Goal: Information Seeking & Learning: Learn about a topic

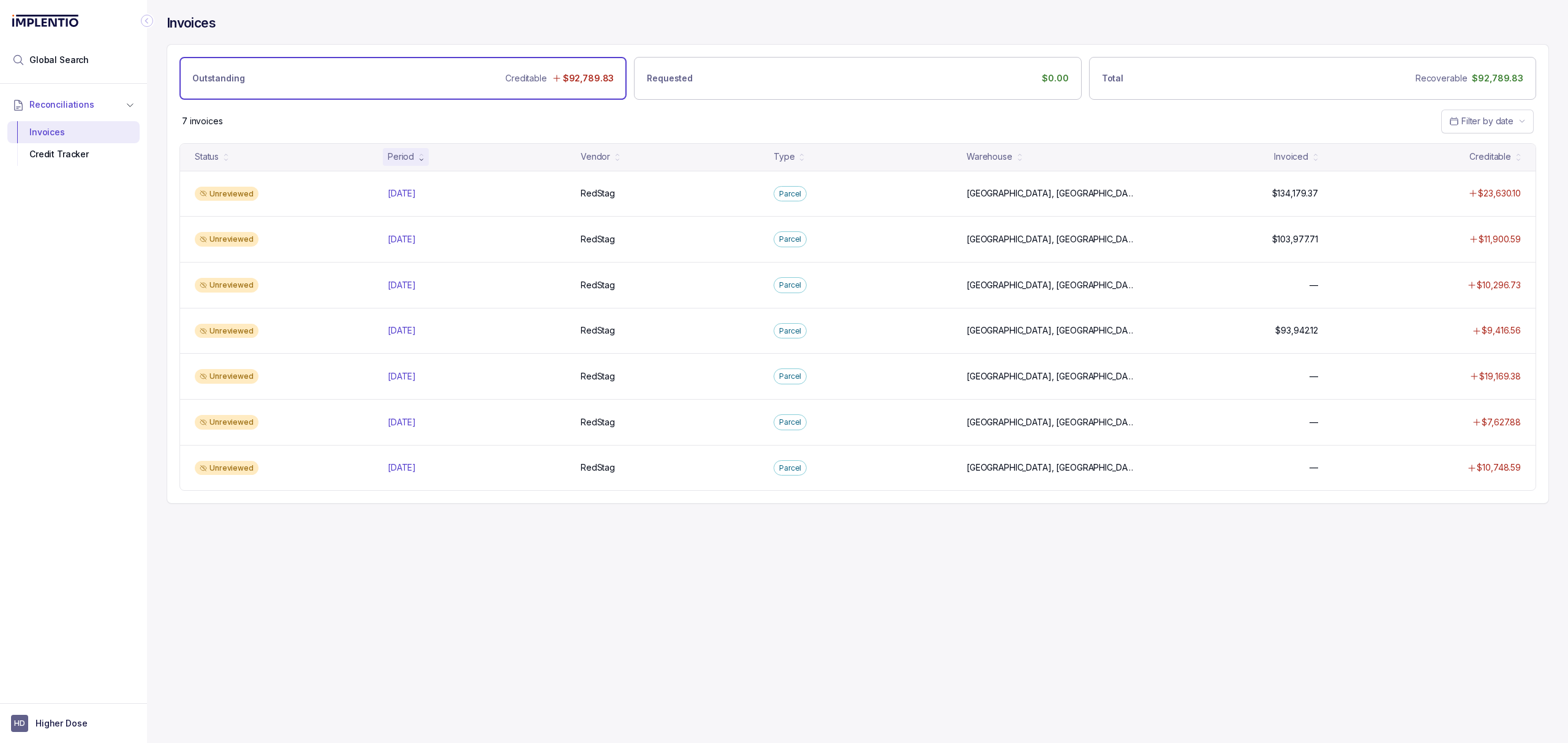
click at [607, 719] on div "Invoices Outstanding Creditable $92,789.83 Requested $0.00 Total Recoverable $9…" at bounding box center [853, 371] width 1412 height 743
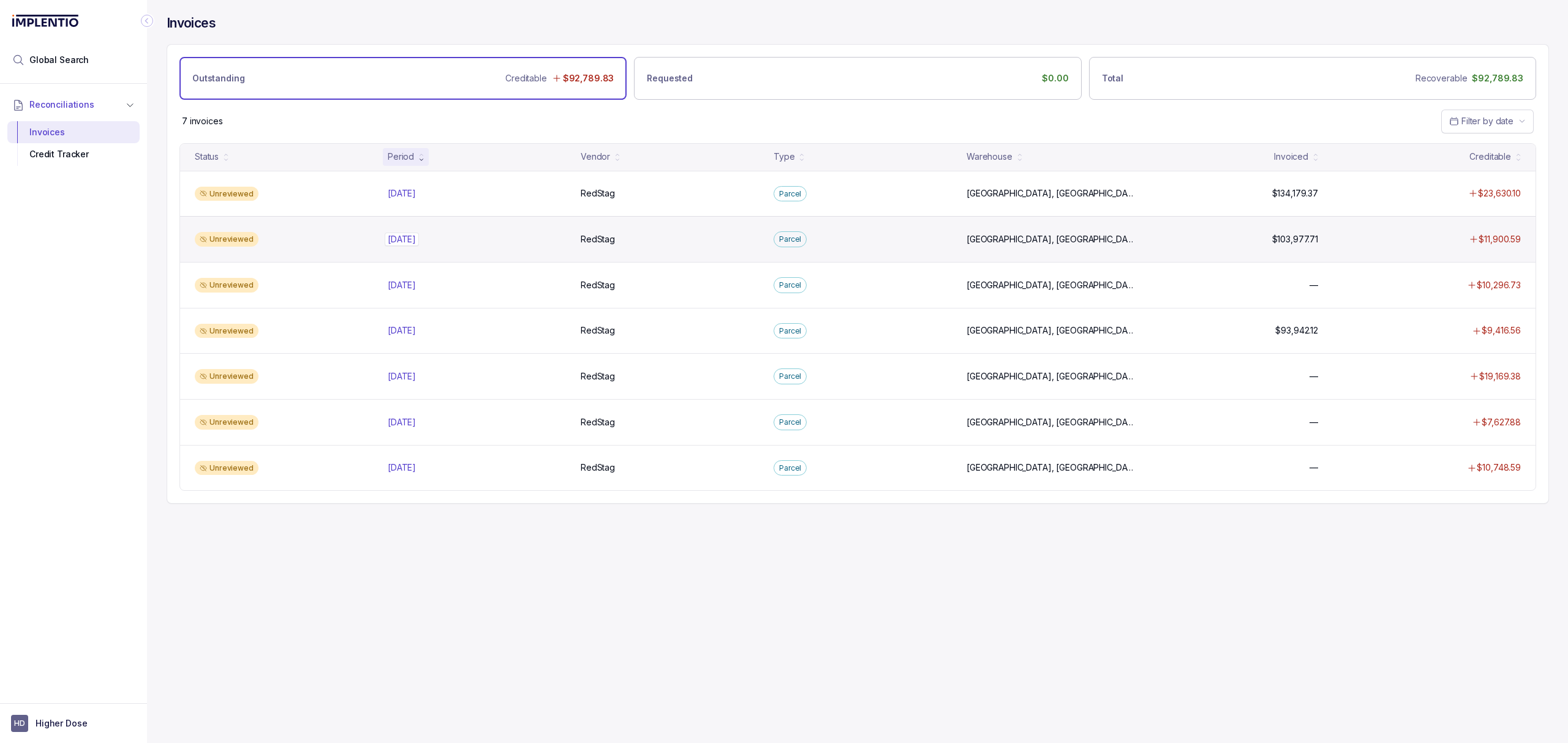
click at [415, 240] on p "[DATE]" at bounding box center [402, 239] width 34 height 13
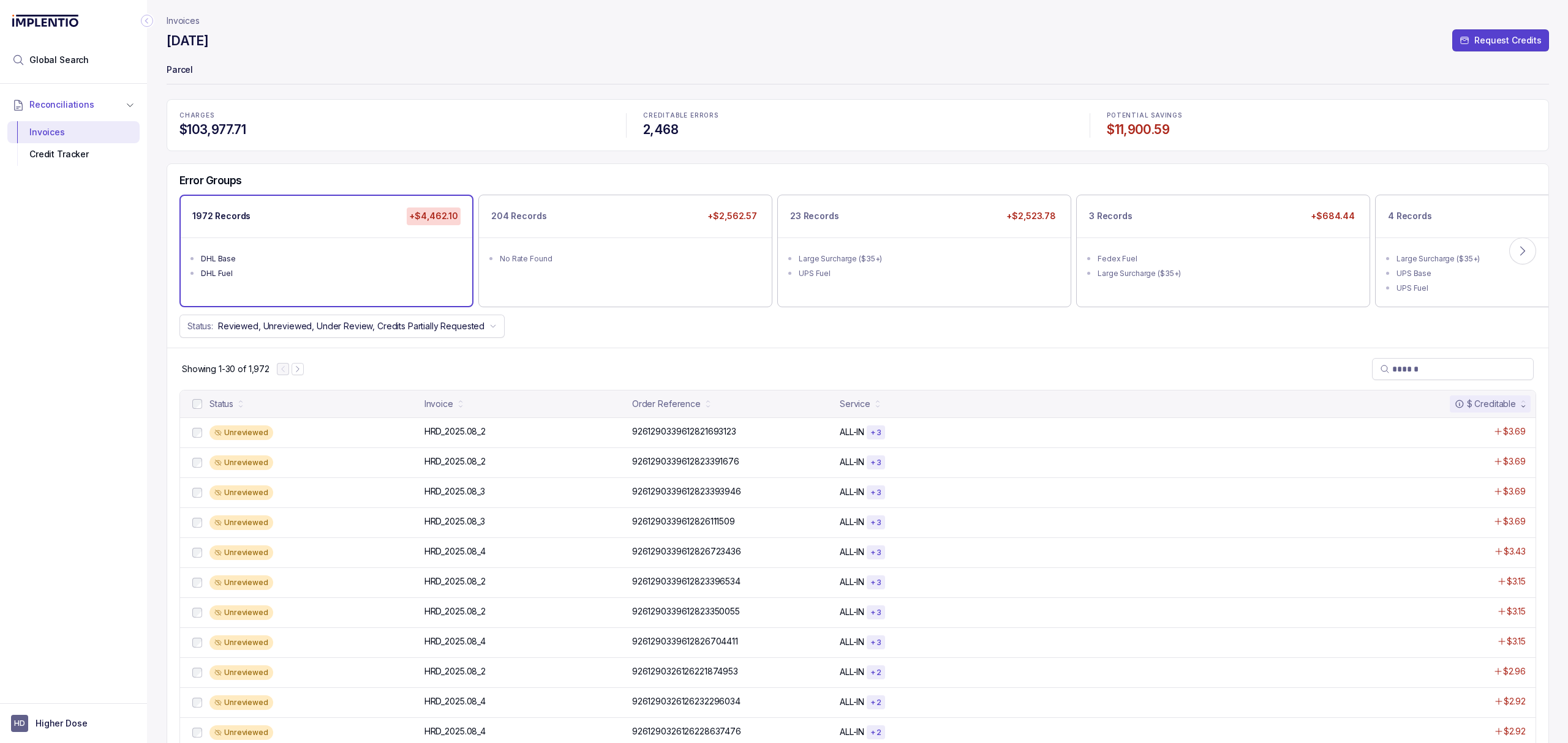
click at [551, 344] on div "Error Groups 1972 Records +$4,462.10 DHL Base DHL Fuel 204 Records +$2,562.57 N…" at bounding box center [857, 256] width 1381 height 184
click at [552, 344] on div "Error Groups 1972 Records +$4,462.10 DHL Base DHL Fuel 204 Records +$2,562.57 N…" at bounding box center [857, 256] width 1381 height 184
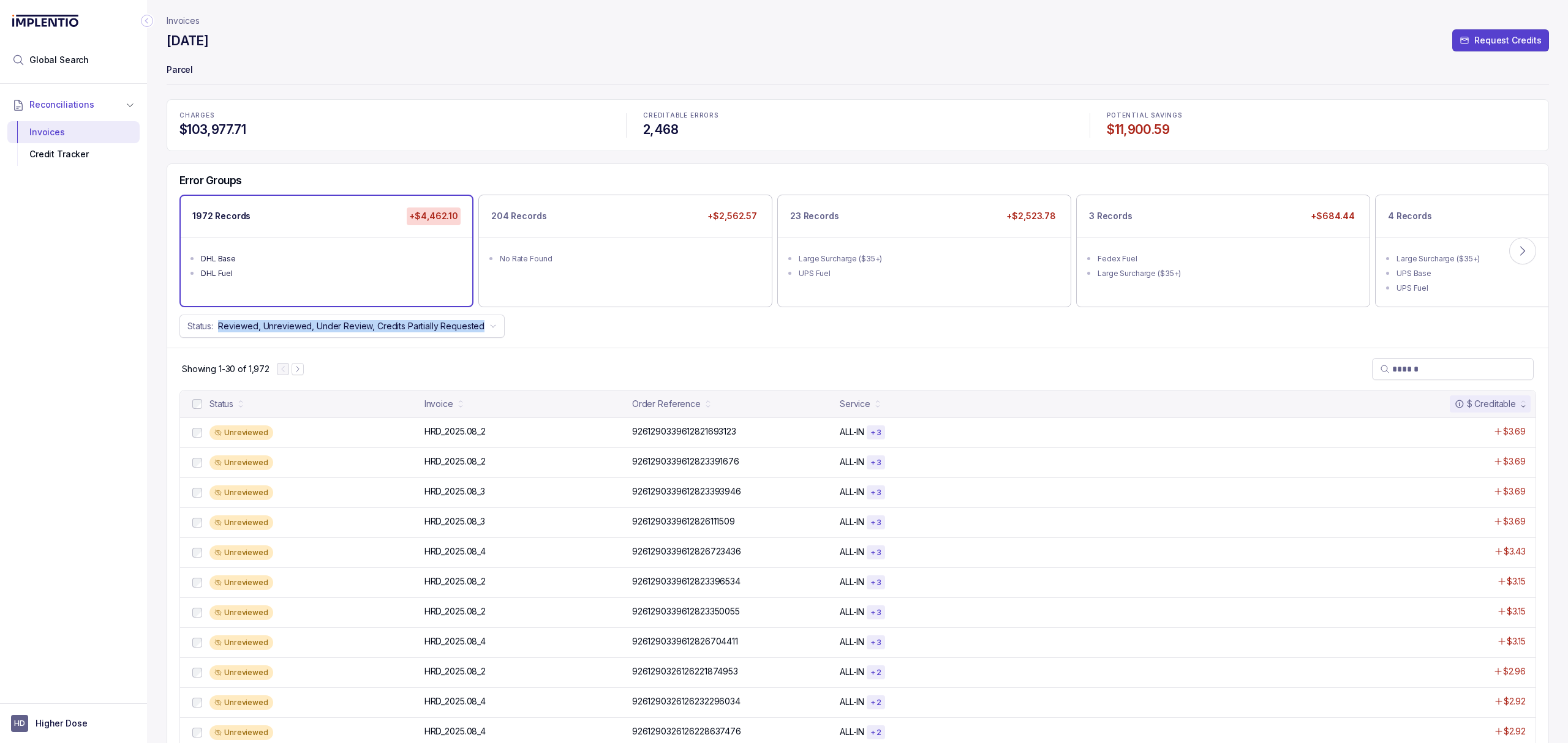
click at [593, 338] on div "Status: Reviewed, Unreviewed, Under Review, Credits Partially Requested" at bounding box center [857, 326] width 1381 height 23
click at [589, 338] on div "Status: Reviewed, Unreviewed, Under Review, Credits Partially Requested" at bounding box center [857, 326] width 1381 height 23
click at [593, 330] on div "Status: Reviewed, Unreviewed, Under Review, Credits Partially Requested" at bounding box center [857, 326] width 1381 height 23
click at [538, 338] on div "Status: Reviewed, Unreviewed, Under Review, Credits Partially Requested" at bounding box center [857, 326] width 1381 height 23
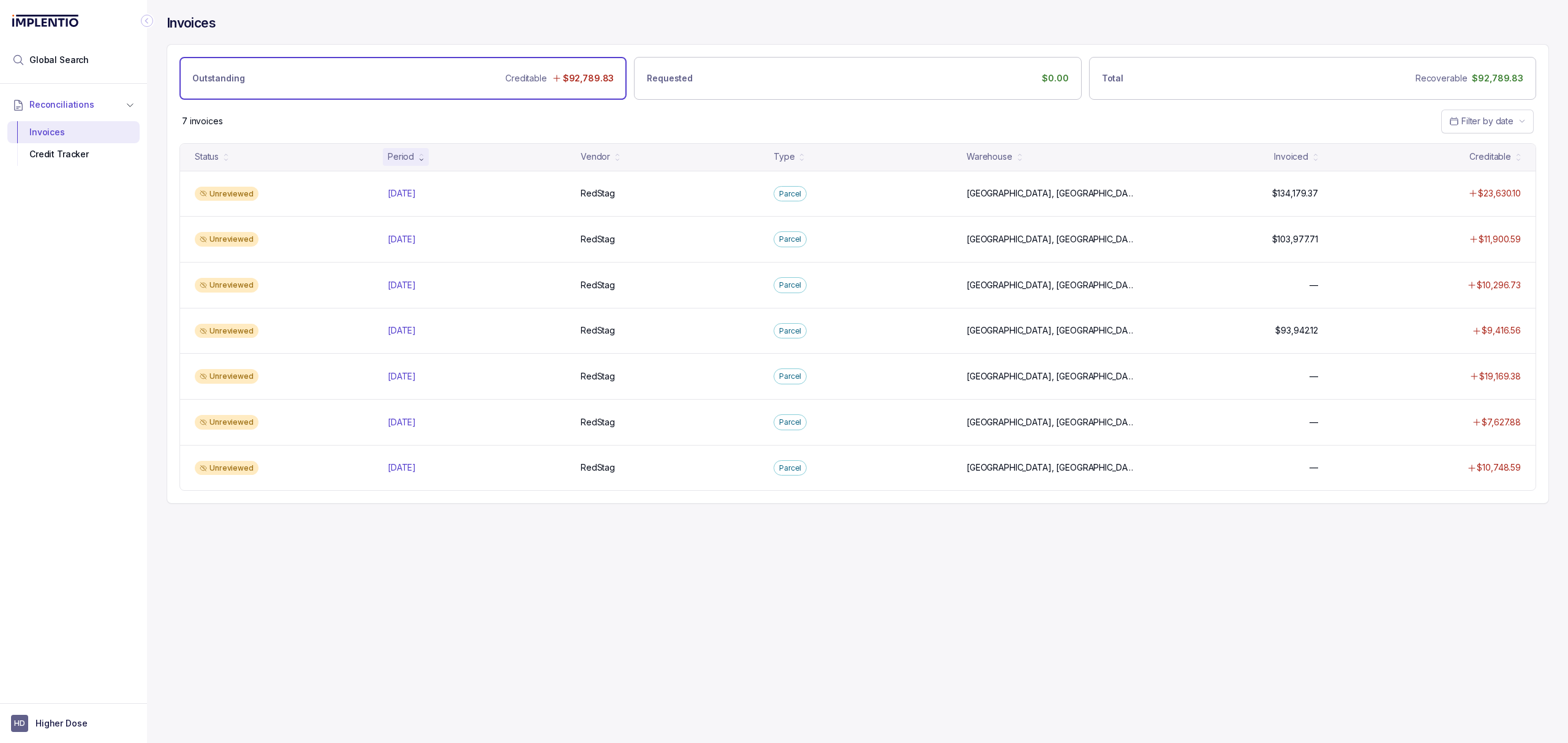
click at [663, 608] on div "Invoices Outstanding Creditable $92,789.83 Requested $0.00 Total Recoverable $9…" at bounding box center [853, 371] width 1412 height 743
click at [672, 592] on div "Invoices Outstanding Creditable $92,789.83 Requested $0.00 Total Recoverable $9…" at bounding box center [853, 371] width 1412 height 743
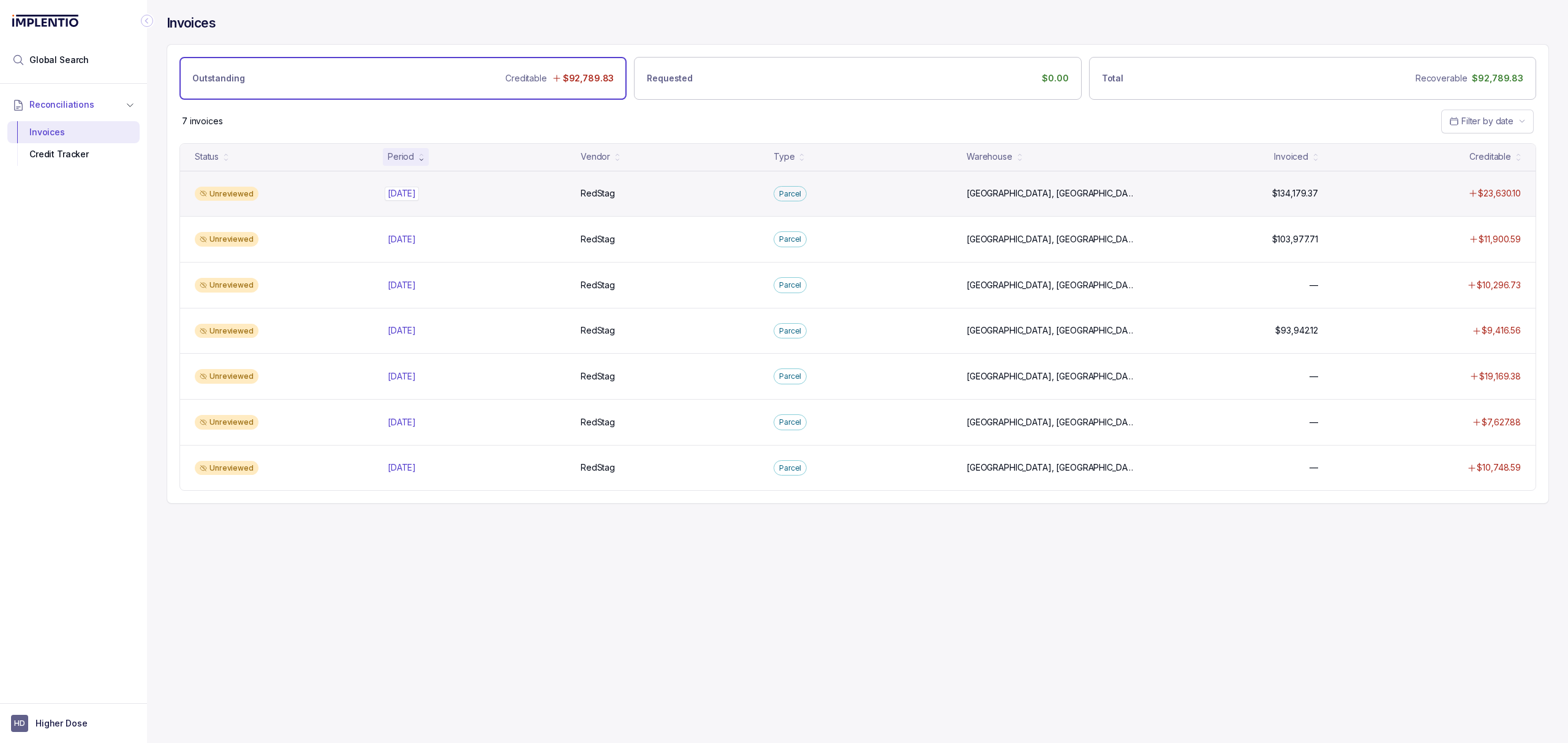
click at [410, 192] on p "[DATE]" at bounding box center [402, 194] width 34 height 13
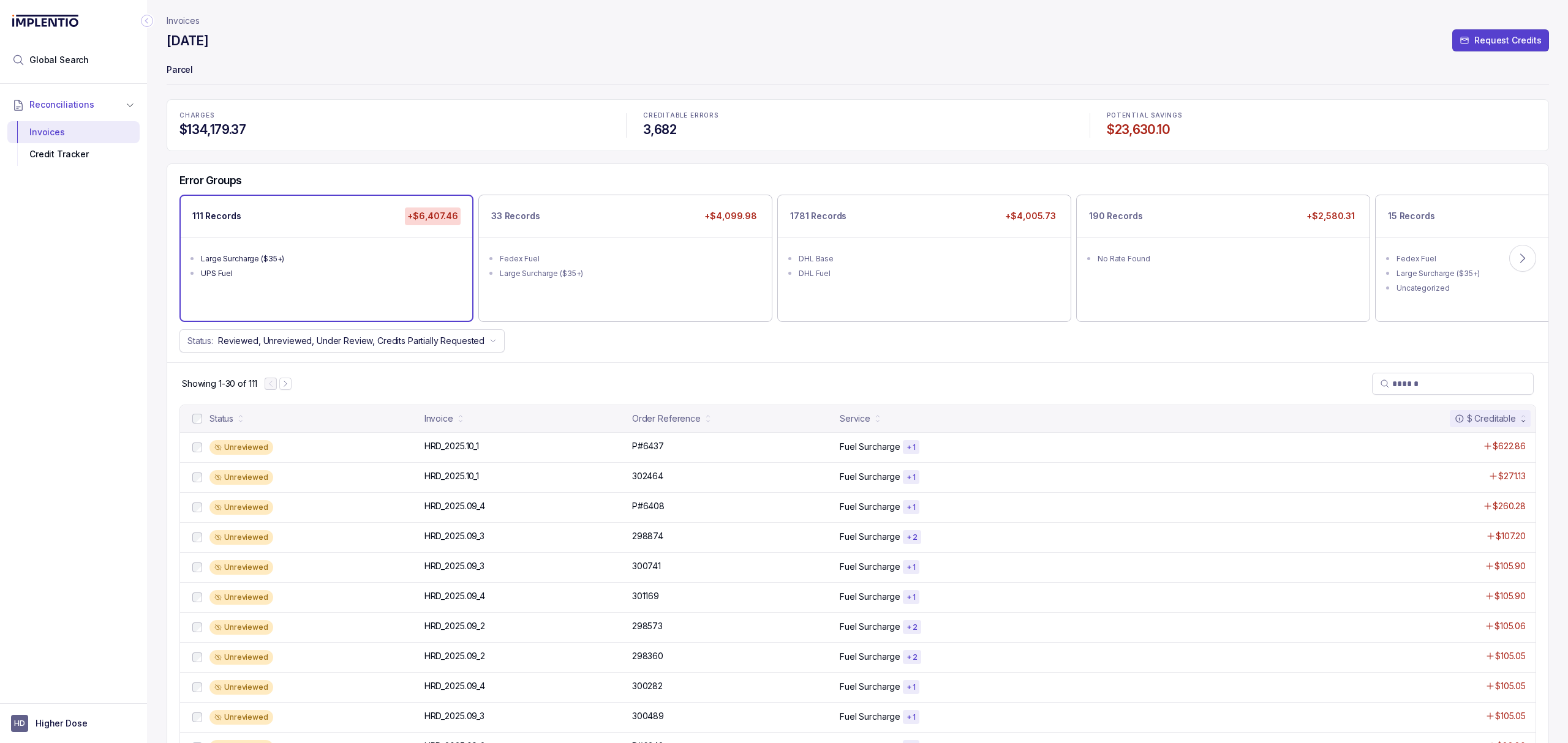
click at [493, 113] on p "CHARGES" at bounding box center [394, 115] width 429 height 7
click at [1215, 267] on ul "No Rate Found" at bounding box center [1223, 257] width 292 height 39
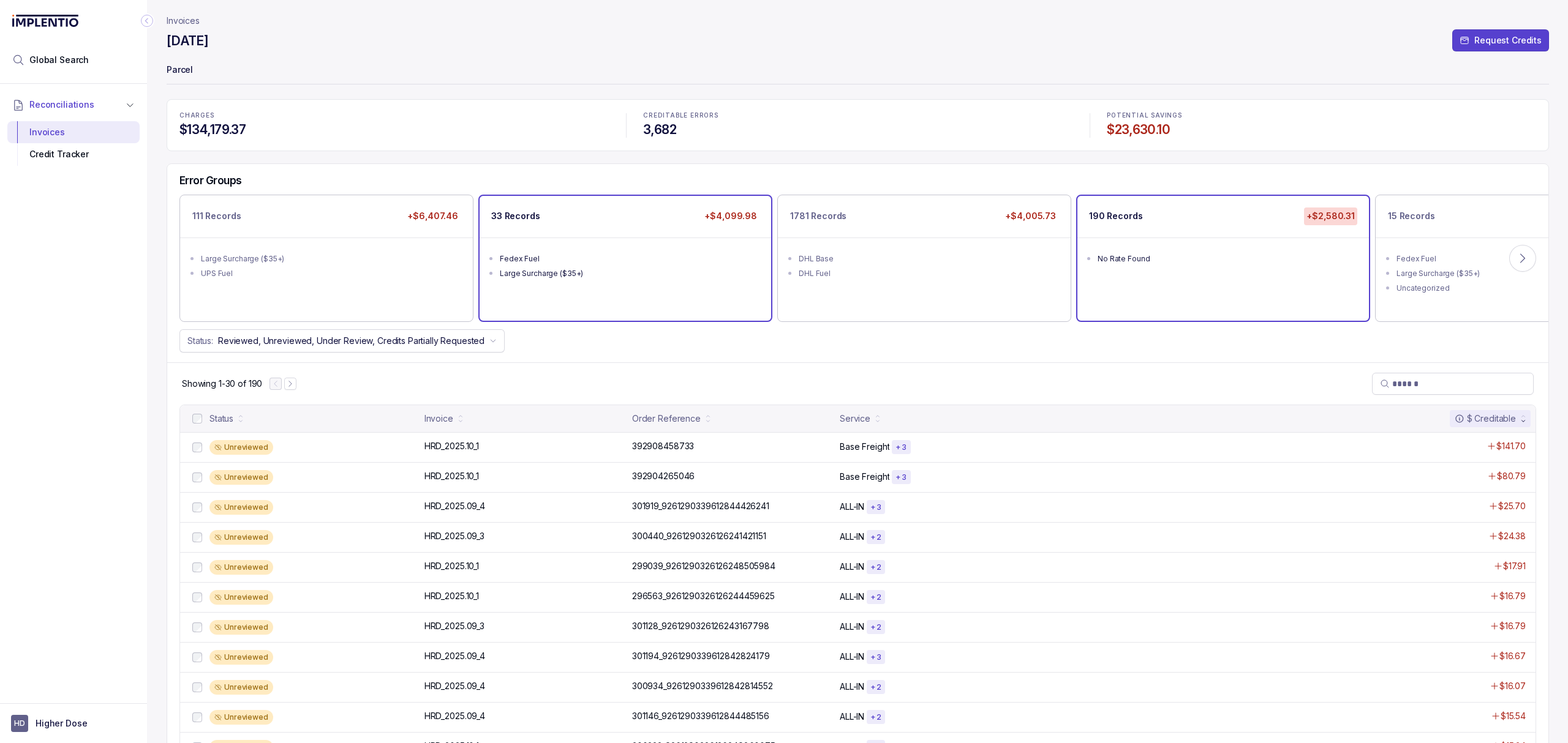
click at [613, 268] on div "Large Surcharge ($35+)" at bounding box center [629, 273] width 259 height 12
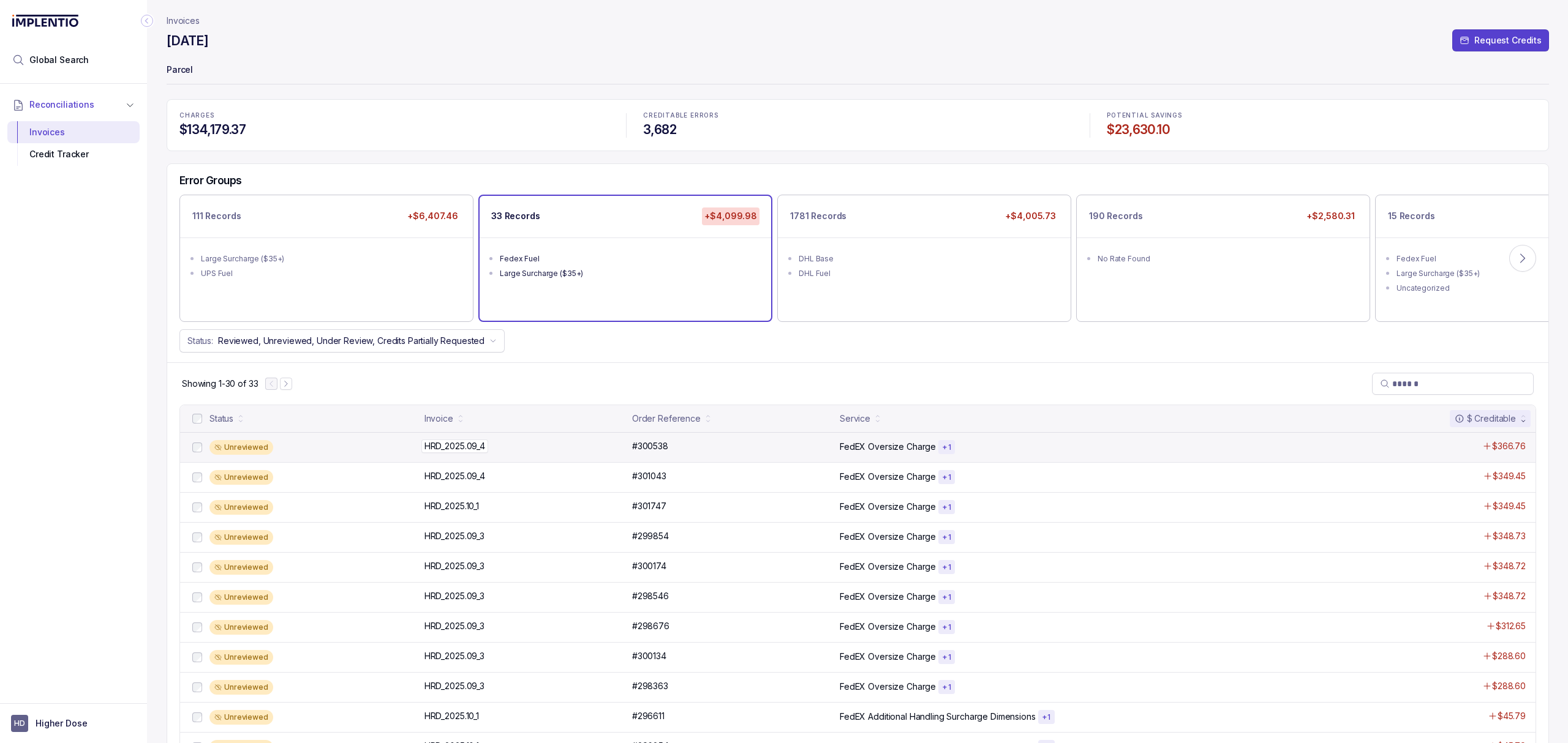
click at [456, 442] on div "HRD_2025.09_4 HRD_2025.09_4" at bounding box center [455, 446] width 60 height 12
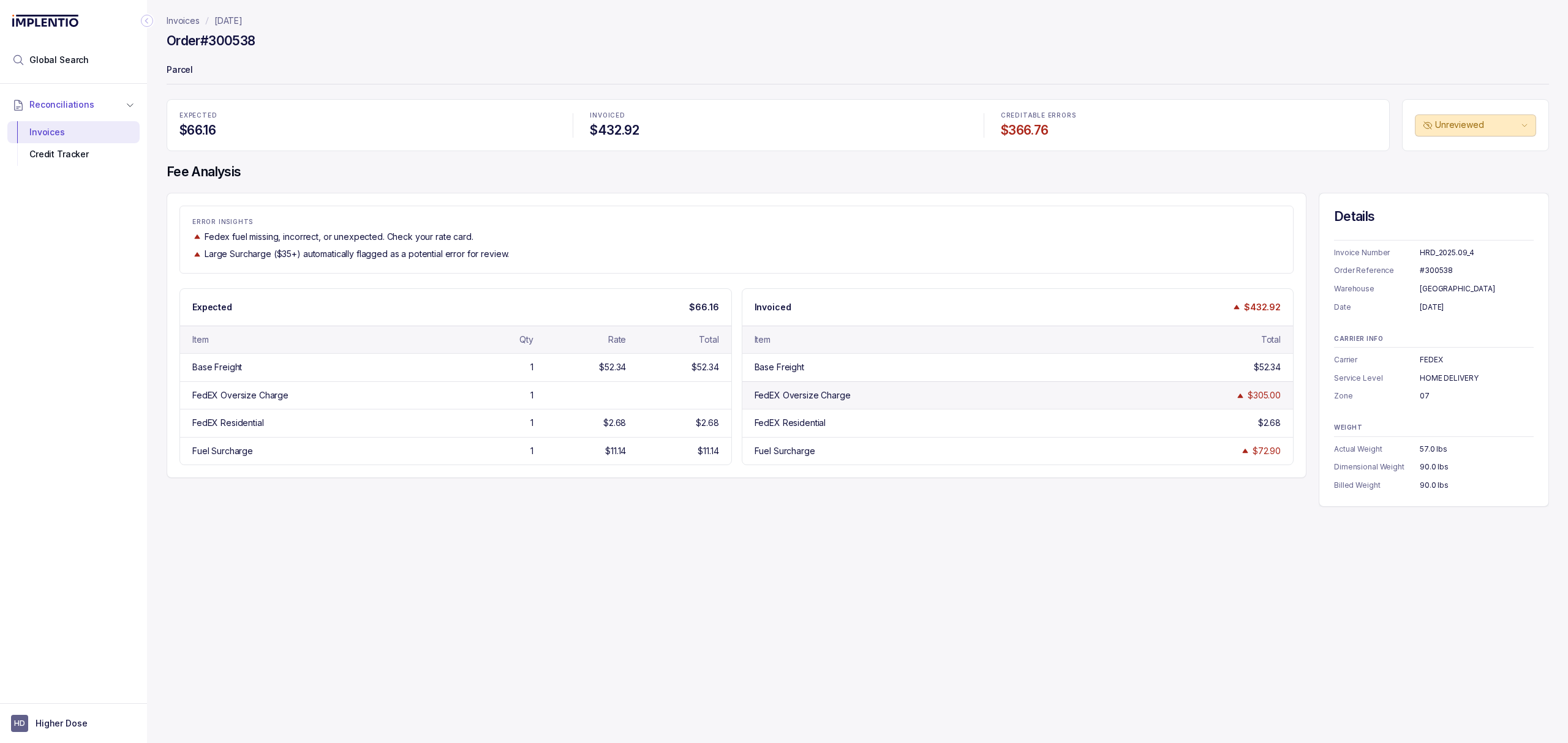
click at [802, 401] on div "FedEX Oversize Charge" at bounding box center [802, 395] width 96 height 12
drag, startPoint x: 753, startPoint y: 401, endPoint x: 1279, endPoint y: 399, distance: 526.0
click at [1279, 399] on div "FedEX Oversize Charge $305.00" at bounding box center [1018, 395] width 551 height 27
drag, startPoint x: 752, startPoint y: 397, endPoint x: 1284, endPoint y: 397, distance: 532.0
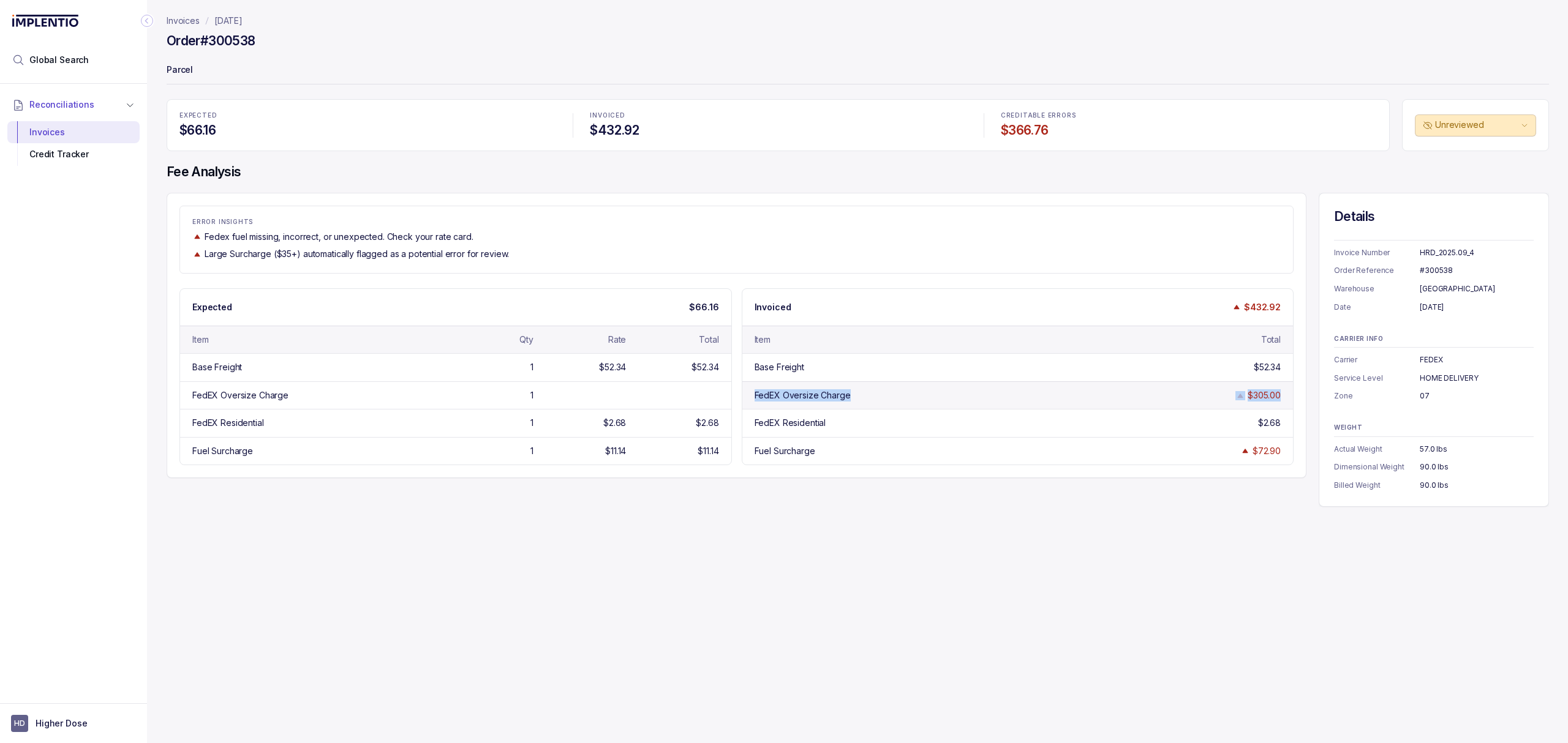
click at [1284, 397] on div "FedEX Oversize Charge $305.00" at bounding box center [1018, 395] width 551 height 27
click at [799, 401] on div "FedEX Oversize Charge" at bounding box center [802, 395] width 96 height 12
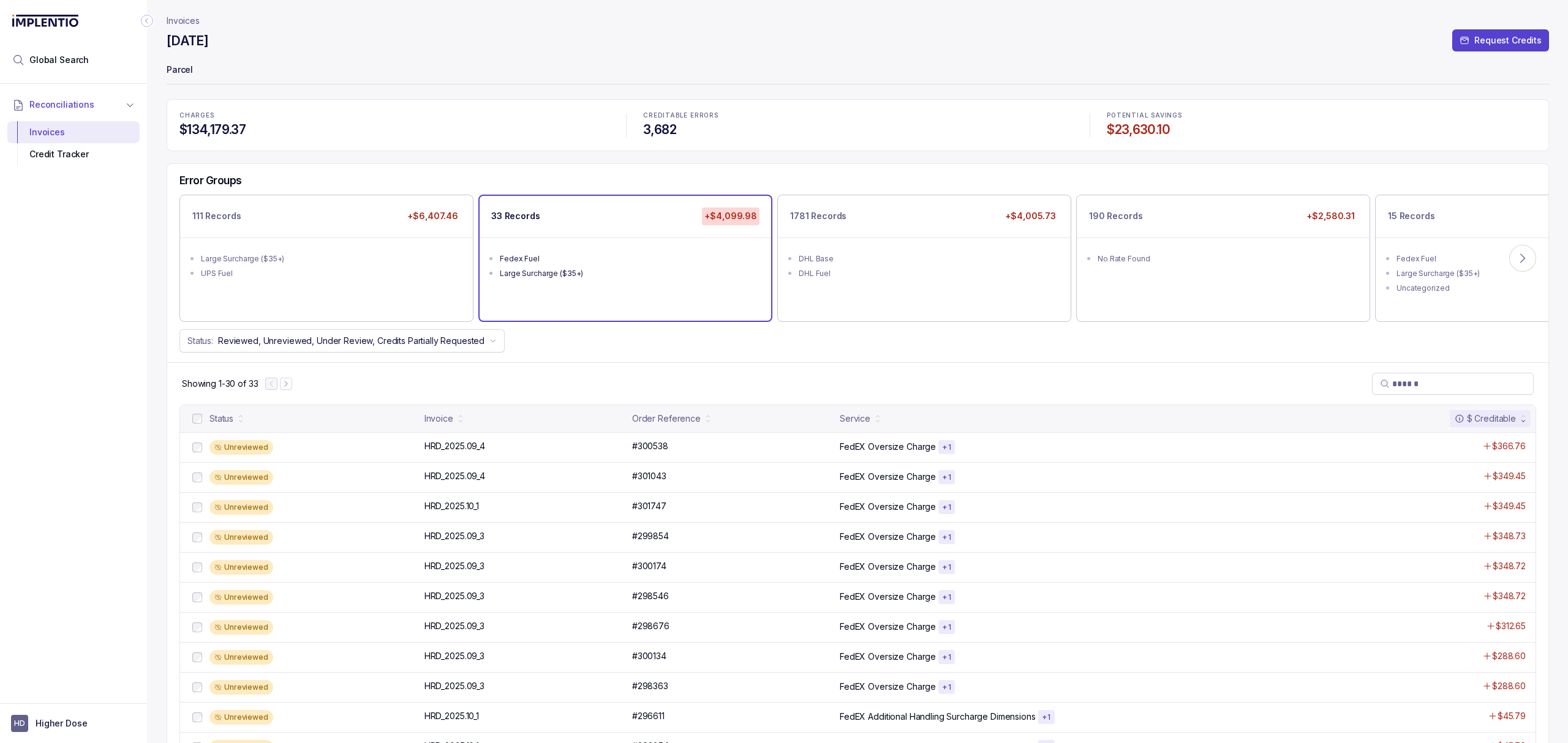
click at [609, 358] on div "Error Groups 111 Records +$6,407.46 Large Surcharge ($35+) UPS Fuel 33 Records …" at bounding box center [857, 263] width 1381 height 198
click at [1518, 259] on icon at bounding box center [1522, 258] width 12 height 12
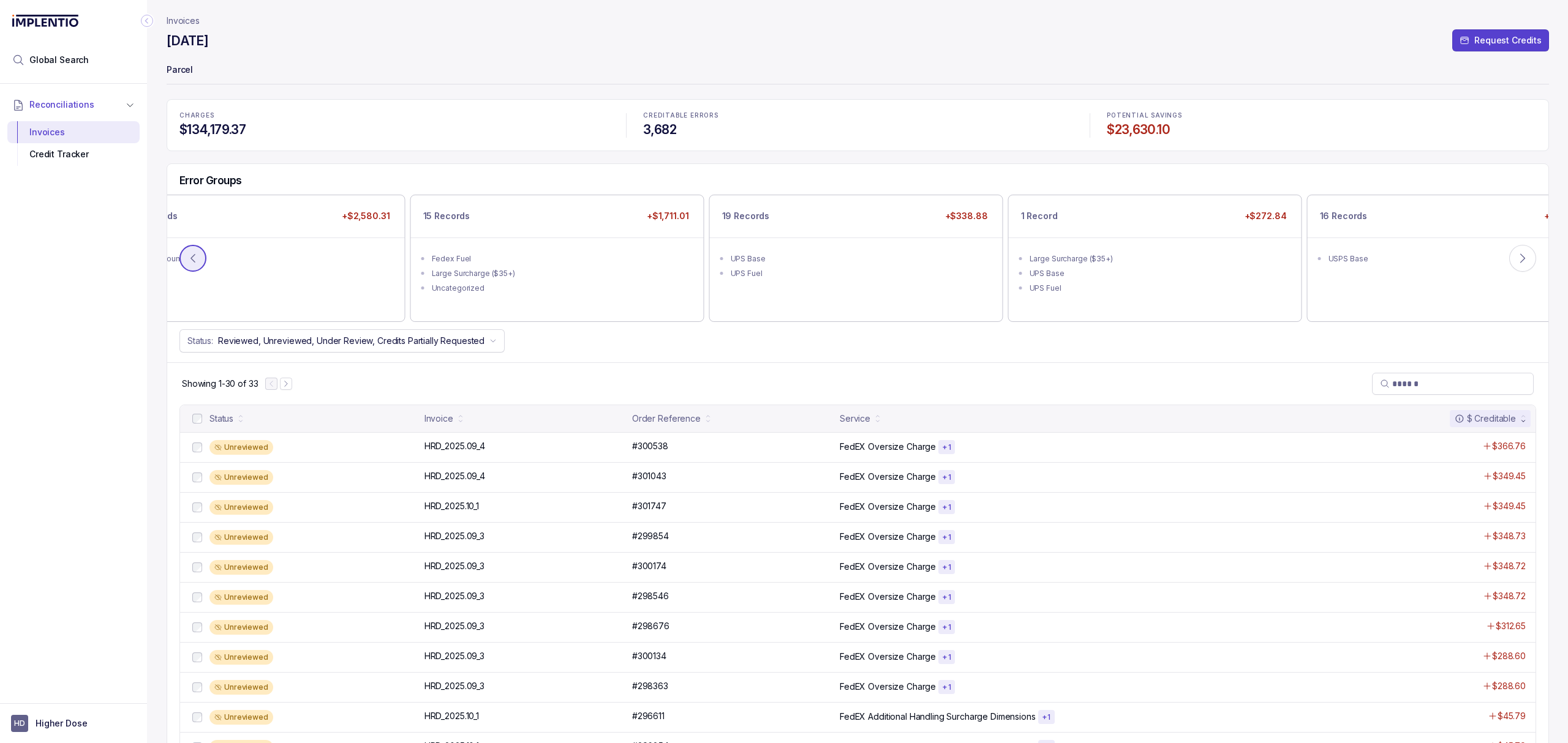
click at [190, 263] on icon at bounding box center [193, 258] width 12 height 12
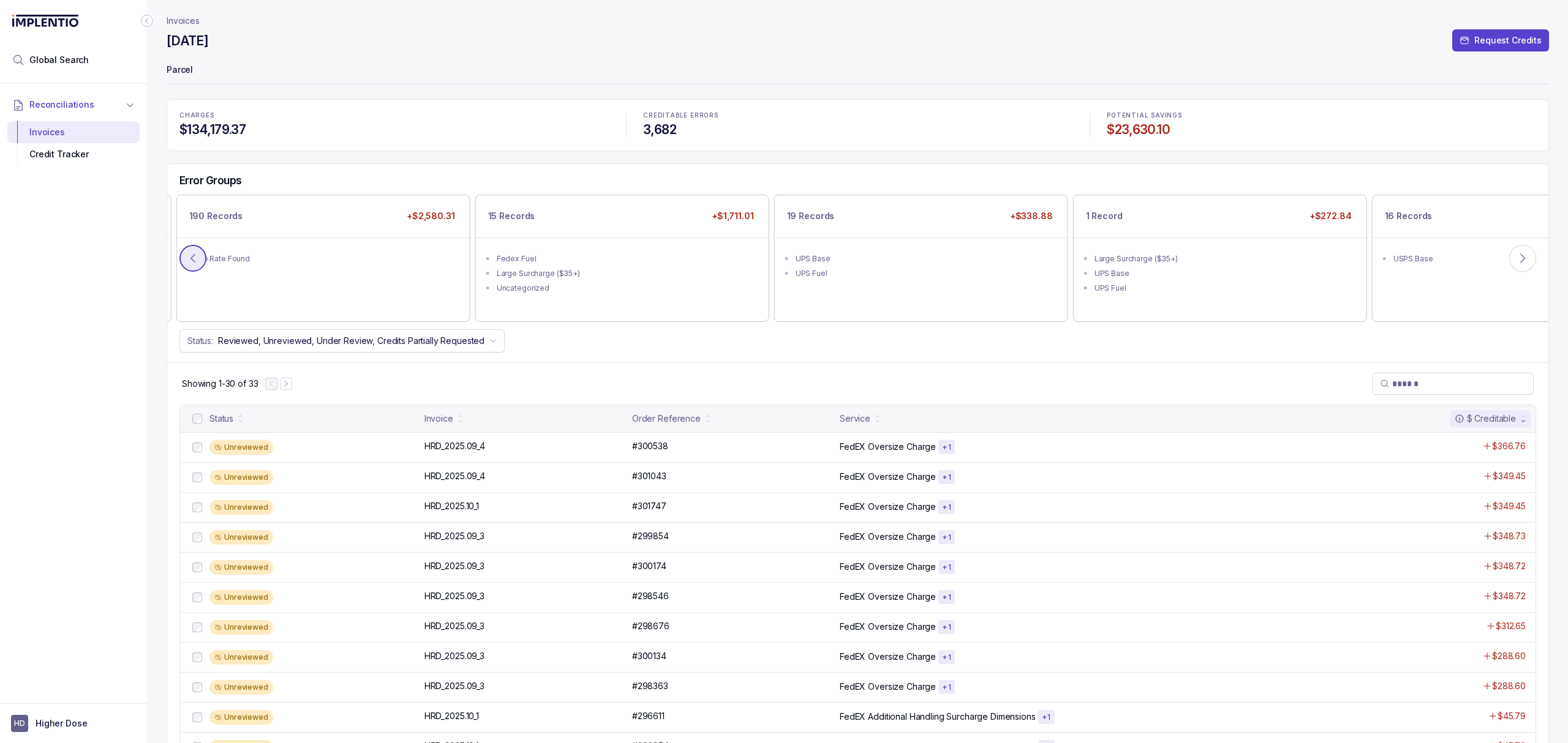
click at [191, 263] on icon at bounding box center [193, 258] width 12 height 12
click at [885, 293] on div "1781 Records +$4,005.73 DHL Base DHL Fuel" at bounding box center [918, 257] width 292 height 124
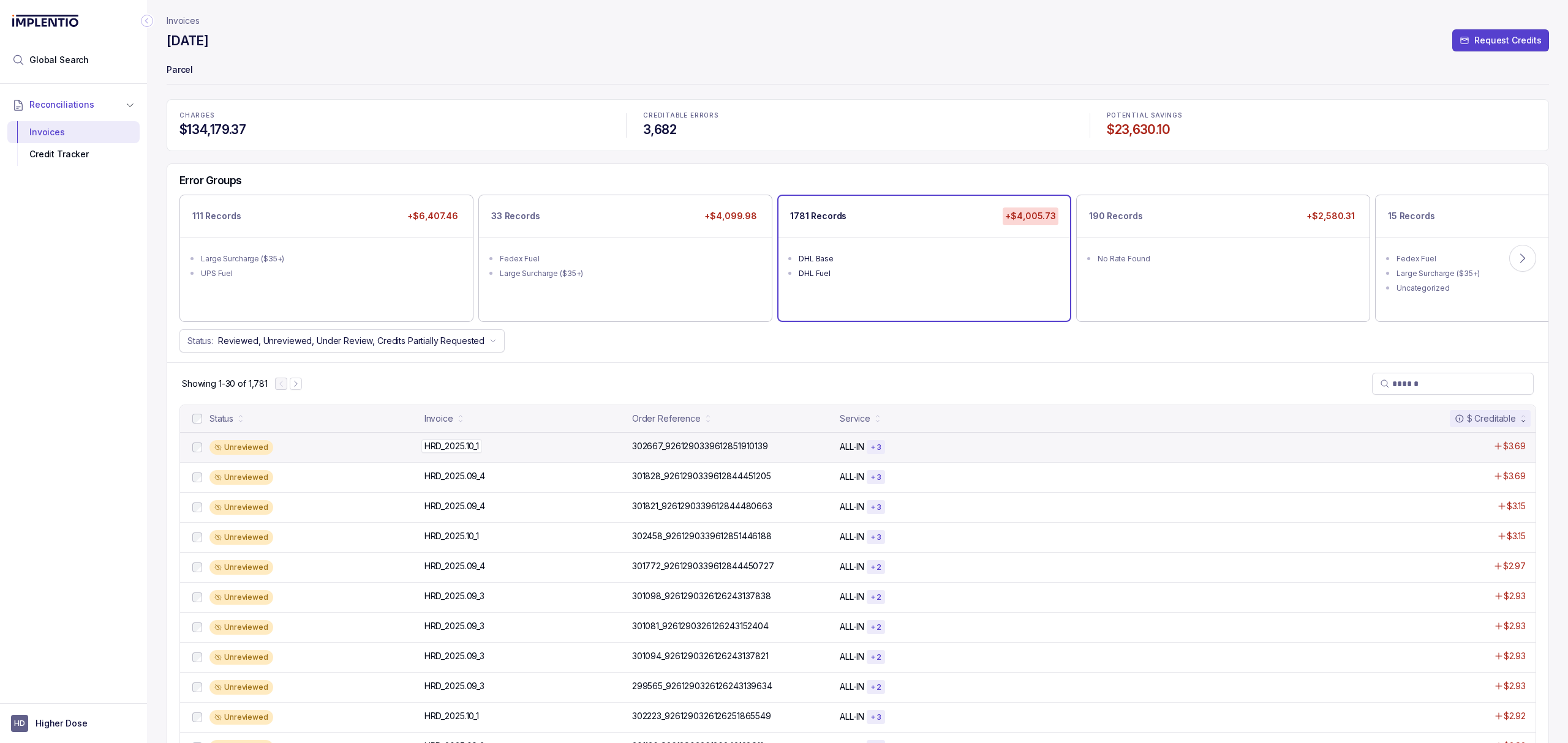
click at [469, 449] on p "HRD_2025.10_1" at bounding box center [452, 446] width 60 height 13
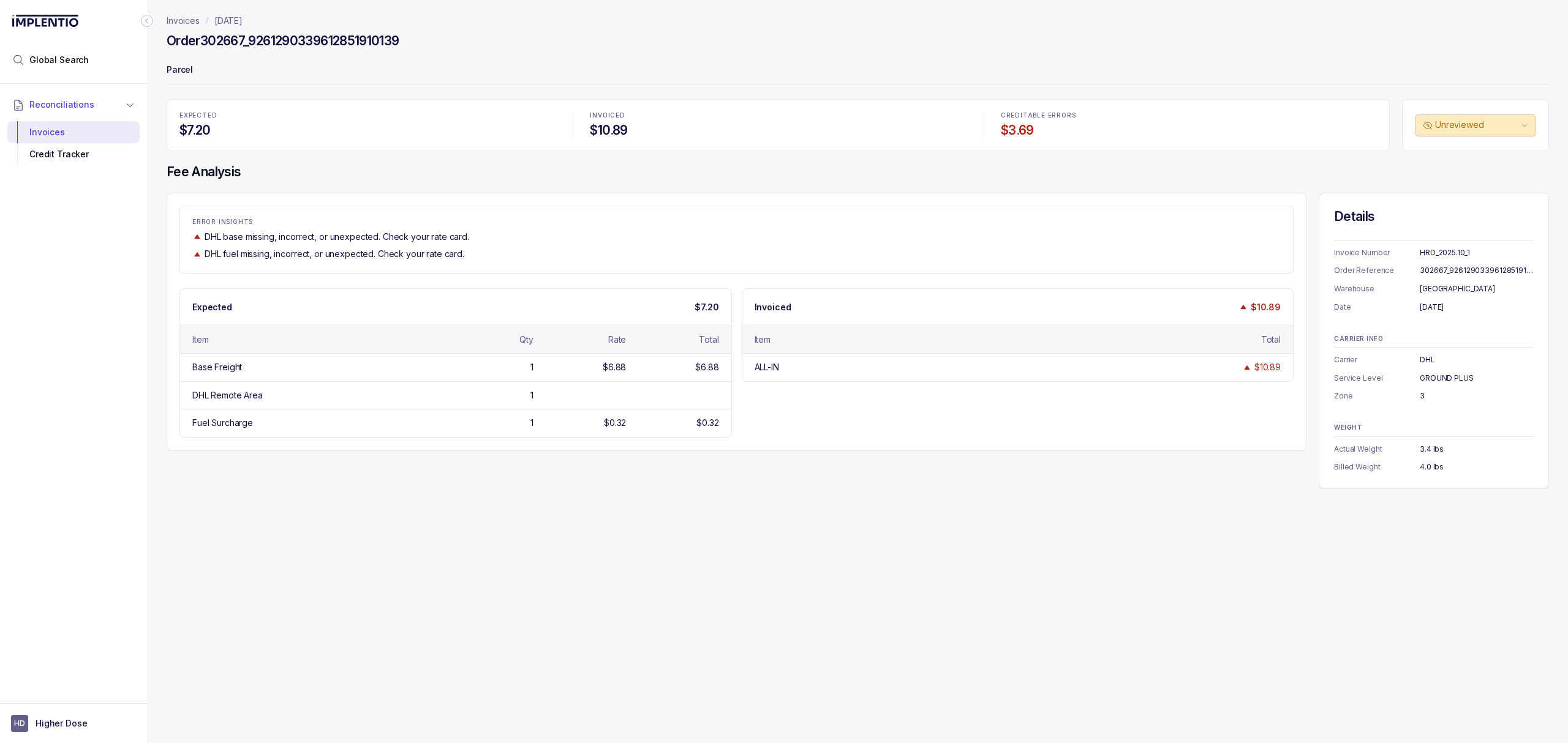
click at [486, 564] on div "Invoices [DATE] Order 302667_9261290339612851910139 Parcel EXPECTED $7.20 INVOI…" at bounding box center [853, 371] width 1412 height 743
click at [537, 554] on div "Invoices [DATE] Order 302667_9261290339612851910139 Parcel EXPECTED $7.20 INVOI…" at bounding box center [853, 371] width 1412 height 743
click at [538, 517] on div "Invoices [DATE] Order 302667_9261290339612851910139 Parcel EXPECTED $7.20 INVOI…" at bounding box center [853, 371] width 1412 height 743
click at [547, 507] on div "Invoices [DATE] Order 302667_9261290339612851910139 Parcel EXPECTED $7.20 INVOI…" at bounding box center [853, 371] width 1412 height 743
click at [547, 502] on div "Invoices [DATE] Order 302667_9261290339612851910139 Parcel EXPECTED $7.20 INVOI…" at bounding box center [853, 371] width 1412 height 743
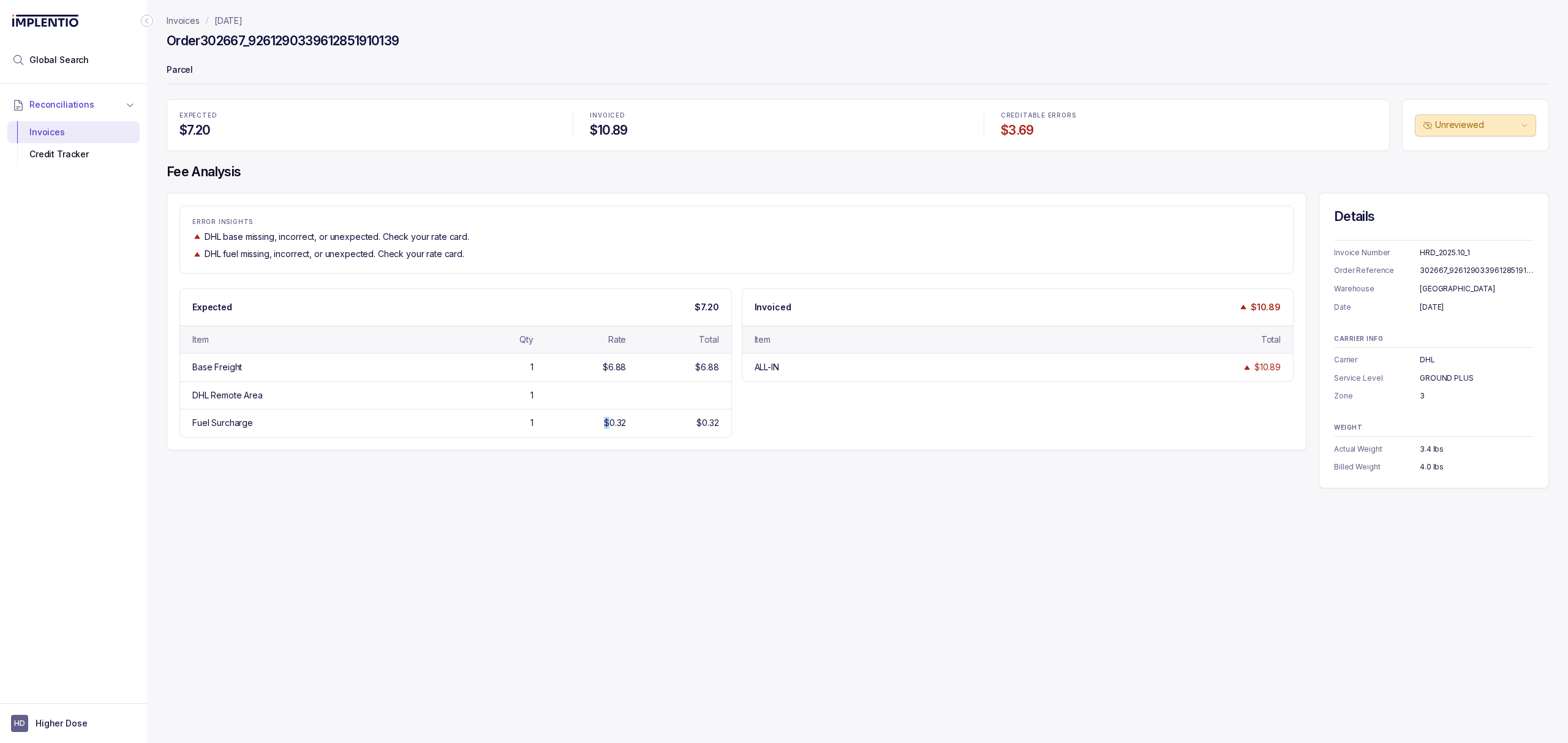
click at [547, 502] on div "Invoices [DATE] Order 302667_9261290339612851910139 Parcel EXPECTED $7.20 INVOI…" at bounding box center [853, 371] width 1412 height 743
click at [562, 492] on div "Invoices [DATE] Order 302667_9261290339612851910139 Parcel EXPECTED $7.20 INVOI…" at bounding box center [853, 371] width 1412 height 743
click at [723, 476] on div "ERROR INSIGHTS DHL base missing, incorrect, or unexpected. Check your rate card…" at bounding box center [858, 340] width 1382 height 295
click at [943, 493] on div "Invoices [DATE] Order 302667_9261290339612851910139 Parcel EXPECTED $7.20 INVOI…" at bounding box center [853, 371] width 1412 height 743
click at [854, 483] on div "ERROR INSIGHTS DHL base missing, incorrect, or unexpected. Check your rate card…" at bounding box center [858, 340] width 1382 height 295
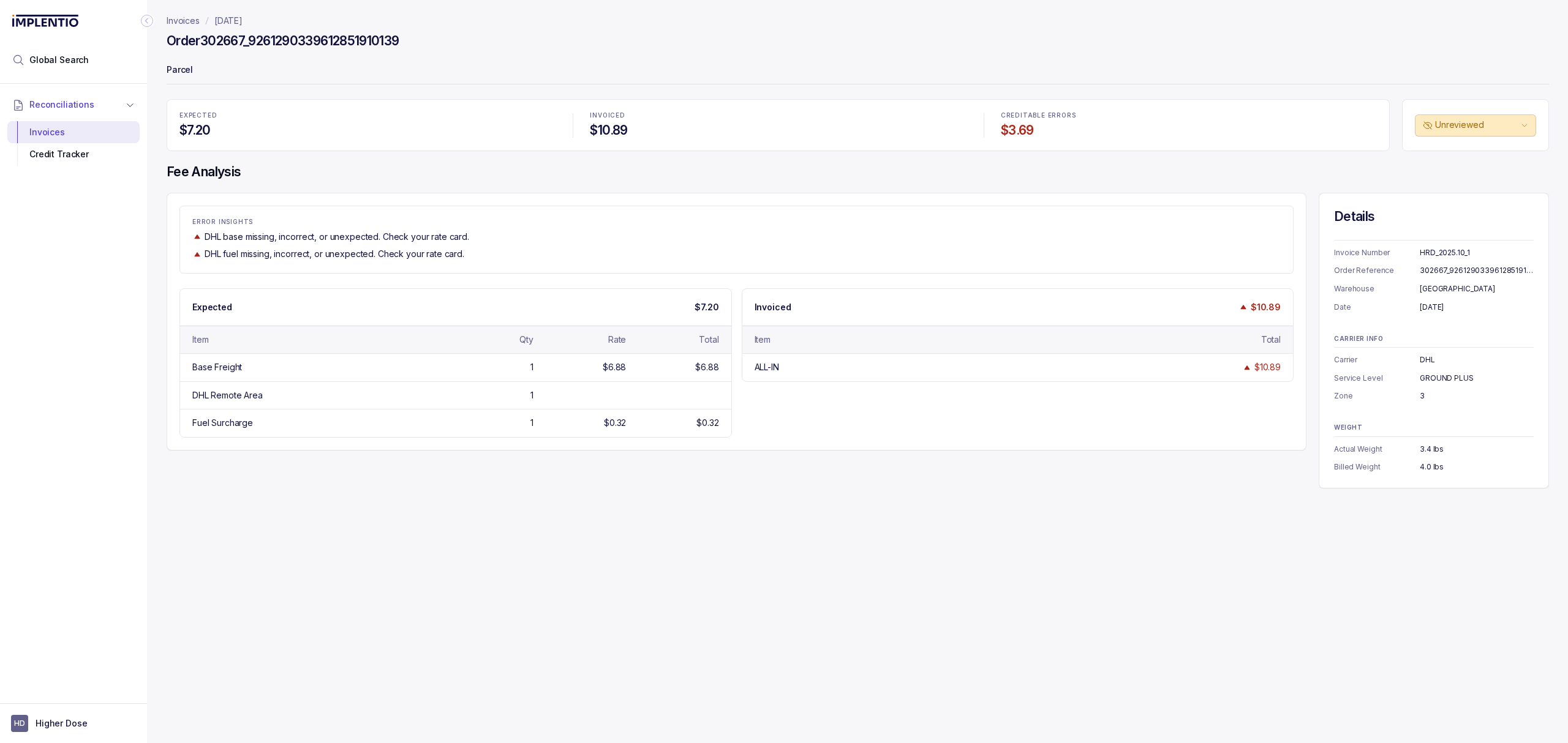
click at [854, 457] on div "ERROR INSIGHTS DHL base missing, incorrect, or unexpected. Check your rate card…" at bounding box center [858, 340] width 1382 height 295
click at [848, 478] on div "ERROR INSIGHTS DHL base missing, incorrect, or unexpected. Check your rate card…" at bounding box center [858, 340] width 1382 height 295
click at [827, 478] on div "ERROR INSIGHTS DHL base missing, incorrect, or unexpected. Check your rate card…" at bounding box center [858, 340] width 1382 height 295
click at [1000, 427] on div "Expected $7.20 Item Qty Rate Total Base Freight 1 $6.88 $6.88 DHL Remote Area 1…" at bounding box center [737, 362] width 1114 height 149
click at [1097, 436] on div "Expected $7.20 Item Qty Rate Total Base Freight 1 $6.88 $6.88 DHL Remote Area 1…" at bounding box center [737, 362] width 1114 height 149
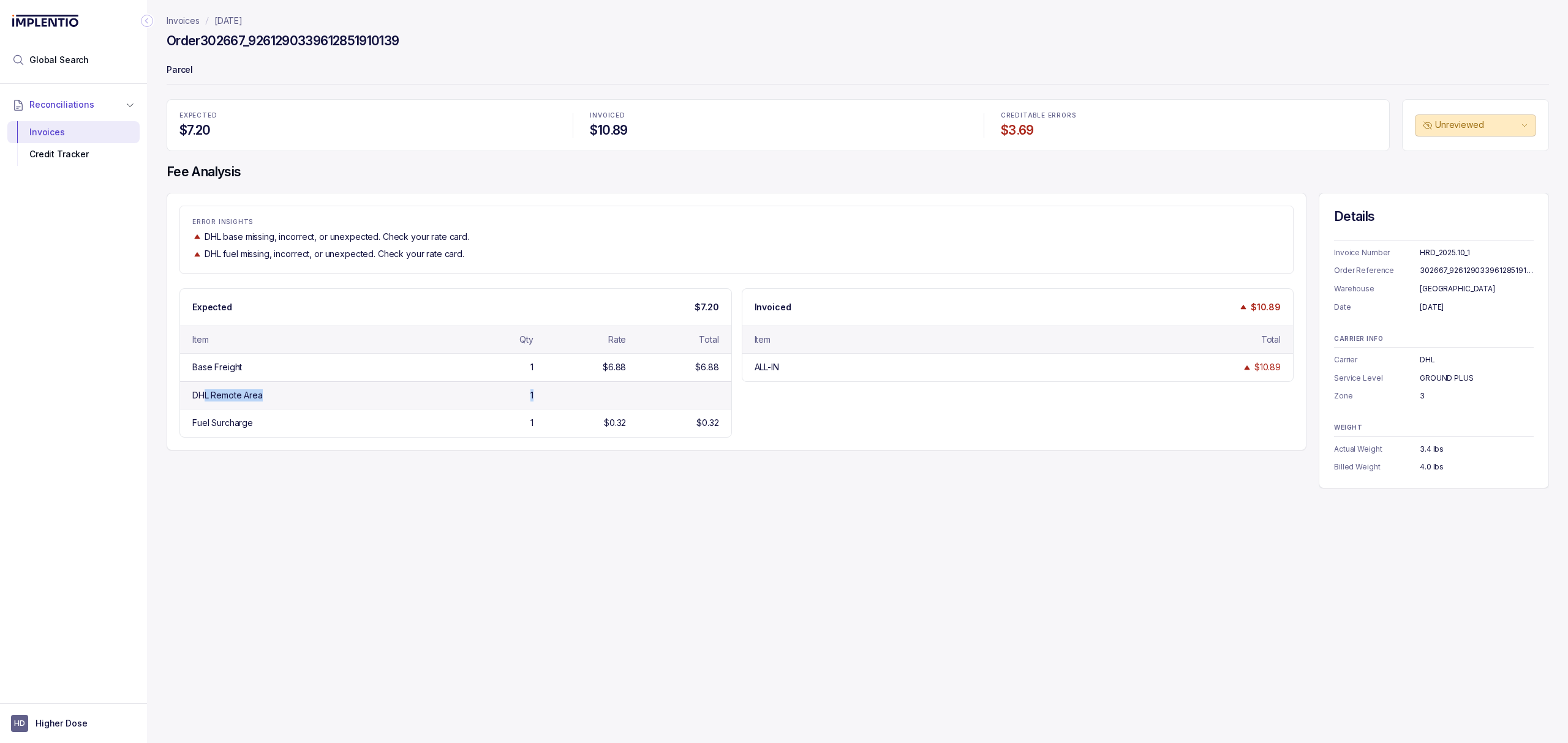
drag, startPoint x: 203, startPoint y: 392, endPoint x: 662, endPoint y: 392, distance: 459.0
click at [662, 392] on div "DHL Remote Area 1" at bounding box center [456, 395] width 551 height 27
drag, startPoint x: 694, startPoint y: 398, endPoint x: 160, endPoint y: 402, distance: 534.0
click at [160, 402] on div "Invoices [DATE] Order 302667_9261290339612851910139 Parcel EXPECTED $7.20 INVOI…" at bounding box center [853, 371] width 1412 height 743
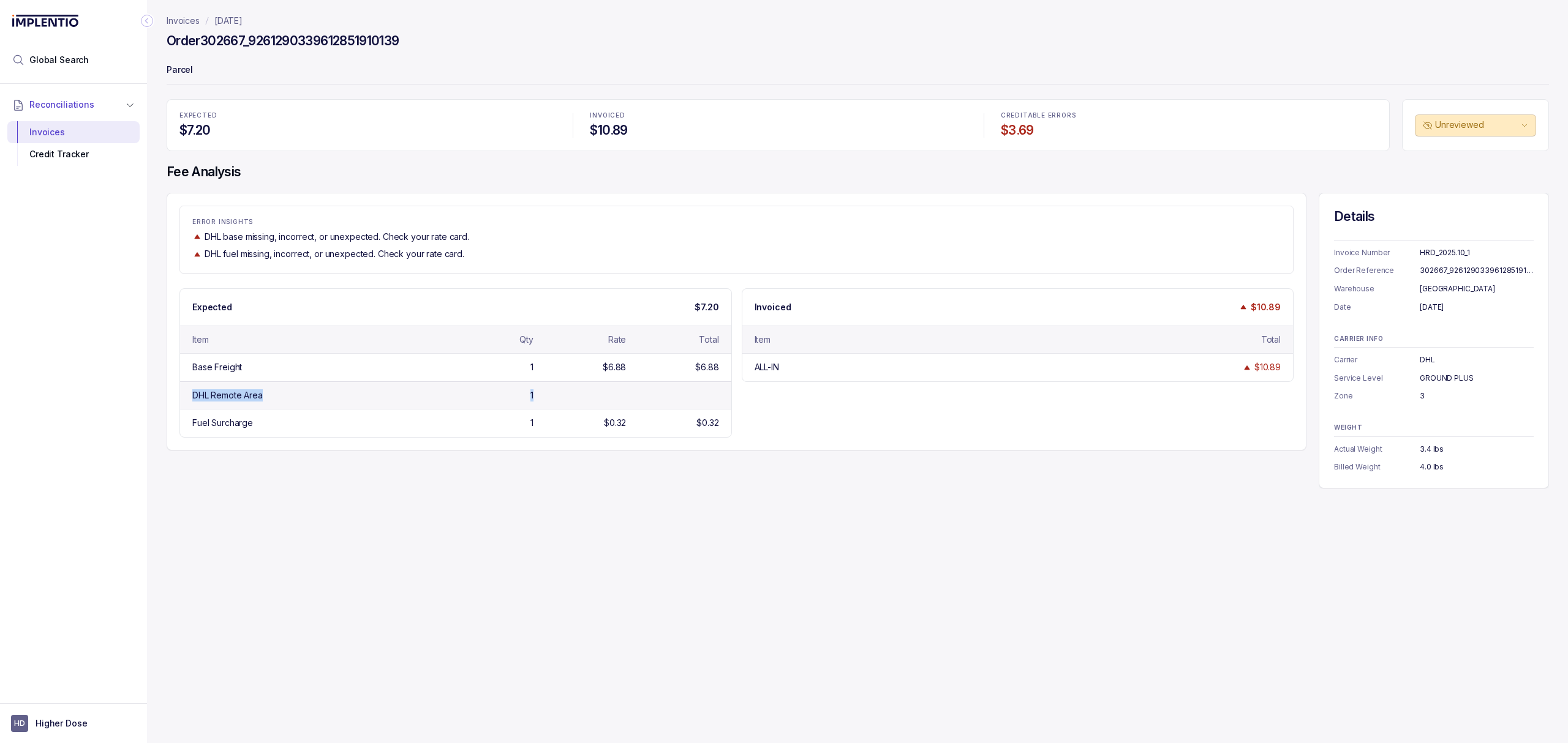
click at [353, 394] on div "DHL Remote Area" at bounding box center [316, 395] width 249 height 12
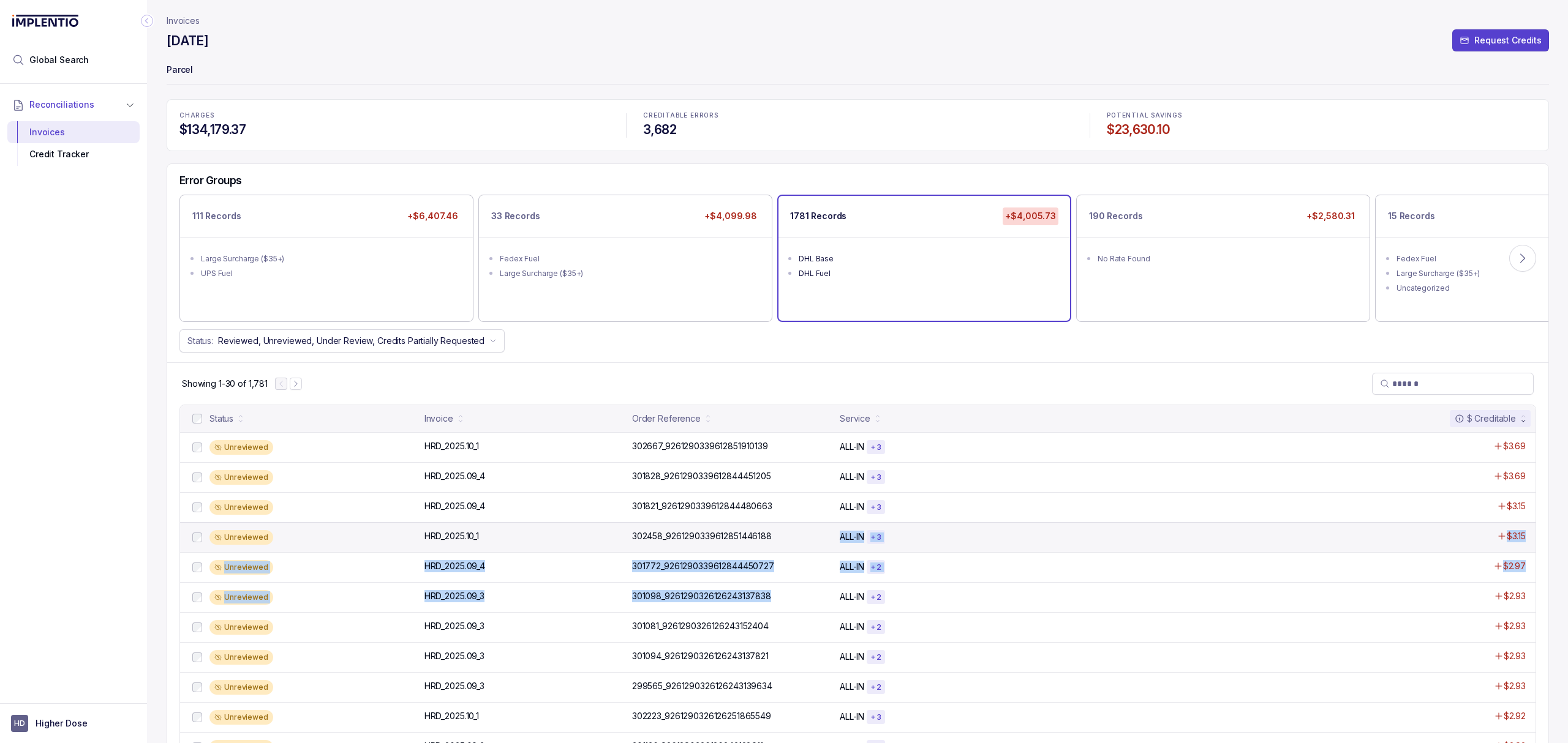
drag, startPoint x: 777, startPoint y: 596, endPoint x: 780, endPoint y: 549, distance: 47.1
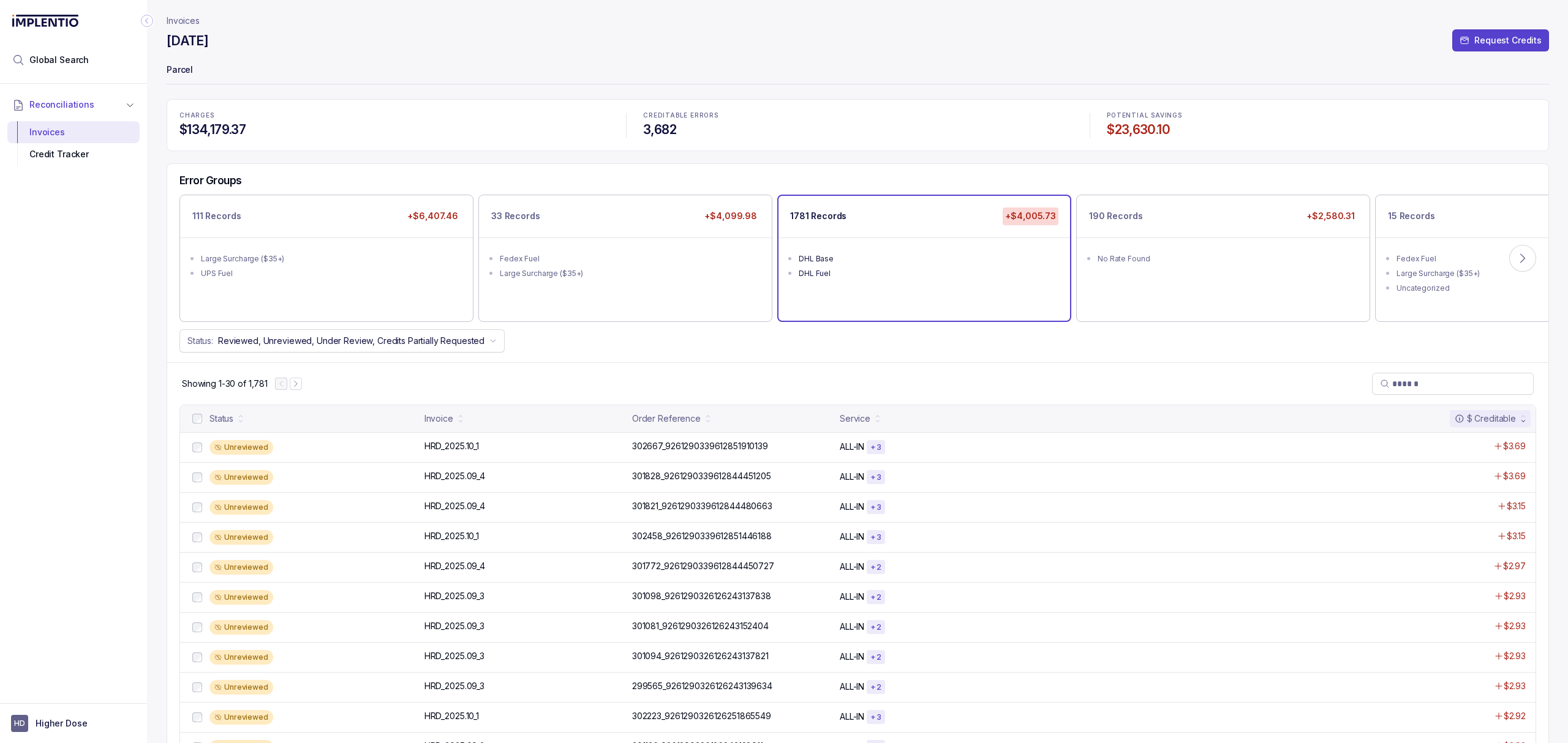
click at [1214, 391] on div "Showing 1-30 of 1,781" at bounding box center [857, 383] width 1381 height 42
click at [446, 513] on p "HRD_2025.09_4" at bounding box center [455, 506] width 67 height 13
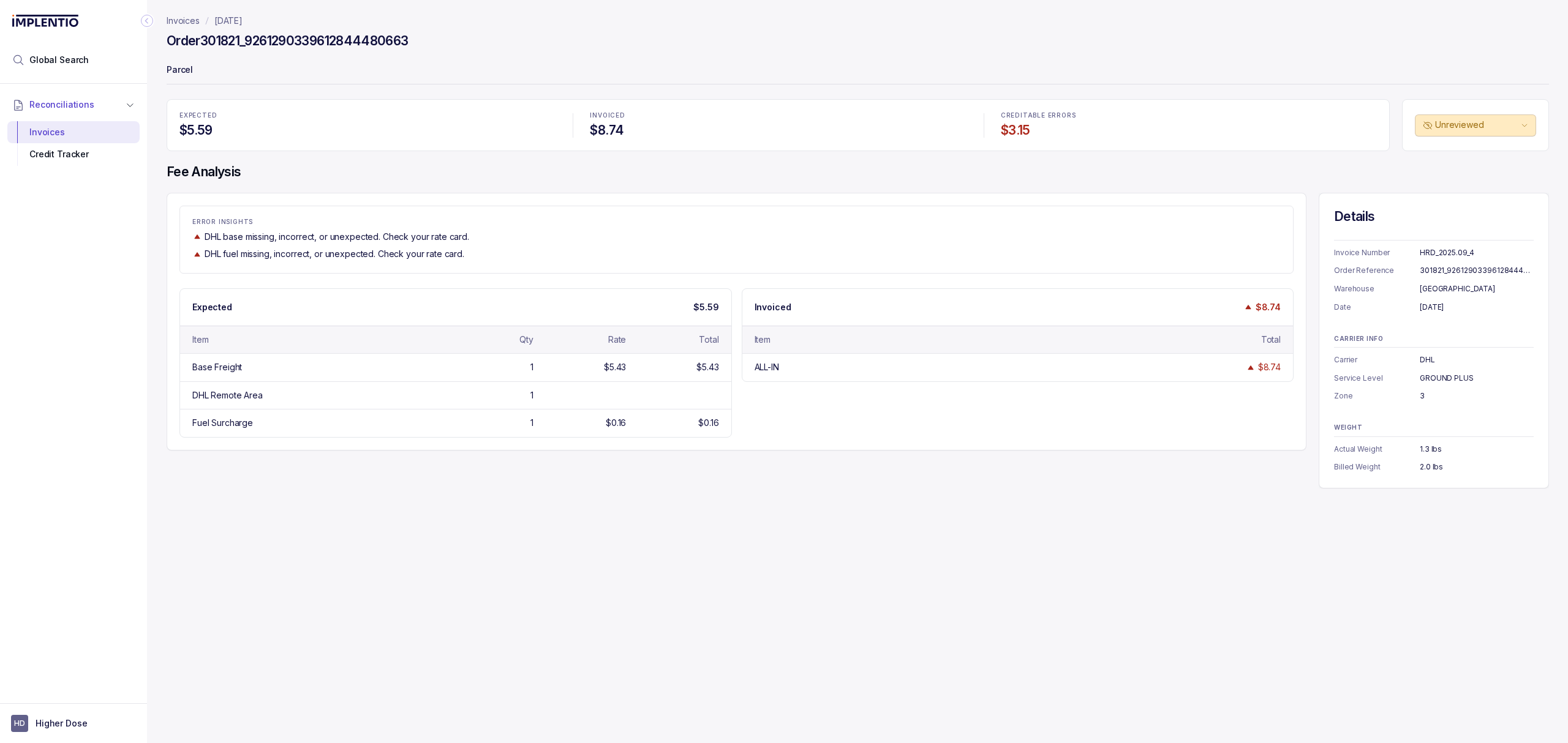
click at [484, 497] on div "Invoices [DATE] Order 301821_9261290339612844480663 Parcel EXPECTED $5.59 INVOI…" at bounding box center [853, 371] width 1412 height 743
drag, startPoint x: 484, startPoint y: 497, endPoint x: 489, endPoint y: 492, distance: 7.1
click at [483, 493] on div "Invoices [DATE] Order 301821_9261290339612844480663 Parcel EXPECTED $5.59 INVOI…" at bounding box center [853, 371] width 1412 height 743
click at [514, 494] on div "Invoices [DATE] Order 301821_9261290339612844480663 Parcel EXPECTED $5.59 INVOI…" at bounding box center [853, 371] width 1412 height 743
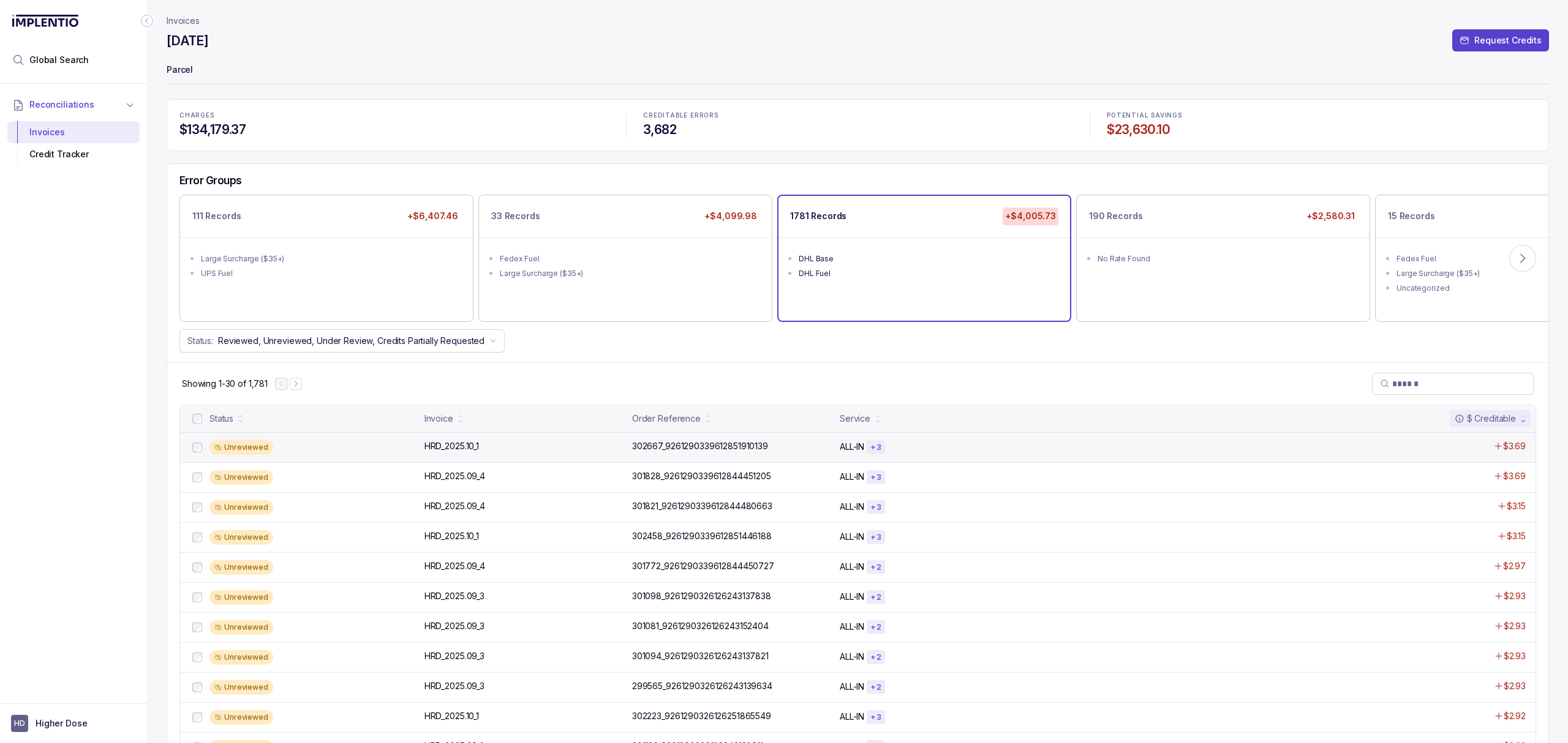
scroll to position [490, 0]
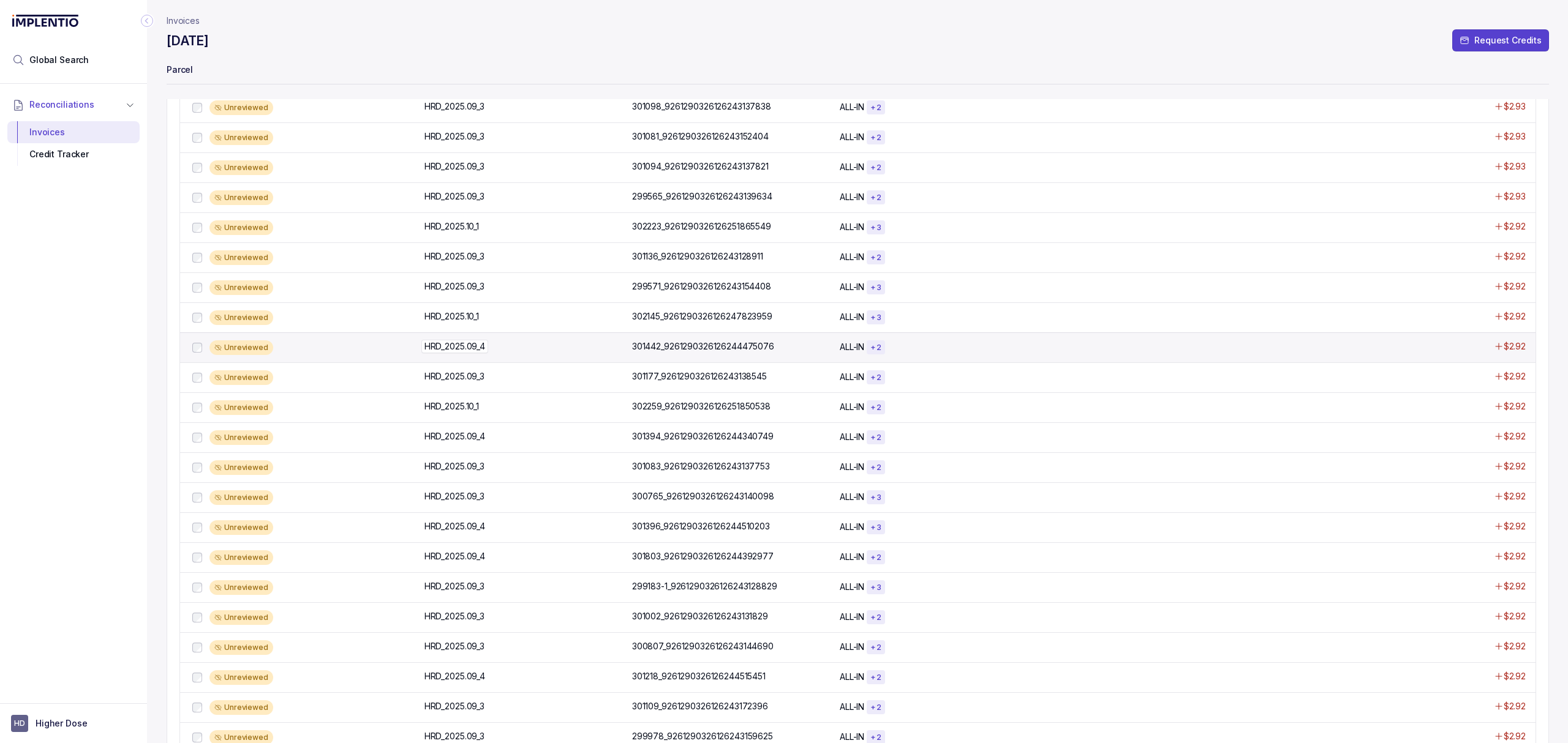
click at [429, 351] on p "HRD_2025.09_4" at bounding box center [455, 346] width 67 height 13
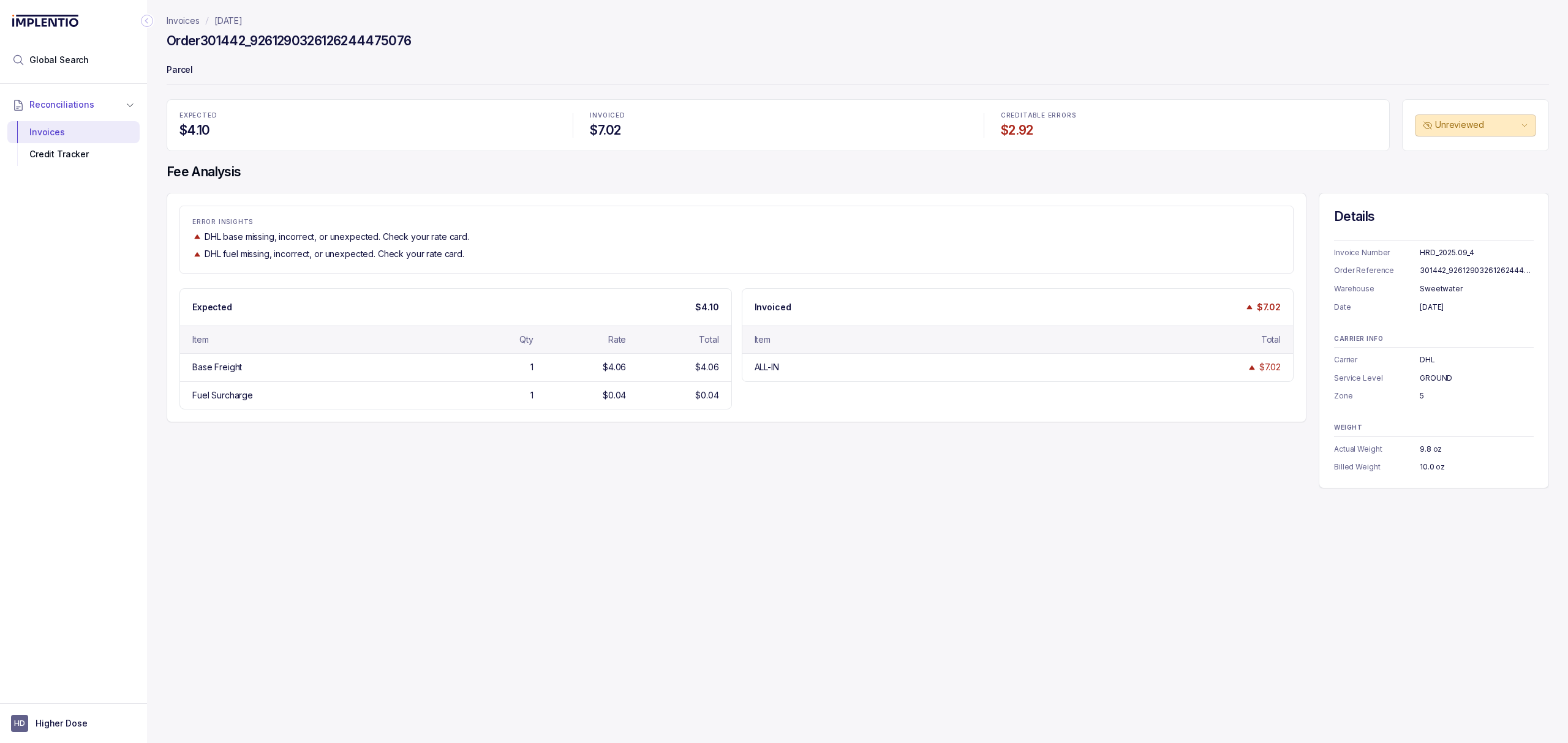
click at [748, 466] on div "ERROR INSIGHTS DHL base missing, incorrect, or unexpected. Check your rate card…" at bounding box center [858, 340] width 1382 height 295
click at [1000, 412] on div "ERROR INSIGHTS DHL base missing, incorrect, or unexpected. Check your rate card…" at bounding box center [737, 308] width 1140 height 230
drag, startPoint x: 895, startPoint y: 417, endPoint x: 846, endPoint y: 422, distance: 49.3
click at [892, 419] on div "ERROR INSIGHTS DHL base missing, incorrect, or unexpected. Check your rate card…" at bounding box center [737, 308] width 1140 height 230
click at [837, 429] on div "ERROR INSIGHTS DHL base missing, incorrect, or unexpected. Check your rate card…" at bounding box center [858, 340] width 1382 height 295
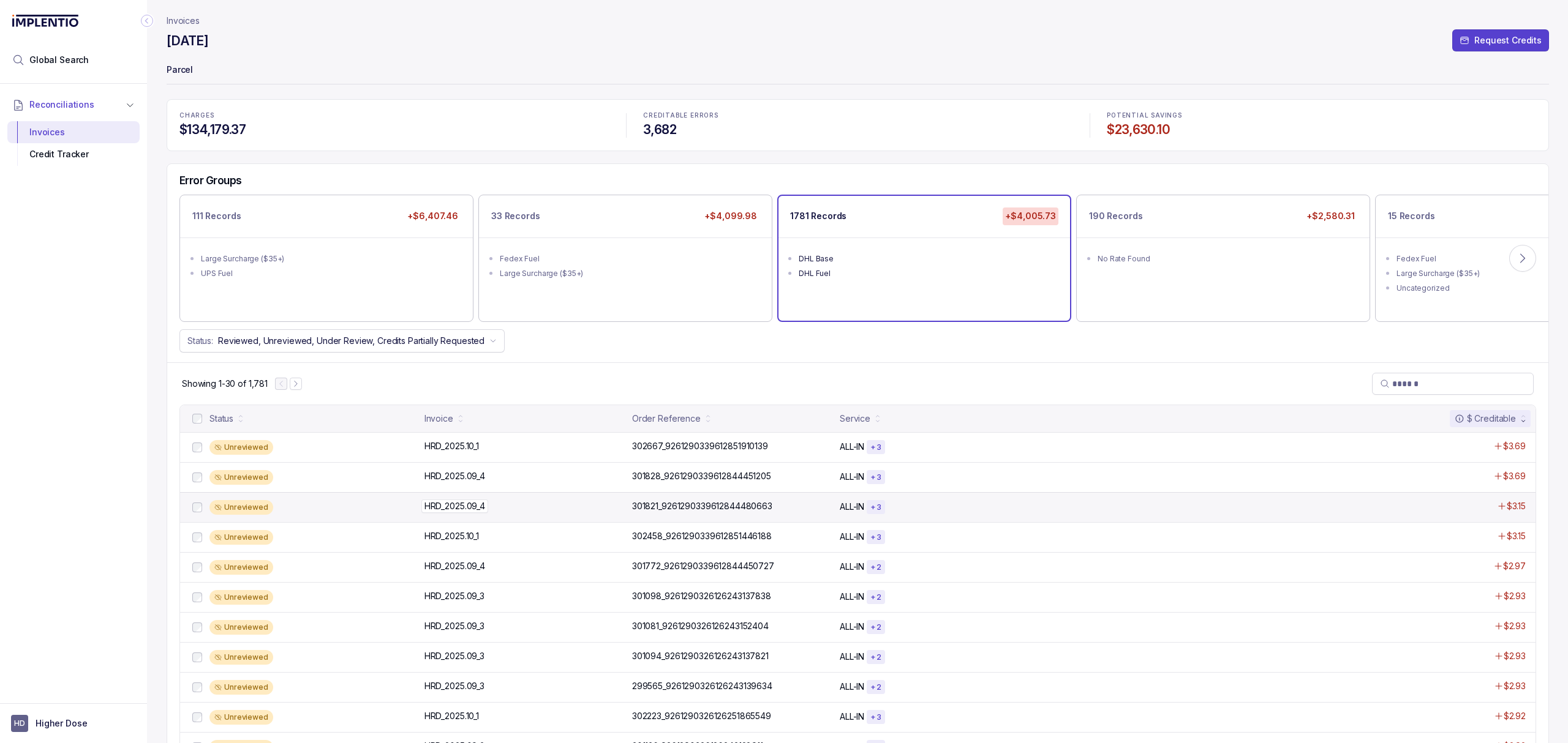
click at [457, 506] on p "HRD_2025.09_4" at bounding box center [455, 506] width 67 height 13
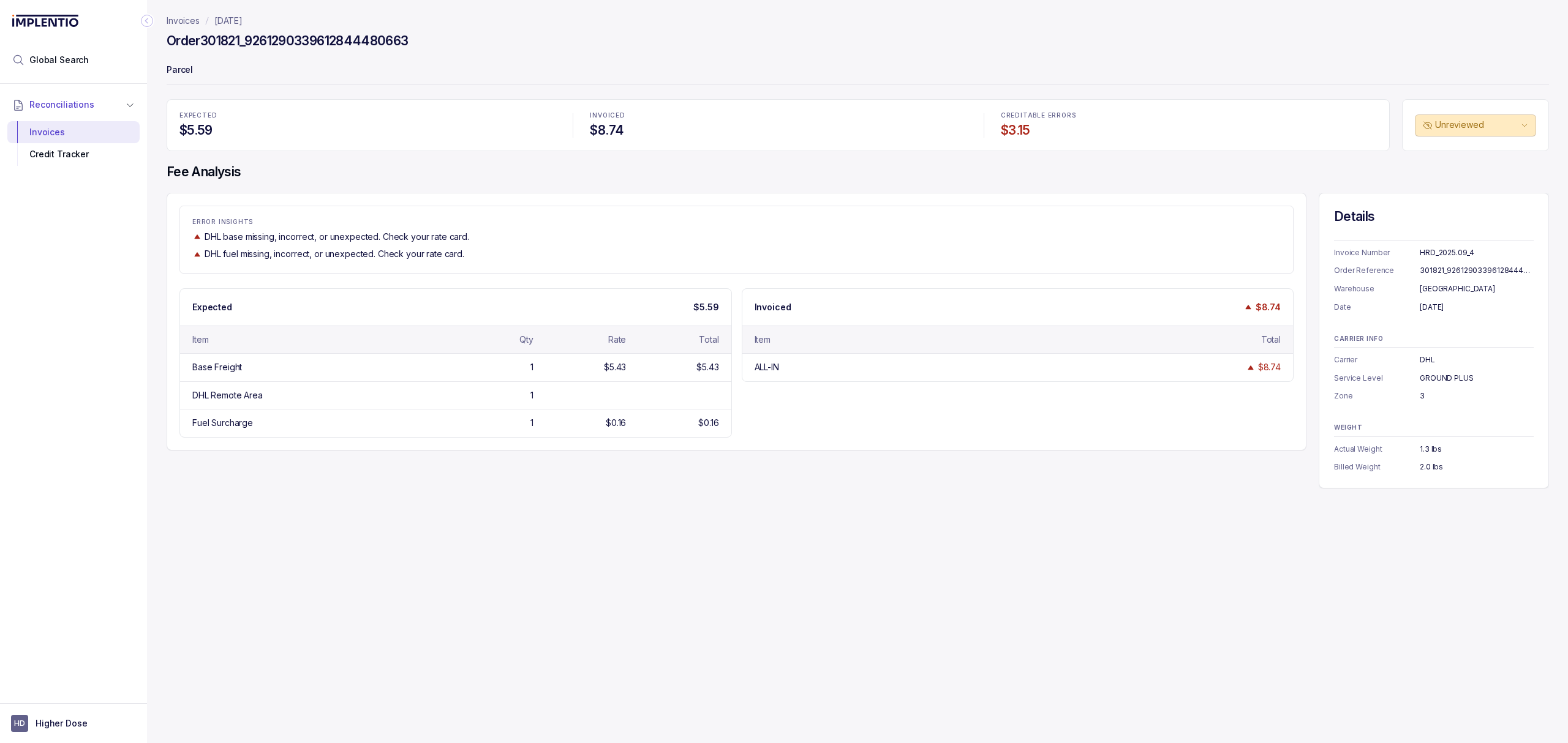
click at [355, 557] on div "Invoices [DATE] Order 301821_9261290339612844480663 Parcel EXPECTED $5.59 INVOI…" at bounding box center [853, 371] width 1412 height 743
drag, startPoint x: 243, startPoint y: 39, endPoint x: 207, endPoint y: 39, distance: 36.0
click at [207, 39] on h4 "Order 301821_9261290339612844480663" at bounding box center [288, 41] width 242 height 17
drag, startPoint x: 202, startPoint y: 39, endPoint x: 243, endPoint y: 39, distance: 41.0
click at [243, 39] on h4 "Order 301821_9261290339612844480663" at bounding box center [288, 41] width 242 height 17
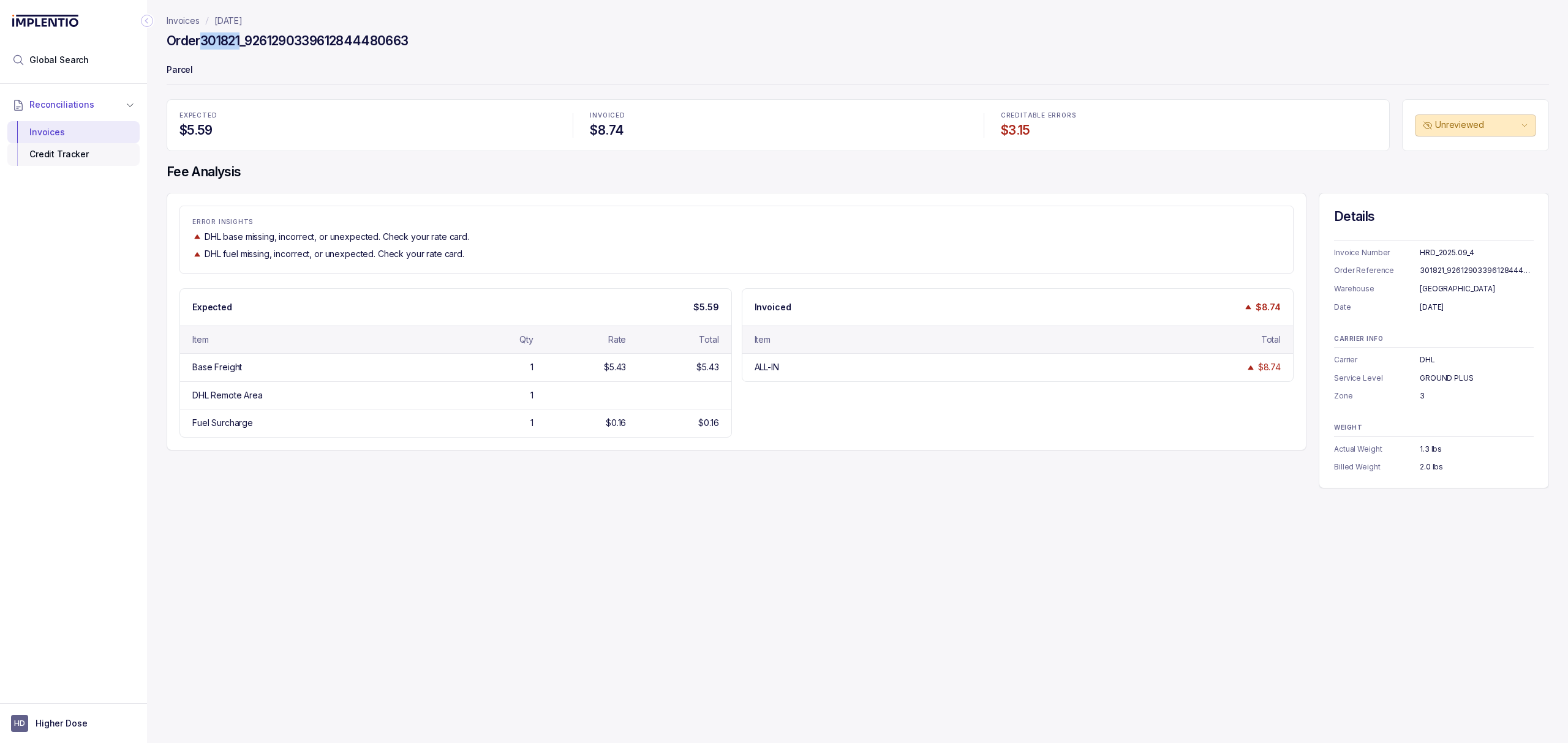
copy h4 "301821"
click at [1431, 468] on div "2.0 lbs" at bounding box center [1477, 467] width 114 height 12
click at [381, 653] on div "Invoices [DATE] Order 301821_9261290339612844480663 Parcel EXPECTED $5.59 INVOI…" at bounding box center [853, 371] width 1412 height 743
click at [708, 366] on div "$5.43" at bounding box center [707, 367] width 22 height 12
click at [714, 427] on div "$0.16" at bounding box center [709, 423] width 20 height 12
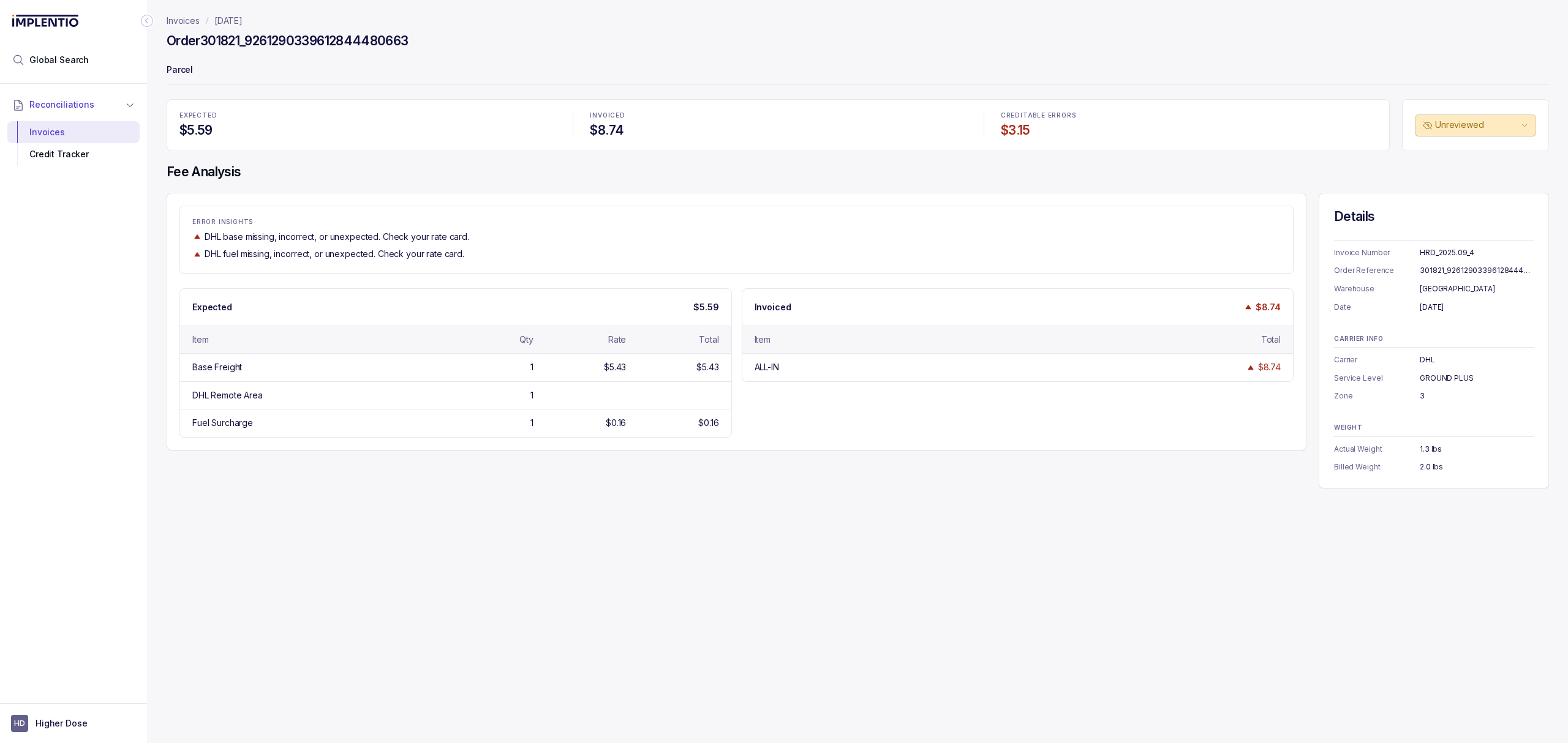
click at [905, 504] on div "Invoices [DATE] Order 301821_9261290339612844480663 Parcel EXPECTED $5.59 INVOI…" at bounding box center [853, 371] width 1412 height 743
click at [1081, 484] on div "ERROR INSIGHTS DHL base missing, incorrect, or unexpected. Check your rate card…" at bounding box center [858, 340] width 1382 height 295
click at [1185, 402] on div "Expected $5.59 Item Qty Rate Total Base Freight 1 $5.43 $5.43 DHL Remote Area 1…" at bounding box center [737, 362] width 1114 height 149
click at [486, 492] on div "Invoices [DATE] Order 301821_9261290339612844480663 Parcel EXPECTED $5.59 INVOI…" at bounding box center [853, 371] width 1412 height 743
click at [243, 17] on p "[DATE]" at bounding box center [229, 21] width 28 height 12
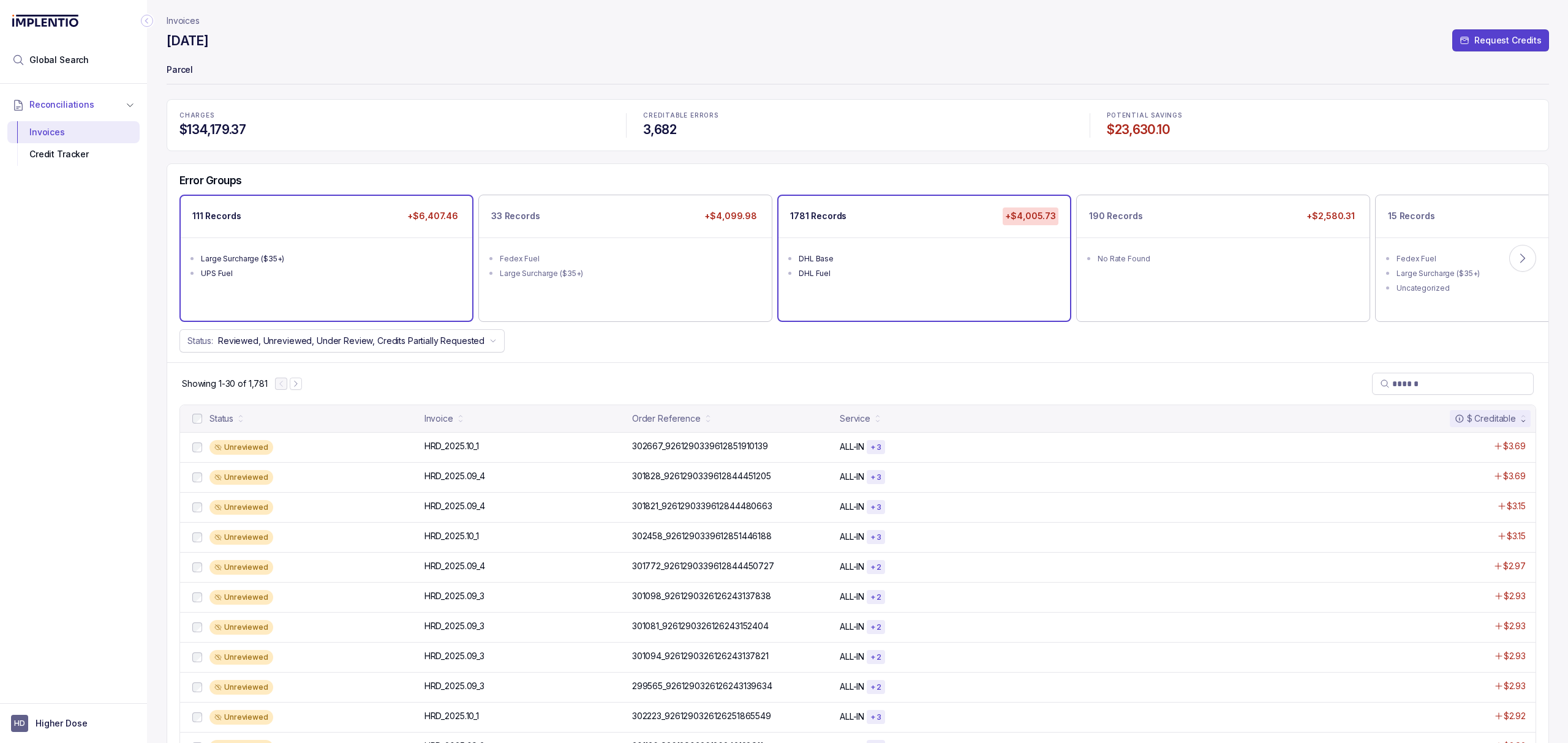
click at [290, 289] on ul "Large Surcharge ($35+) UPS Fuel" at bounding box center [326, 265] width 292 height 54
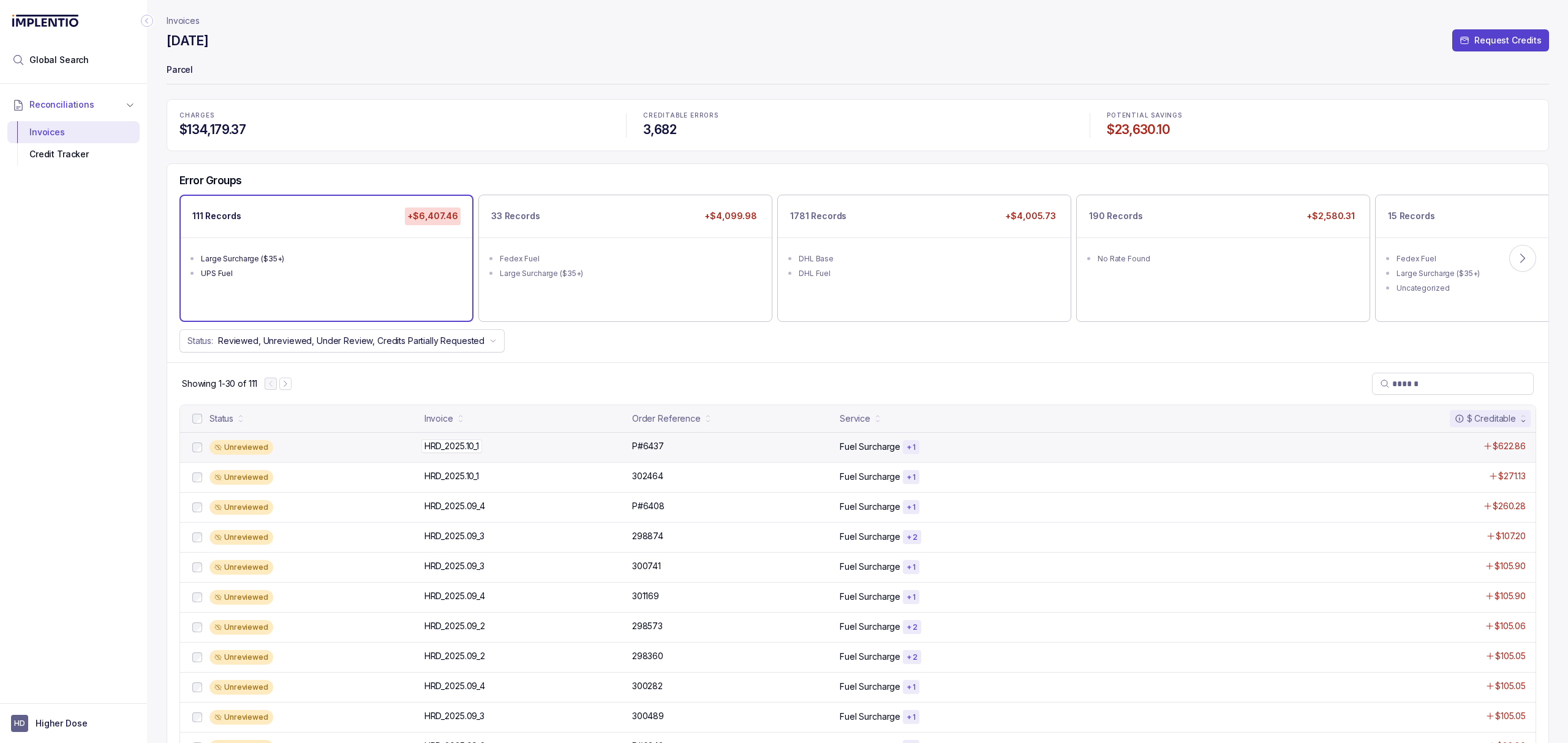
click at [478, 449] on p "HRD_2025.10_1" at bounding box center [452, 446] width 60 height 13
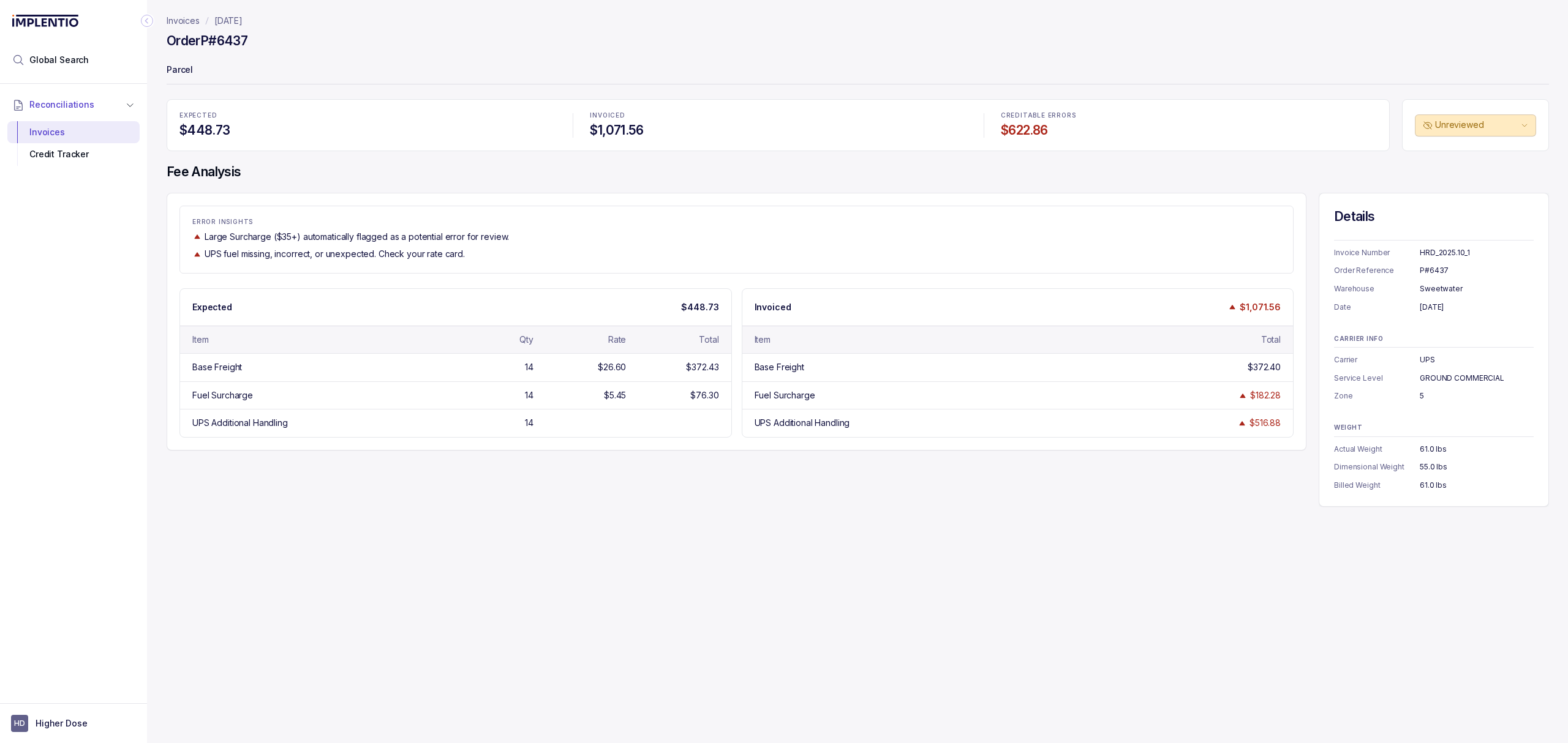
click at [603, 525] on div "Invoices [DATE] Order P#6437 Parcel EXPECTED $448.73 INVOICED $1,071.56 CREDITA…" at bounding box center [853, 371] width 1412 height 743
click at [664, 473] on div "ERROR INSIGHTS Large Surcharge ($35+) automatically flagged as a potential erro…" at bounding box center [858, 350] width 1382 height 314
click at [664, 511] on div "Invoices [DATE] Order P#6437 Parcel EXPECTED $448.73 INVOICED $1,071.56 CREDITA…" at bounding box center [853, 371] width 1412 height 743
click at [664, 512] on div "Invoices [DATE] Order P#6437 Parcel EXPECTED $448.73 INVOICED $1,071.56 CREDITA…" at bounding box center [853, 371] width 1412 height 743
click at [640, 512] on div "Invoices [DATE] Order P#6437 Parcel EXPECTED $448.73 INVOICED $1,071.56 CREDITA…" at bounding box center [853, 371] width 1412 height 743
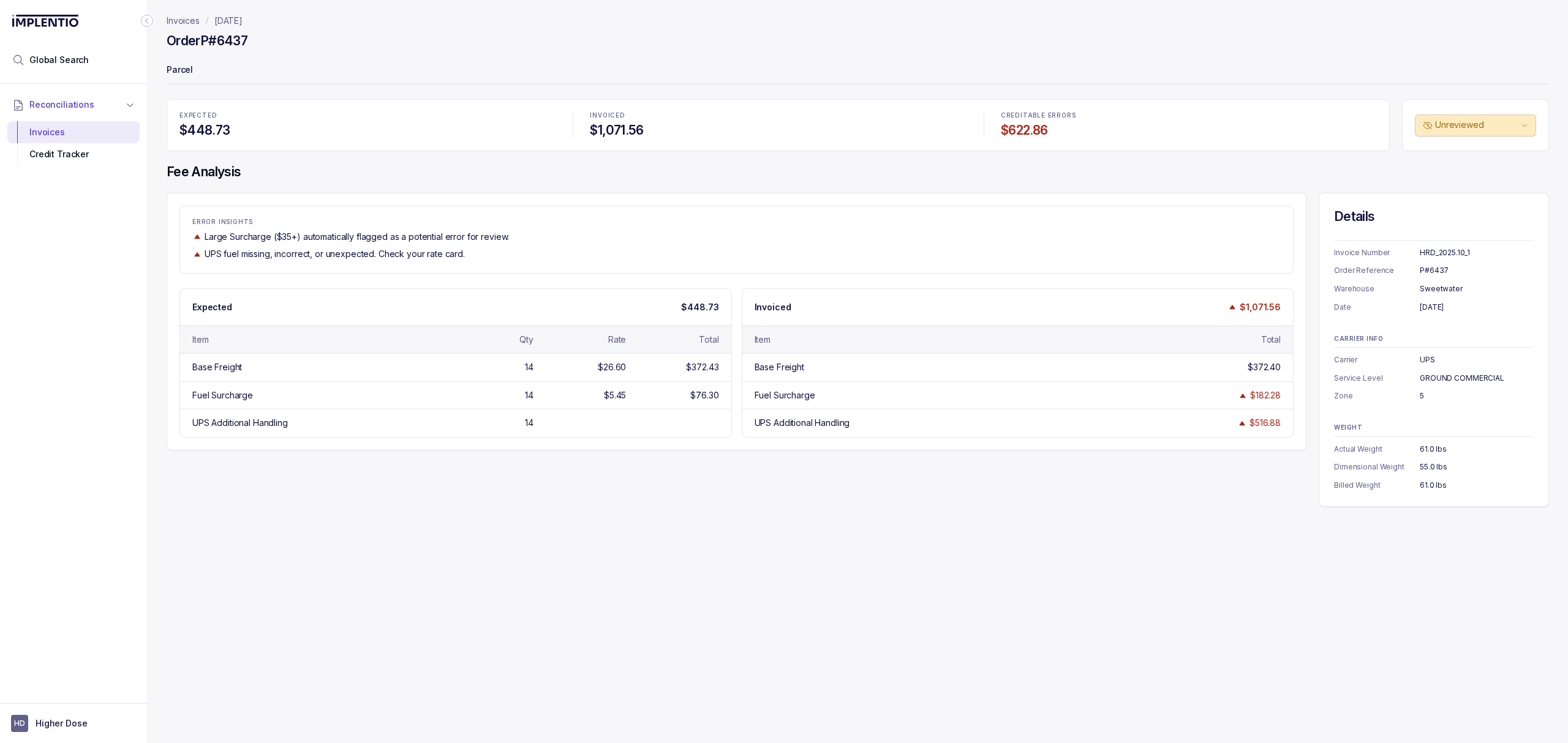
click at [635, 512] on div "Invoices [DATE] Order P#6437 Parcel EXPECTED $448.73 INVOICED $1,071.56 CREDITA…" at bounding box center [853, 371] width 1412 height 743
click at [652, 512] on div "Invoices [DATE] Order P#6437 Parcel EXPECTED $448.73 INVOICED $1,071.56 CREDITA…" at bounding box center [853, 371] width 1412 height 743
click at [660, 509] on div "Invoices [DATE] Order P#6437 Parcel EXPECTED $448.73 INVOICED $1,071.56 CREDITA…" at bounding box center [853, 371] width 1412 height 743
click at [659, 498] on div "ERROR INSIGHTS Large Surcharge ($35+) automatically flagged as a potential erro…" at bounding box center [858, 350] width 1382 height 314
click at [650, 504] on div "ERROR INSIGHTS Large Surcharge ($35+) automatically flagged as a potential erro…" at bounding box center [858, 350] width 1382 height 314
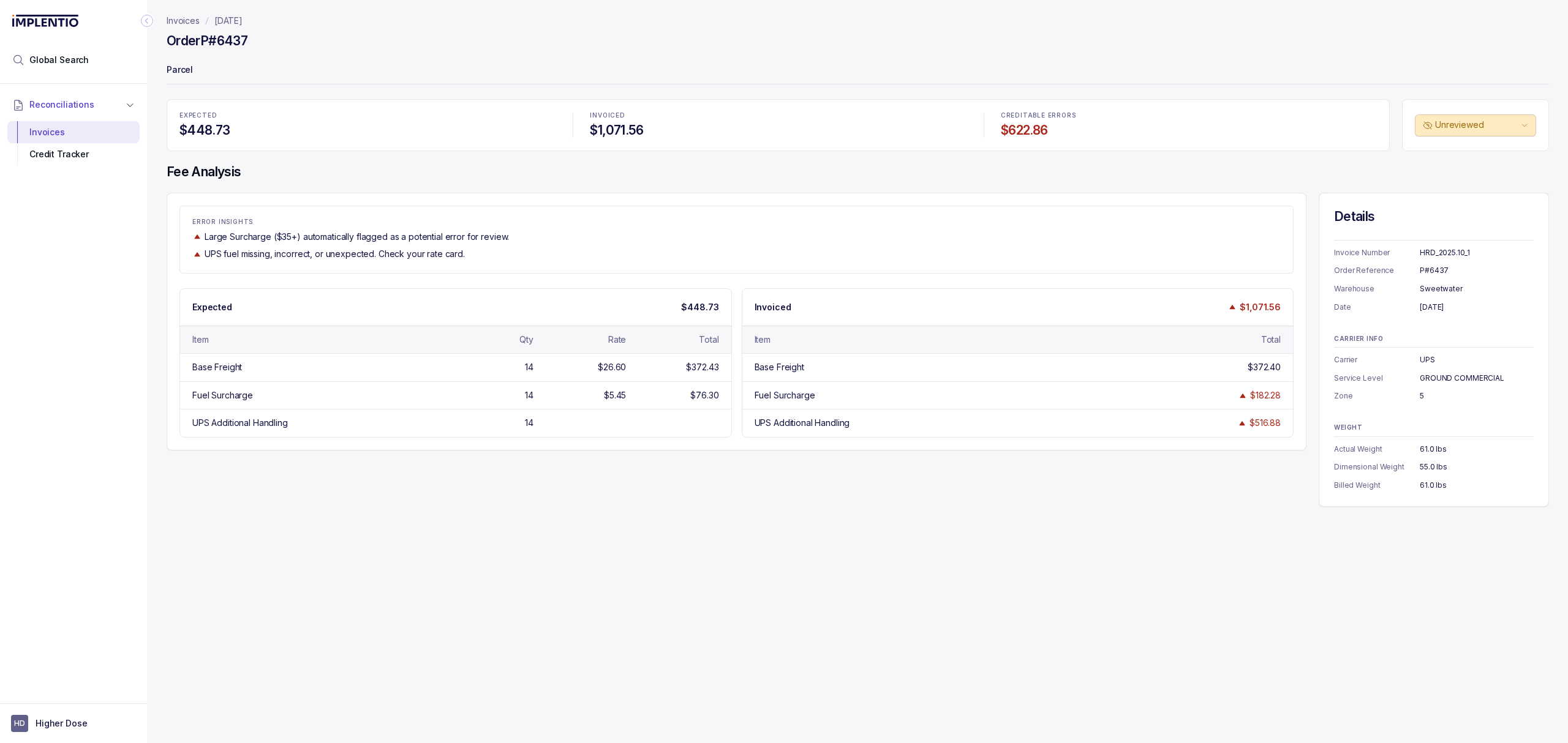
click at [652, 500] on div "ERROR INSIGHTS Large Surcharge ($35+) automatically flagged as a potential erro…" at bounding box center [858, 350] width 1382 height 314
click at [377, 68] on p "Parcel" at bounding box center [858, 71] width 1382 height 25
click at [807, 490] on div "ERROR INSIGHTS Large Surcharge ($35+) automatically flagged as a potential erro…" at bounding box center [858, 350] width 1382 height 314
click at [756, 198] on div "ERROR INSIGHTS Large Surcharge ($35+) automatically flagged as a potential erro…" at bounding box center [737, 322] width 1140 height 258
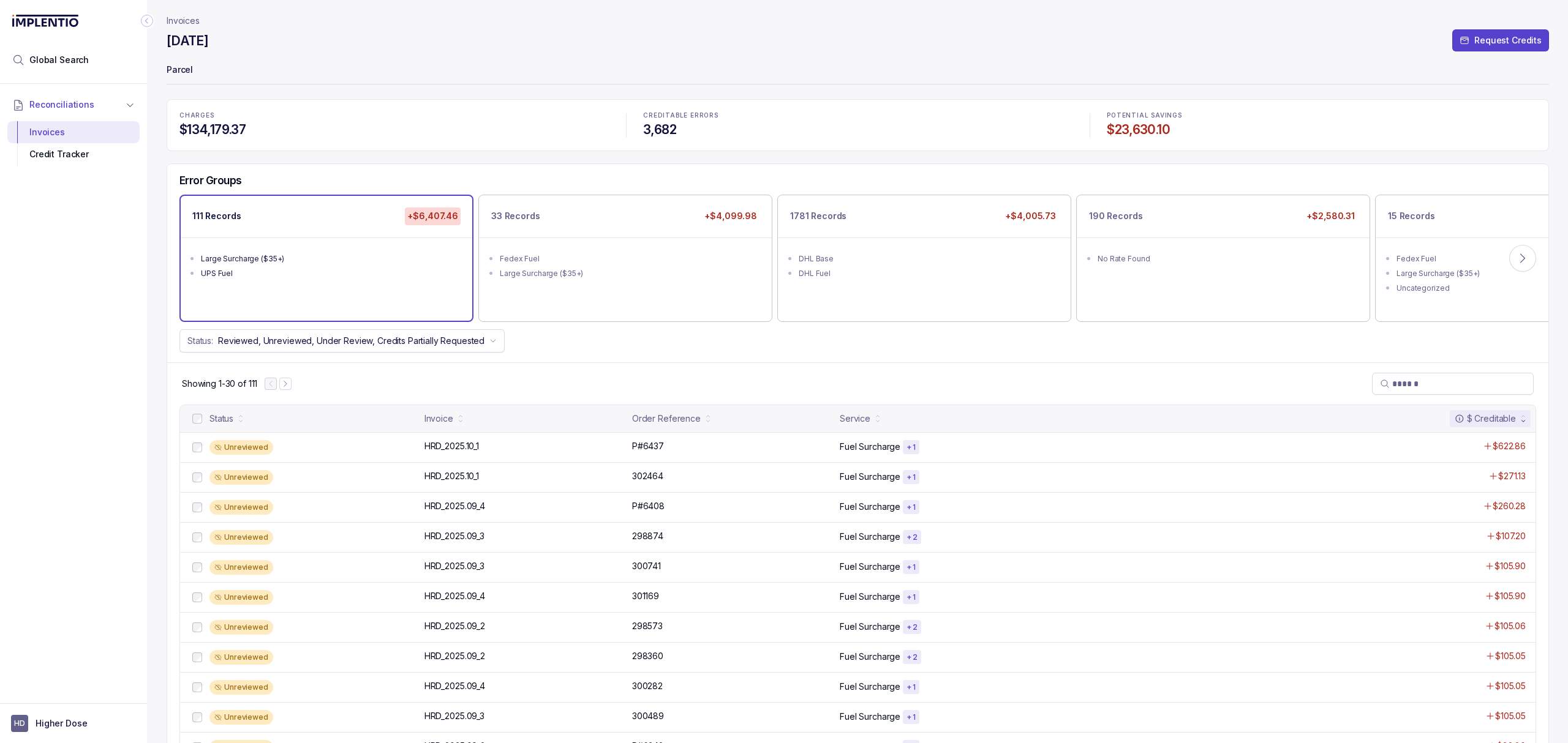
click at [680, 379] on div "Showing 1-30 of 111" at bounding box center [857, 383] width 1381 height 42
click at [589, 368] on div "Showing 1-30 of 111" at bounding box center [857, 383] width 1381 height 42
click at [735, 367] on div "Showing 1-30 of 111" at bounding box center [857, 383] width 1381 height 42
click at [1528, 261] on button at bounding box center [1522, 258] width 27 height 27
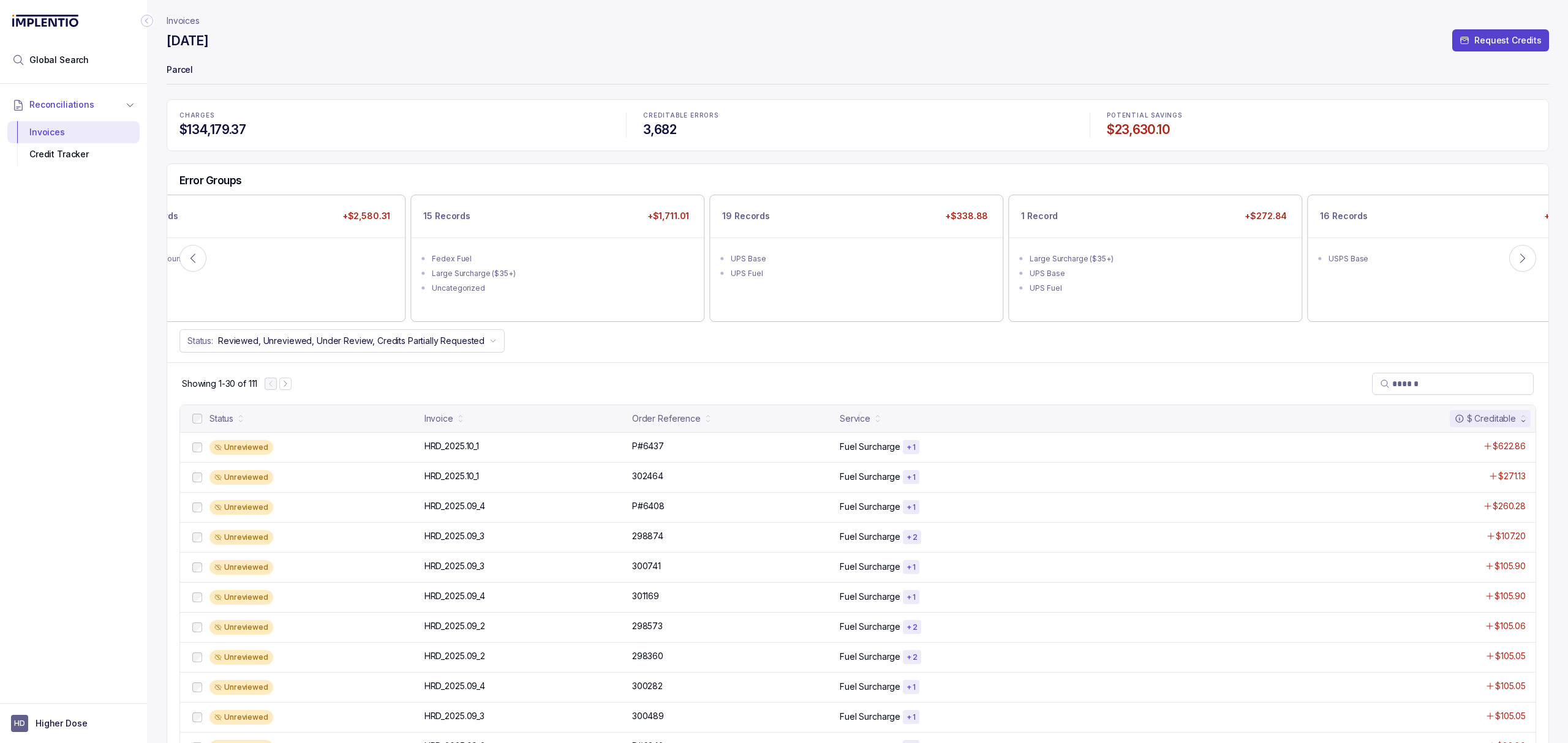
click at [1152, 341] on div "Status: Reviewed, Unreviewed, Under Review, Credits Partially Requested" at bounding box center [857, 341] width 1381 height 23
click at [185, 265] on button at bounding box center [193, 258] width 27 height 27
click at [1522, 265] on icon at bounding box center [1522, 258] width 12 height 12
drag, startPoint x: 1514, startPoint y: 251, endPoint x: 1509, endPoint y: 257, distance: 7.8
click at [1512, 253] on button at bounding box center [1522, 258] width 27 height 27
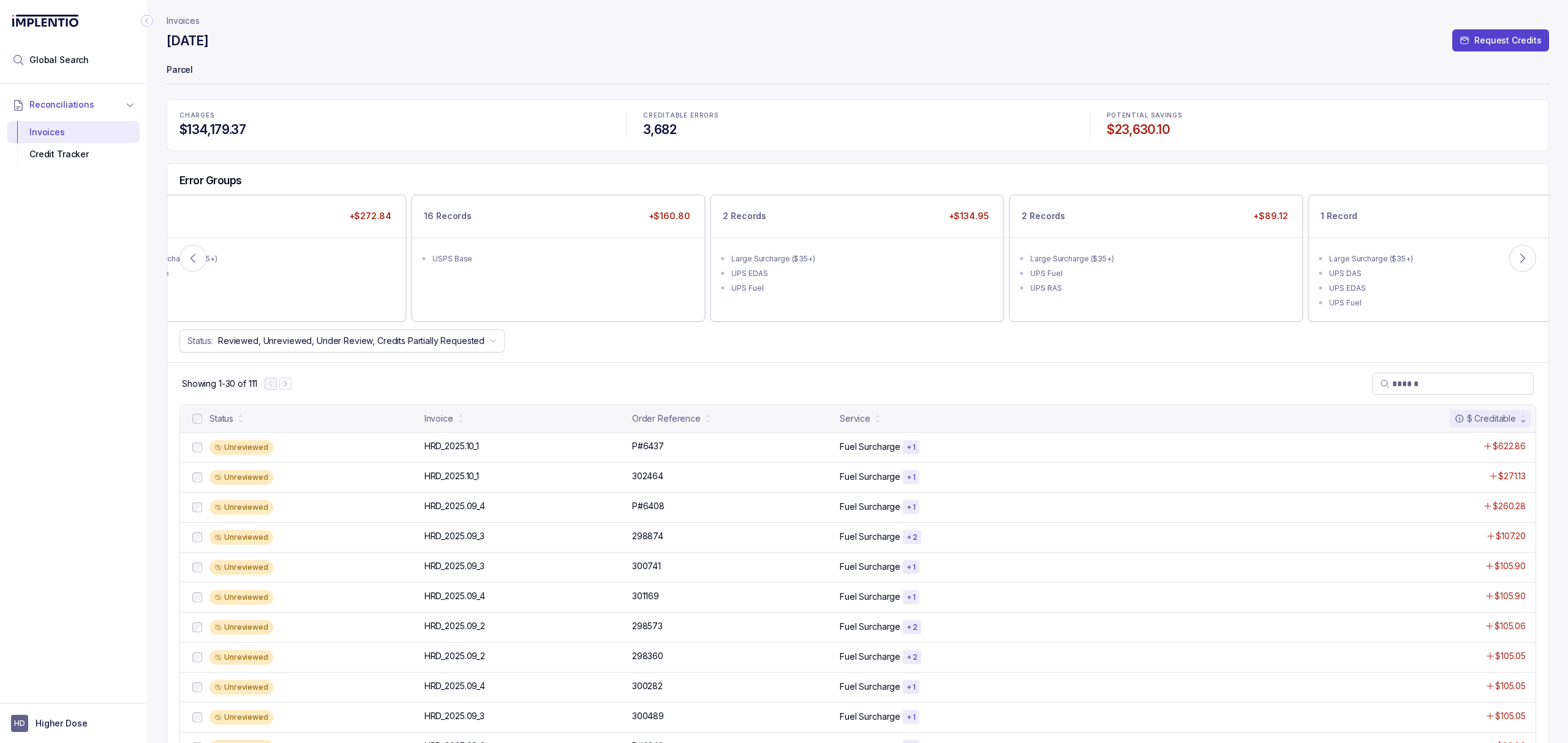
click at [770, 358] on div "Error Groups 111 Records +$6,407.46 Large Surcharge ($35+) UPS Fuel 33 Records …" at bounding box center [857, 263] width 1381 height 198
drag, startPoint x: 873, startPoint y: 349, endPoint x: 945, endPoint y: 345, distance: 72.1
click at [876, 349] on div "Status: Reviewed, Unreviewed, Under Review, Credits Partially Requested" at bounding box center [857, 341] width 1381 height 23
click at [1522, 269] on button at bounding box center [1522, 258] width 27 height 27
click at [725, 340] on div "Status: Reviewed, Unreviewed, Under Review, Credits Partially Requested" at bounding box center [857, 341] width 1381 height 23
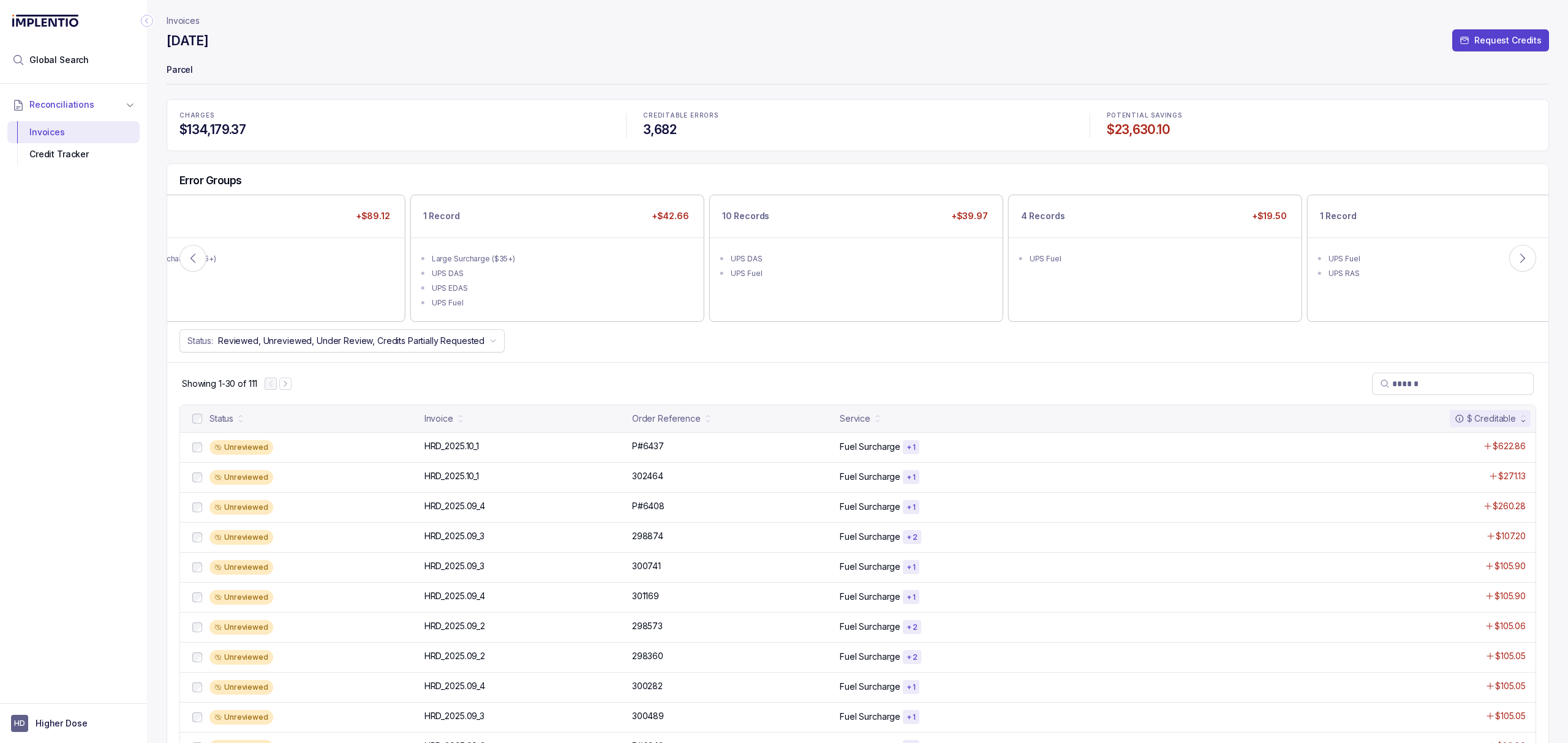
click at [713, 340] on div "Status: Reviewed, Unreviewed, Under Review, Credits Partially Requested" at bounding box center [857, 341] width 1381 height 23
click at [701, 344] on div "Status: Reviewed, Unreviewed, Under Review, Credits Partially Requested" at bounding box center [857, 341] width 1381 height 23
click at [665, 344] on div "Status: Reviewed, Unreviewed, Under Review, Credits Partially Requested" at bounding box center [857, 341] width 1381 height 23
click at [641, 346] on div "Status: Reviewed, Unreviewed, Under Review, Credits Partially Requested" at bounding box center [857, 341] width 1381 height 23
click at [964, 388] on div "Showing 1-30 of 111" at bounding box center [857, 383] width 1381 height 42
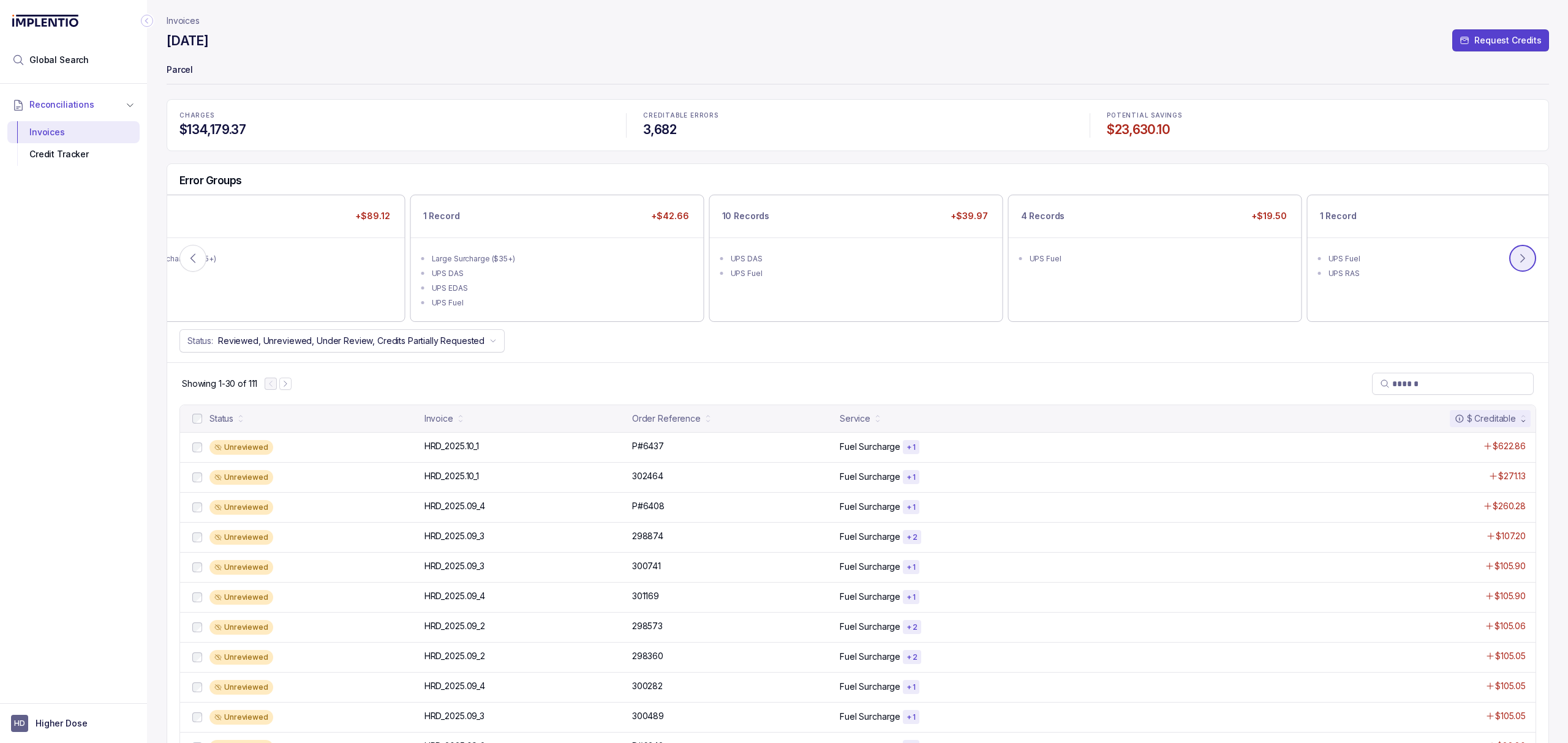
click at [1517, 259] on icon at bounding box center [1522, 258] width 12 height 12
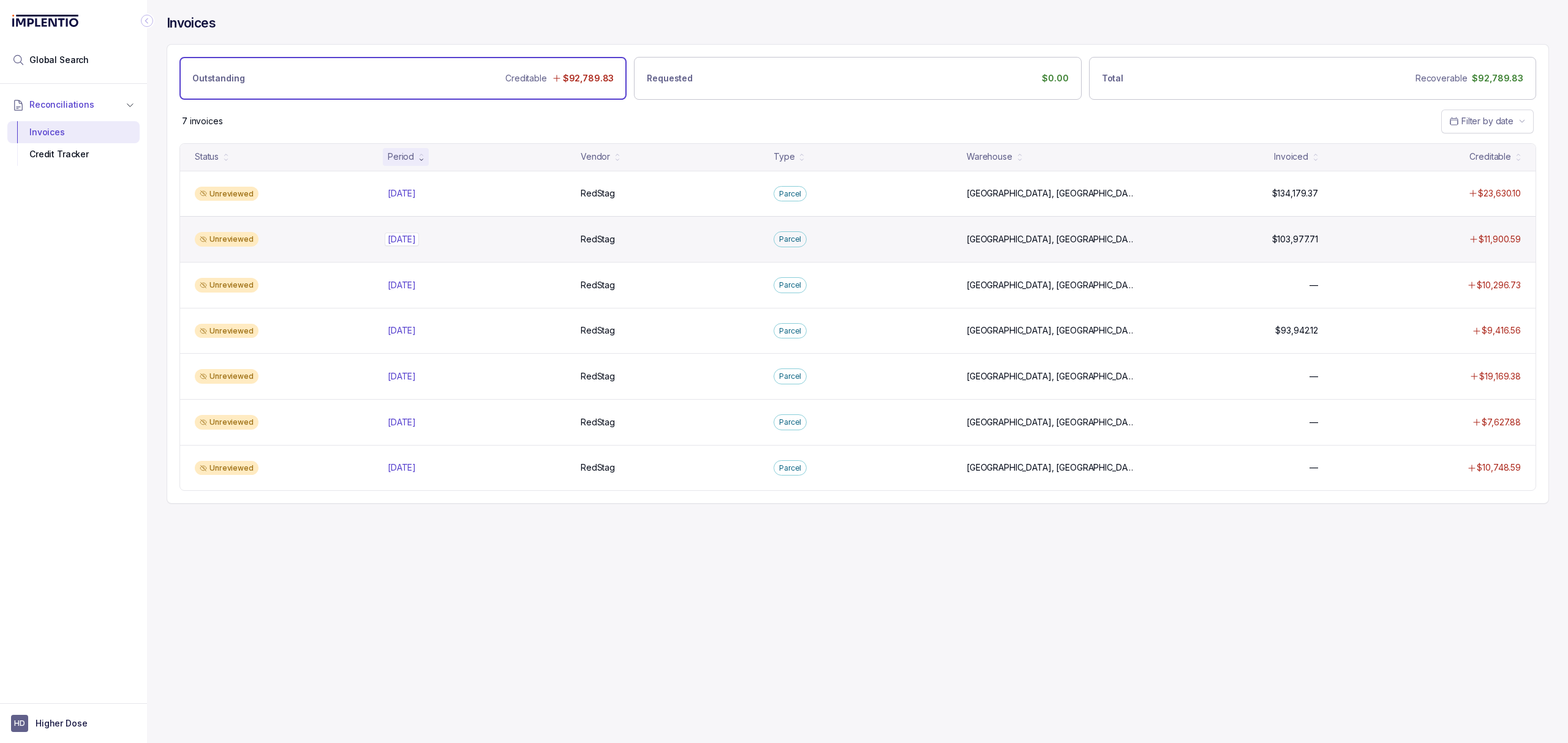
click at [393, 238] on p "[DATE]" at bounding box center [402, 239] width 34 height 13
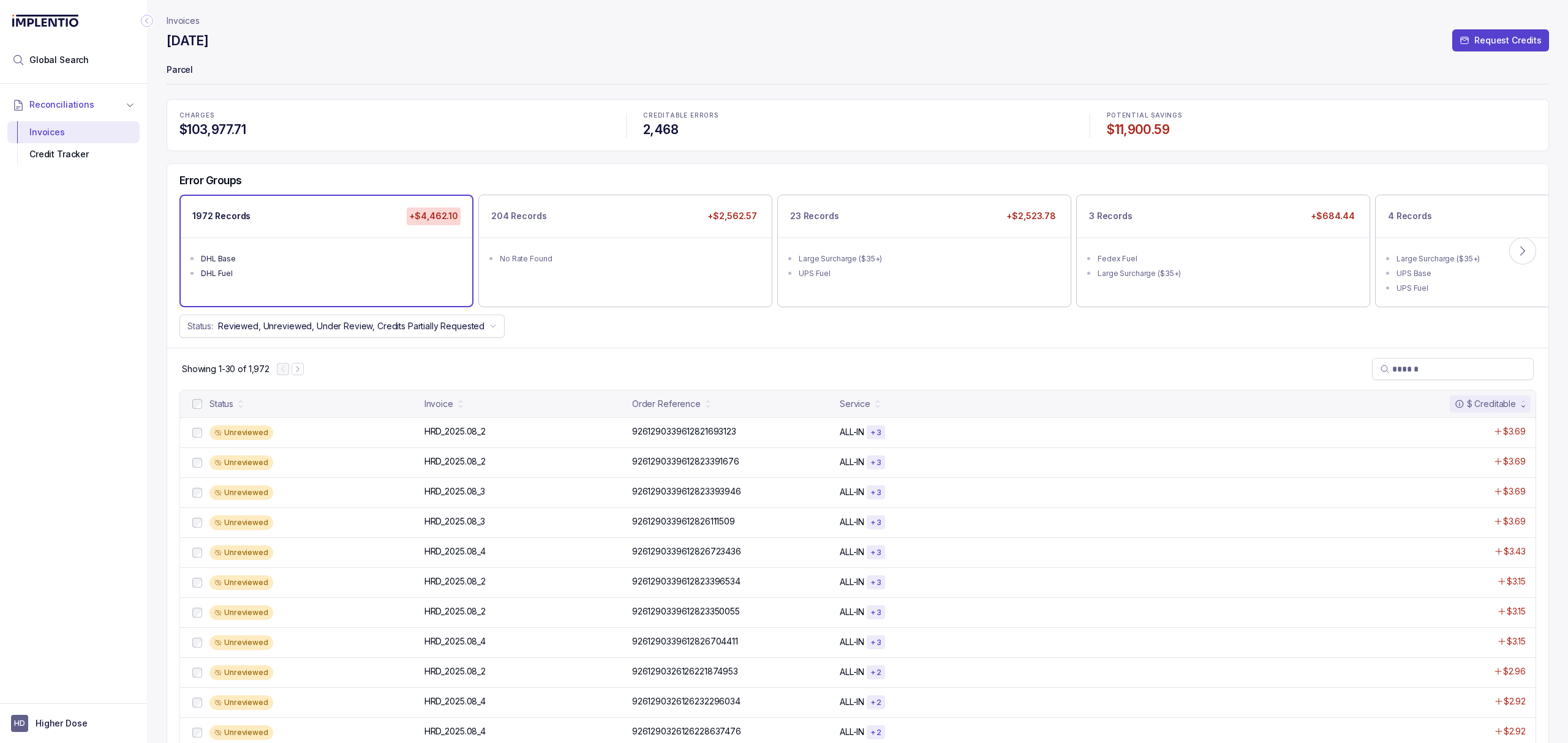
click at [642, 379] on div "Showing 1-30 of 1,972" at bounding box center [857, 368] width 1381 height 42
drag, startPoint x: 887, startPoint y: 356, endPoint x: 882, endPoint y: 361, distance: 7.1
click at [884, 360] on div "Showing 1-30 of 1,972" at bounding box center [857, 368] width 1381 height 42
click at [1522, 251] on icon at bounding box center [1522, 251] width 12 height 12
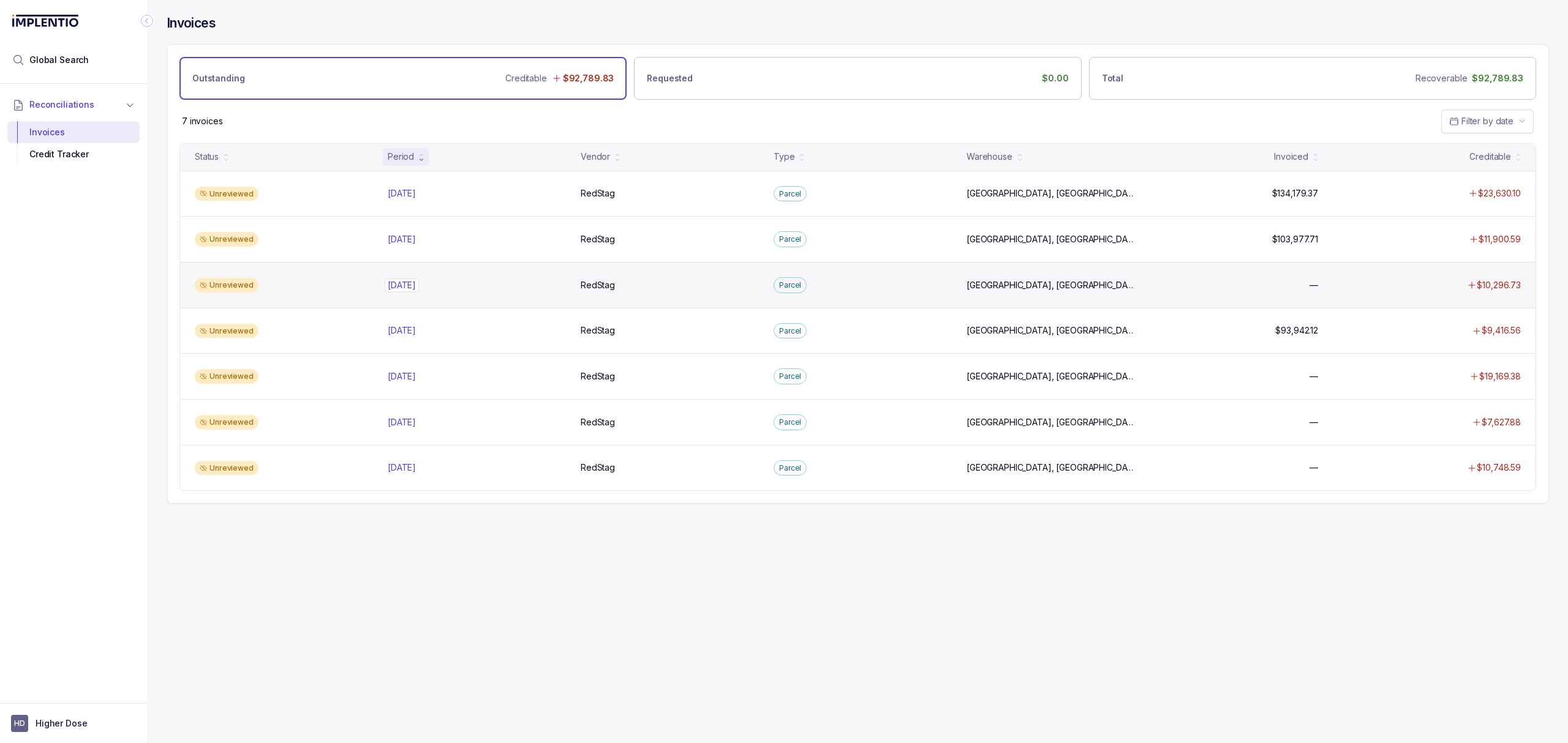
click at [415, 285] on p "[DATE]" at bounding box center [402, 285] width 34 height 13
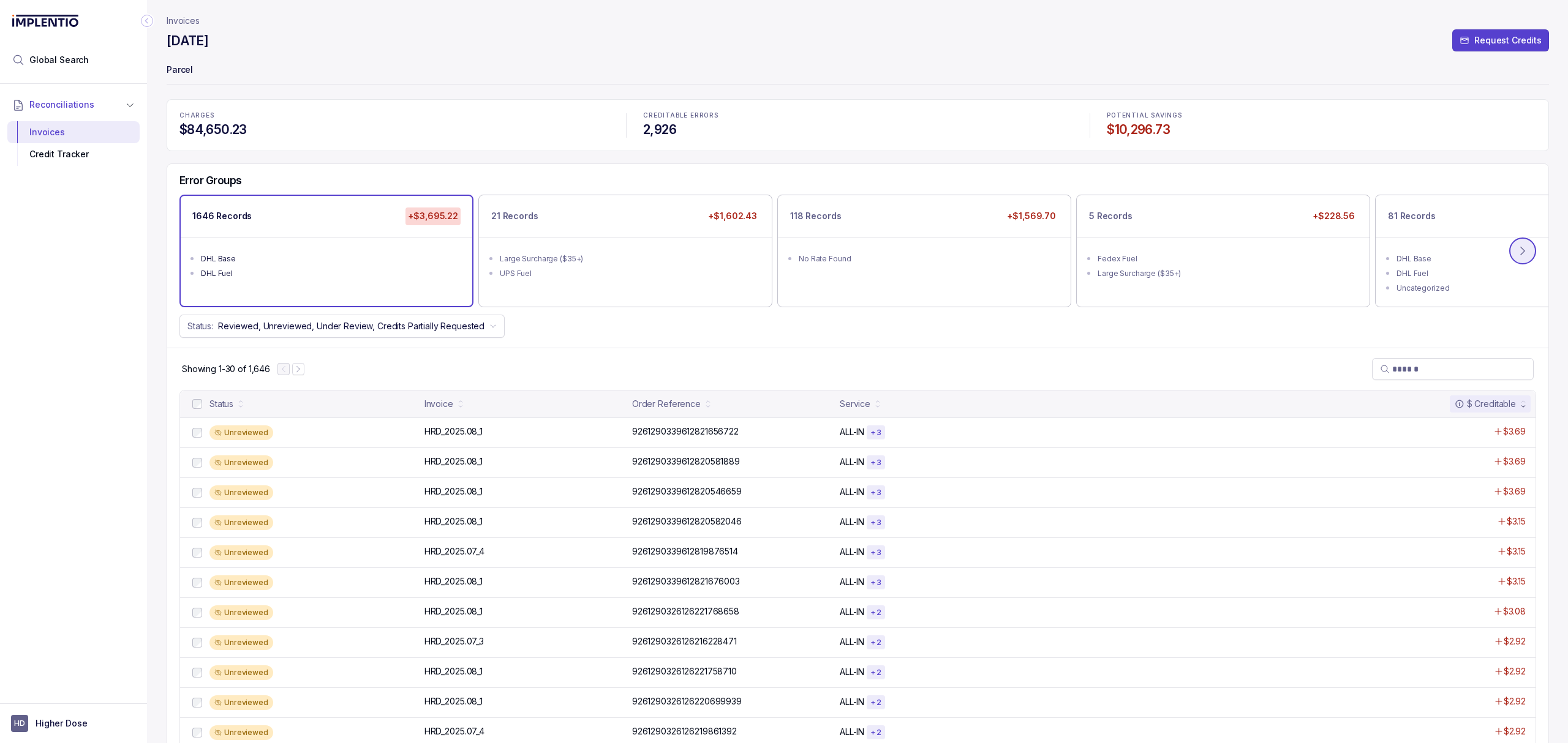
click at [1516, 255] on icon at bounding box center [1522, 251] width 12 height 12
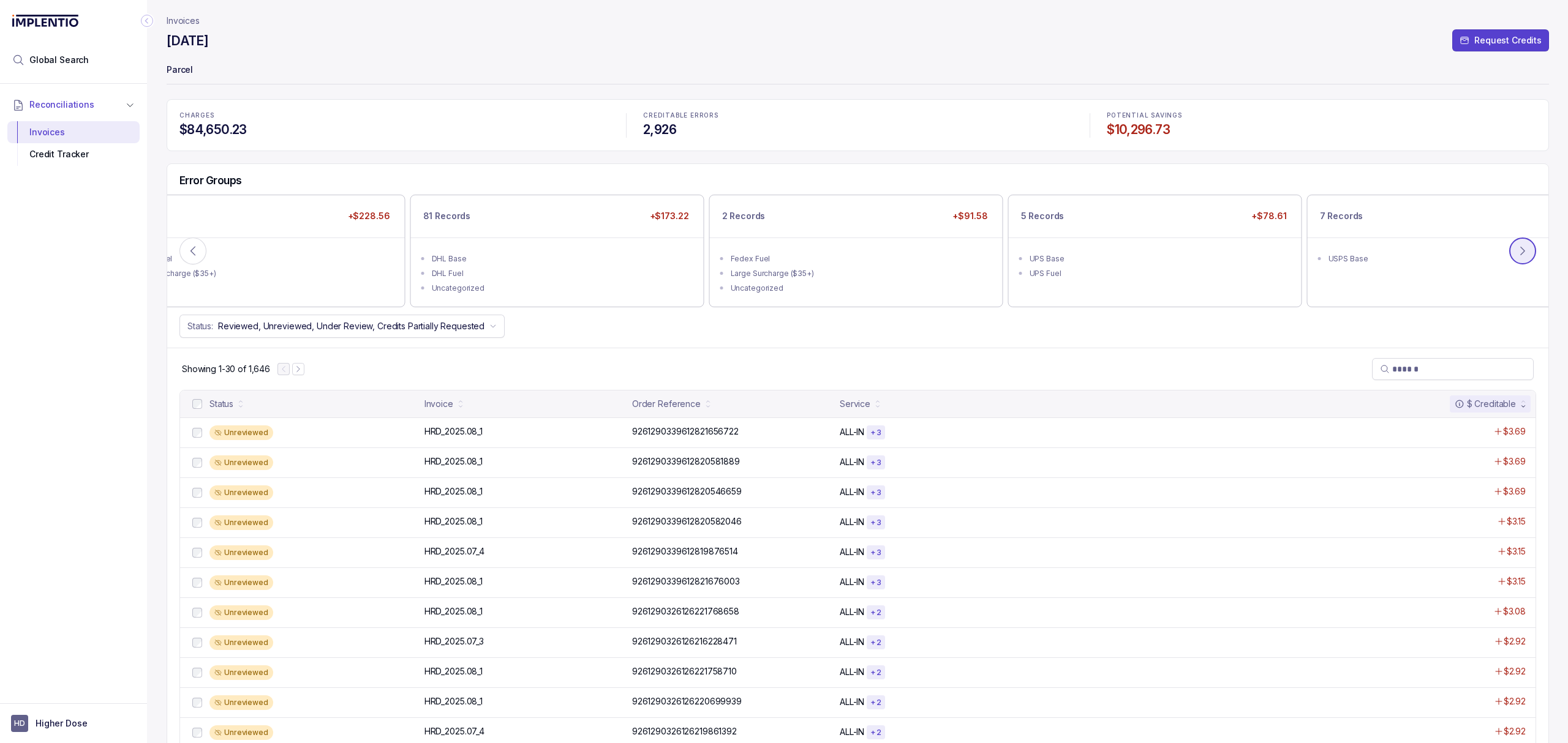
click at [1522, 263] on button at bounding box center [1522, 251] width 27 height 27
click at [1069, 336] on div "Status: Reviewed, Unreviewed, Under Review, Credits Partially Requested" at bounding box center [857, 326] width 1381 height 23
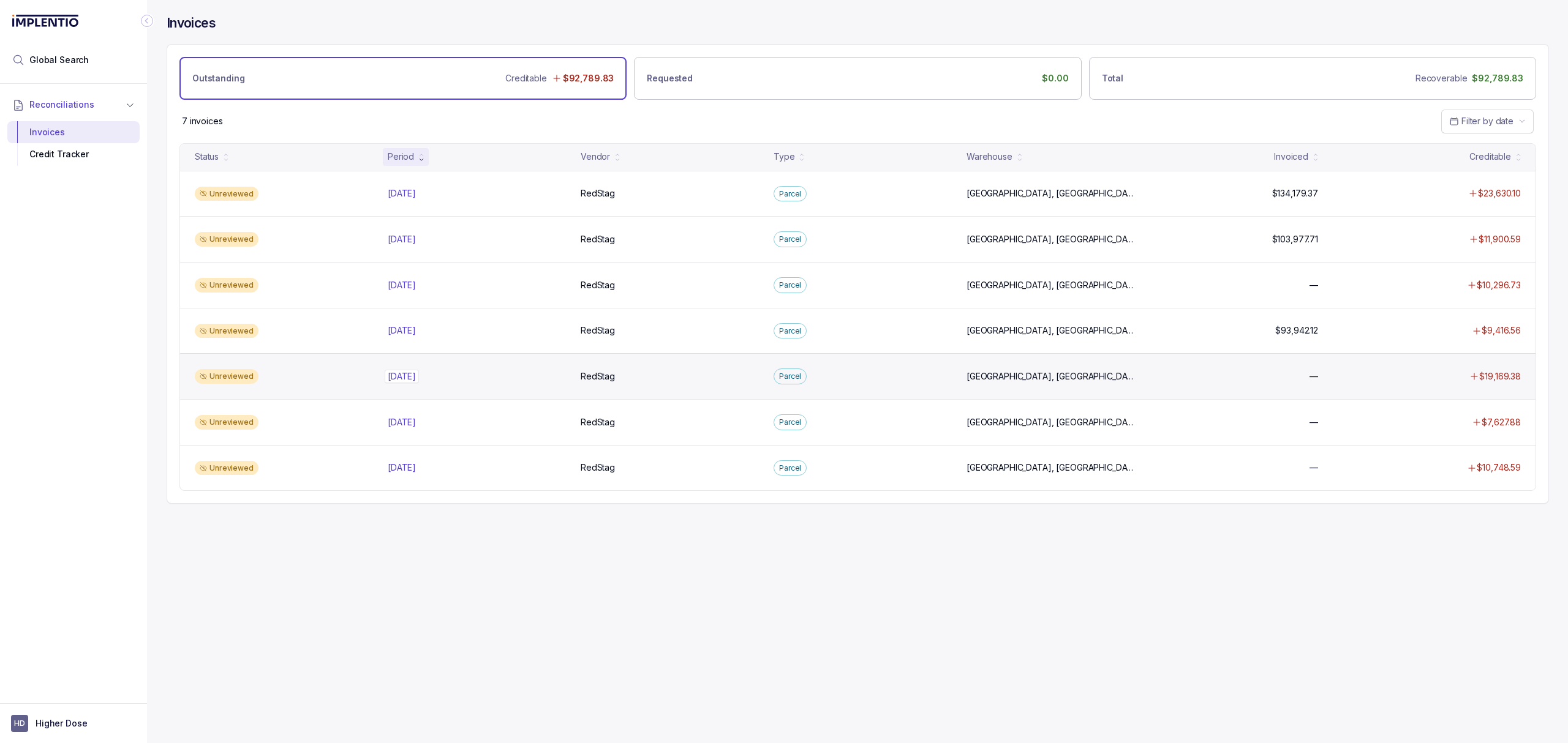
click at [419, 379] on p "[DATE]" at bounding box center [402, 377] width 34 height 13
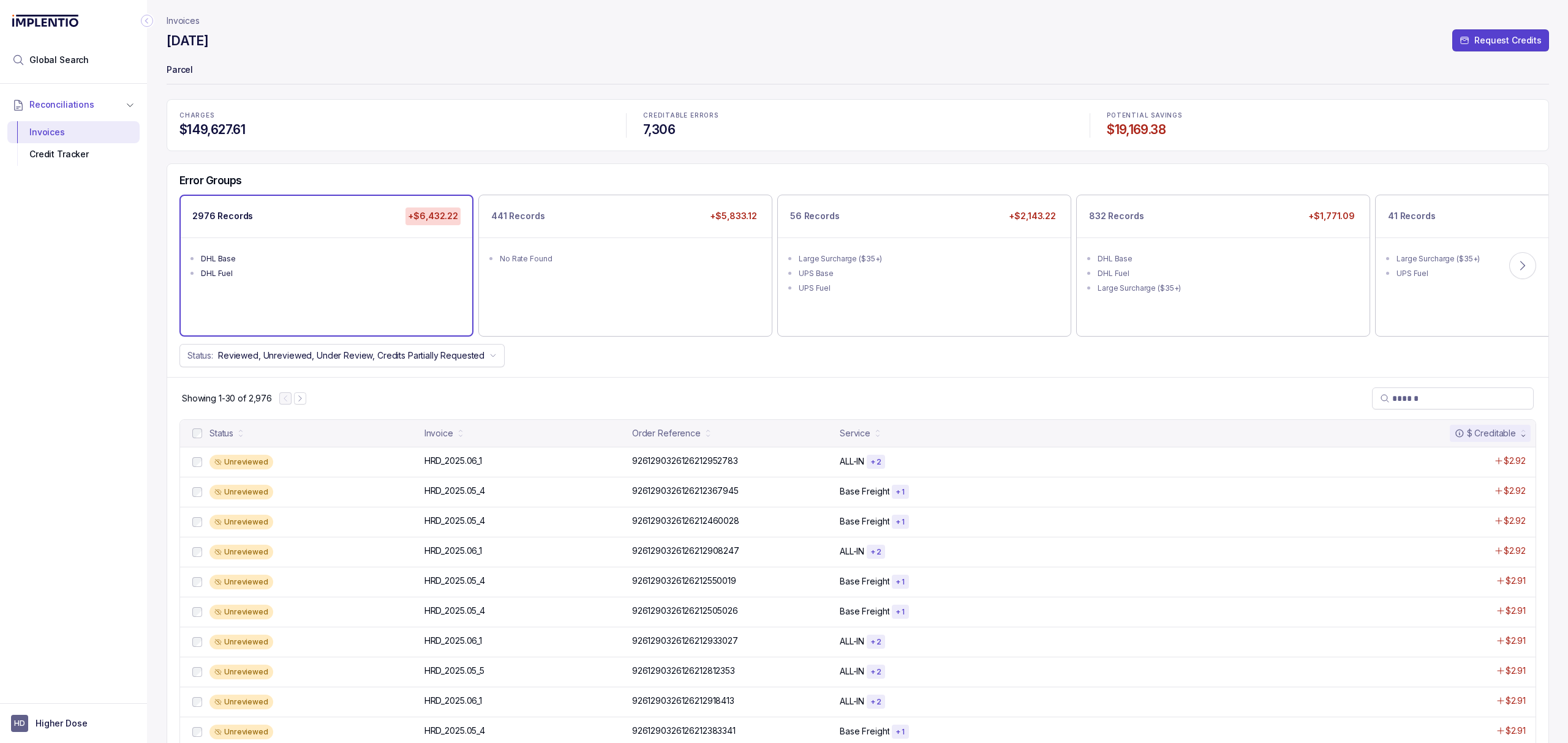
click at [499, 150] on div "CHARGES $149,627.61 CREDITABLE ERRORS 7,306 POTENTIAL SAVINGS $19,169.38" at bounding box center [858, 125] width 1382 height 52
click at [631, 371] on div "Error Groups 2976 Records +$6,432.22 DHL Base DHL Fuel 441 Records +$5,833.12 N…" at bounding box center [857, 271] width 1381 height 213
click at [882, 346] on div "Status: Reviewed, Unreviewed, Under Review, Credits Partially Requested" at bounding box center [857, 355] width 1381 height 23
click at [1007, 379] on div "Showing 1-30 of 2,976" at bounding box center [857, 398] width 1381 height 42
drag, startPoint x: 1171, startPoint y: 373, endPoint x: 1195, endPoint y: 370, distance: 24.2
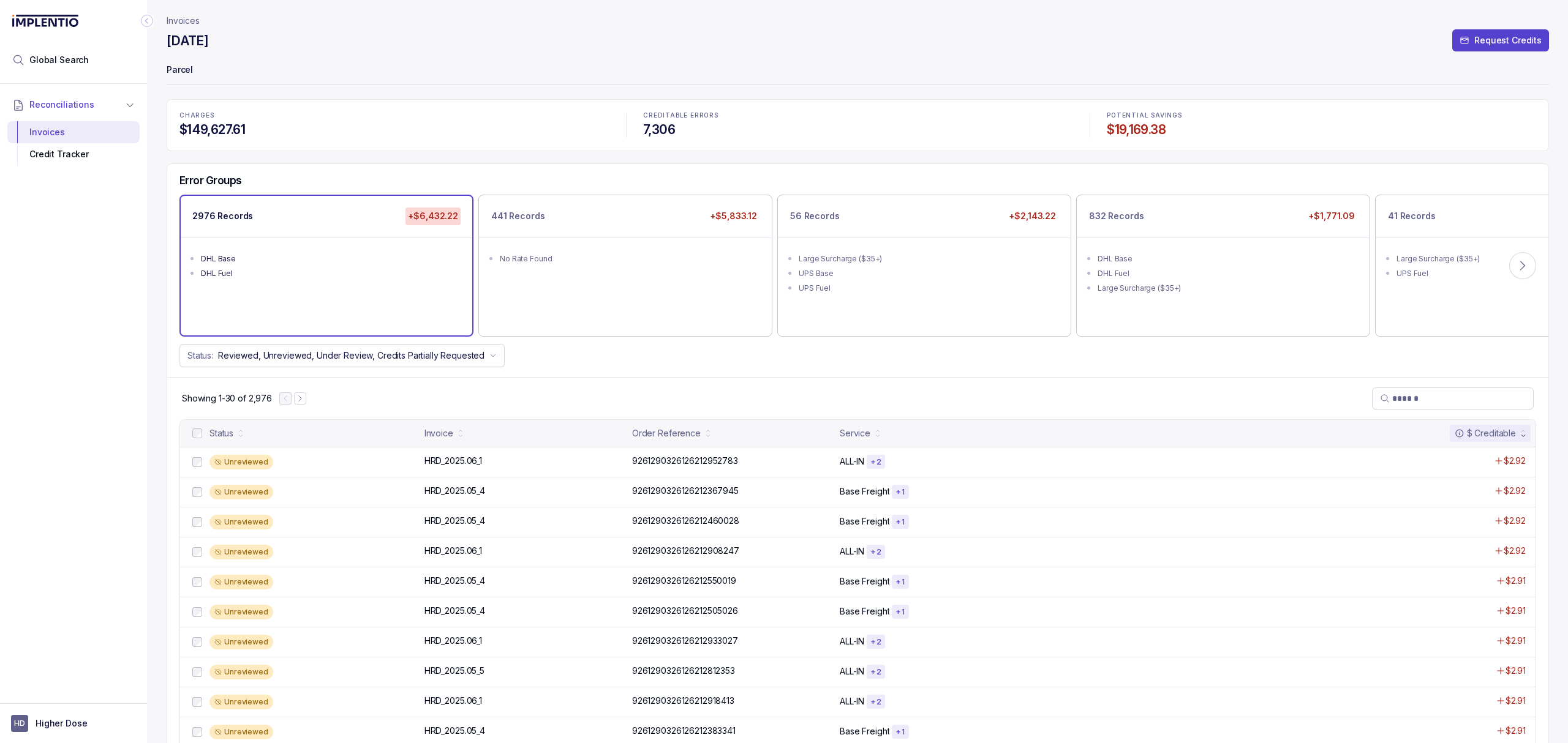
click at [1169, 375] on div "Error Groups 2976 Records +$6,432.22 DHL Base DHL Fuel 441 Records +$5,833.12 N…" at bounding box center [857, 271] width 1381 height 213
drag, startPoint x: 1346, startPoint y: 355, endPoint x: 1325, endPoint y: 381, distance: 33.4
click at [1349, 367] on div "Status: Reviewed, Unreviewed, Under Review, Credits Partially Requested" at bounding box center [857, 355] width 1381 height 23
drag, startPoint x: 1281, startPoint y: 388, endPoint x: 1230, endPoint y: 388, distance: 51.0
click at [1276, 388] on div "Showing 1-30 of 2,976" at bounding box center [857, 398] width 1381 height 42
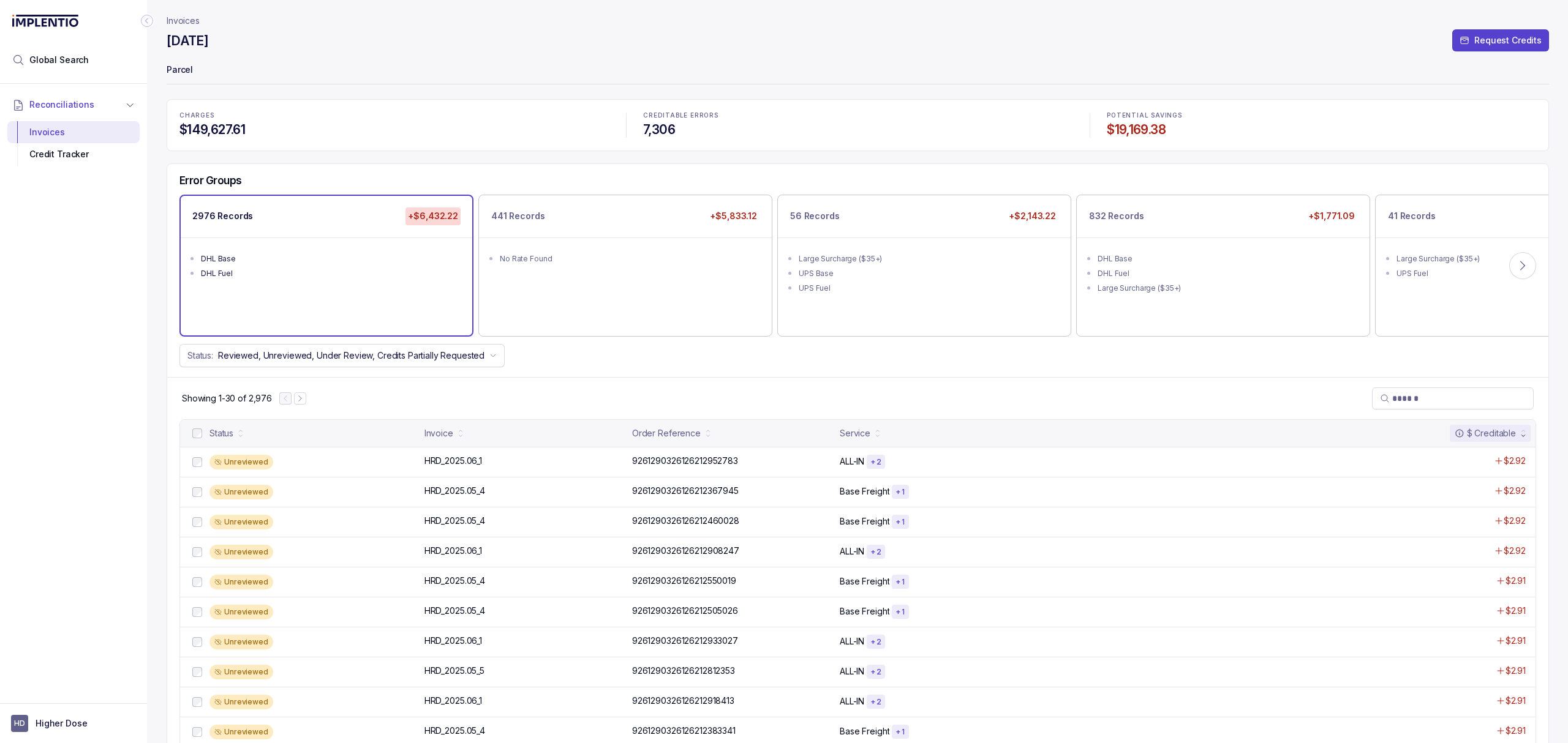
click at [1203, 387] on div "Showing 1-30 of 2,976" at bounding box center [857, 398] width 1381 height 42
drag, startPoint x: 1318, startPoint y: 365, endPoint x: 1394, endPoint y: 363, distance: 76.0
click at [1319, 365] on div "Status: Reviewed, Unreviewed, Under Review, Credits Partially Requested" at bounding box center [857, 355] width 1381 height 23
click at [1522, 265] on icon at bounding box center [1522, 265] width 12 height 12
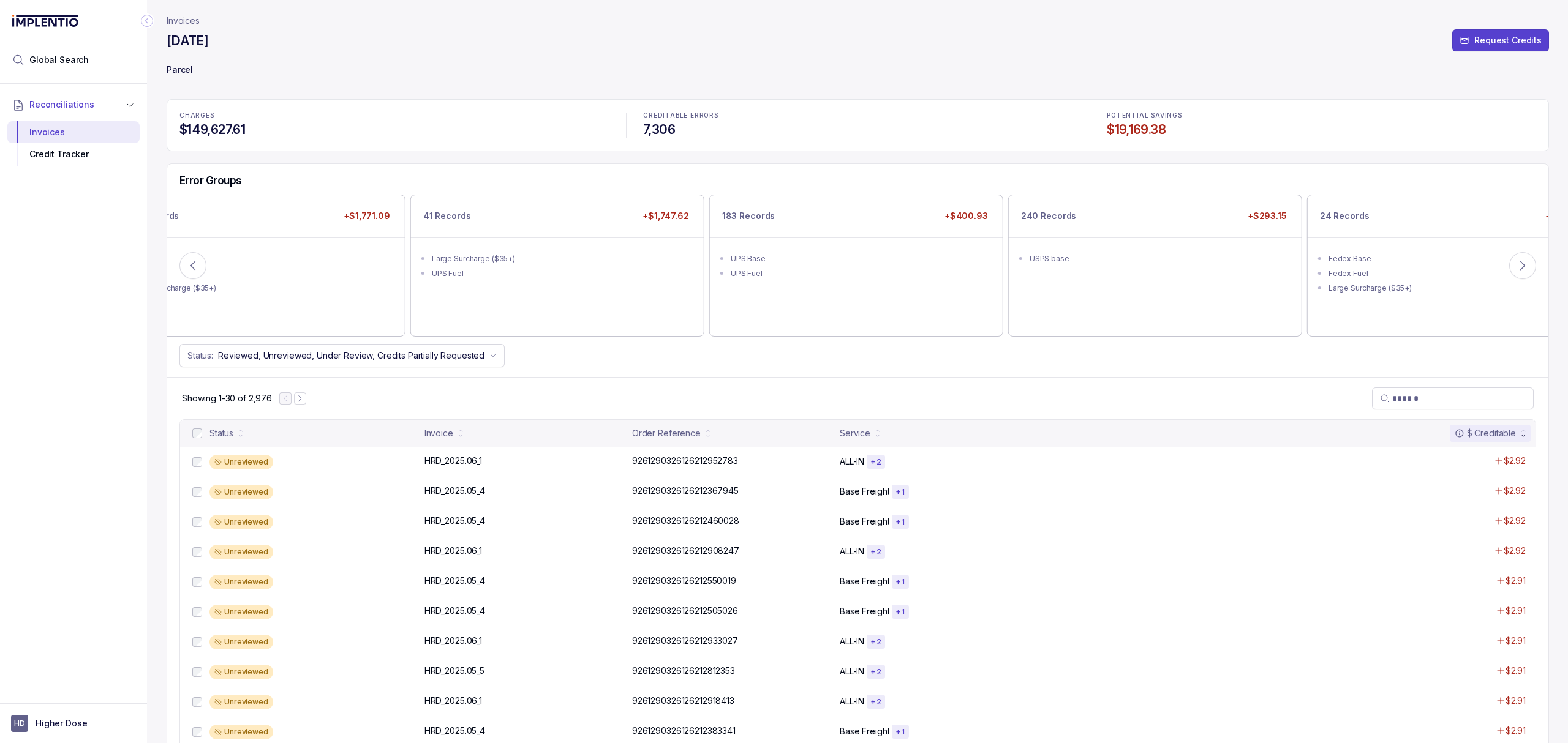
click at [618, 366] on div "Status: Reviewed, Unreviewed, Under Review, Credits Partially Requested" at bounding box center [857, 355] width 1381 height 23
click at [189, 263] on icon at bounding box center [193, 265] width 12 height 12
click at [188, 266] on icon at bounding box center [193, 265] width 12 height 12
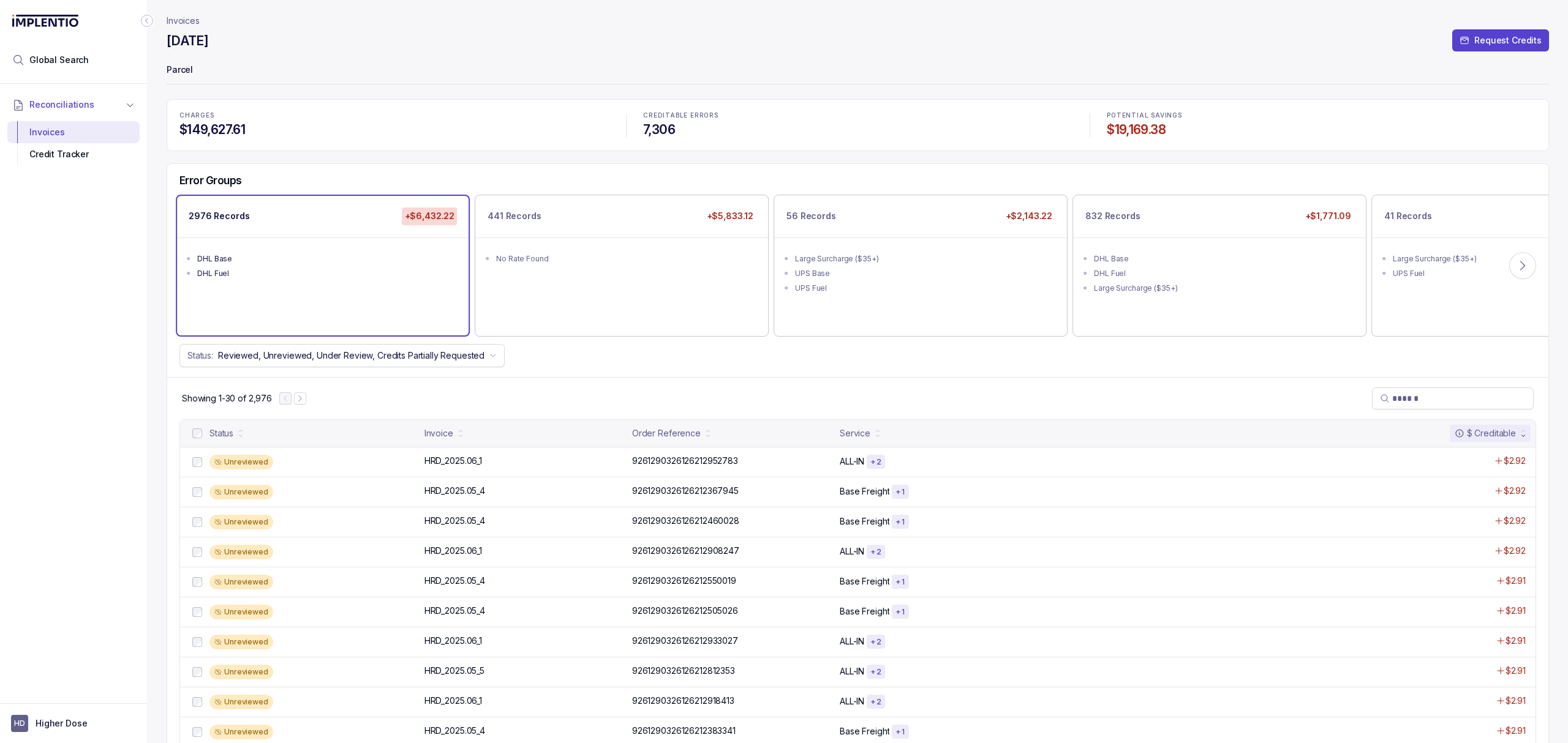
click at [68, 318] on div "Reconciliations Invoices Credit Tracker" at bounding box center [73, 390] width 147 height 612
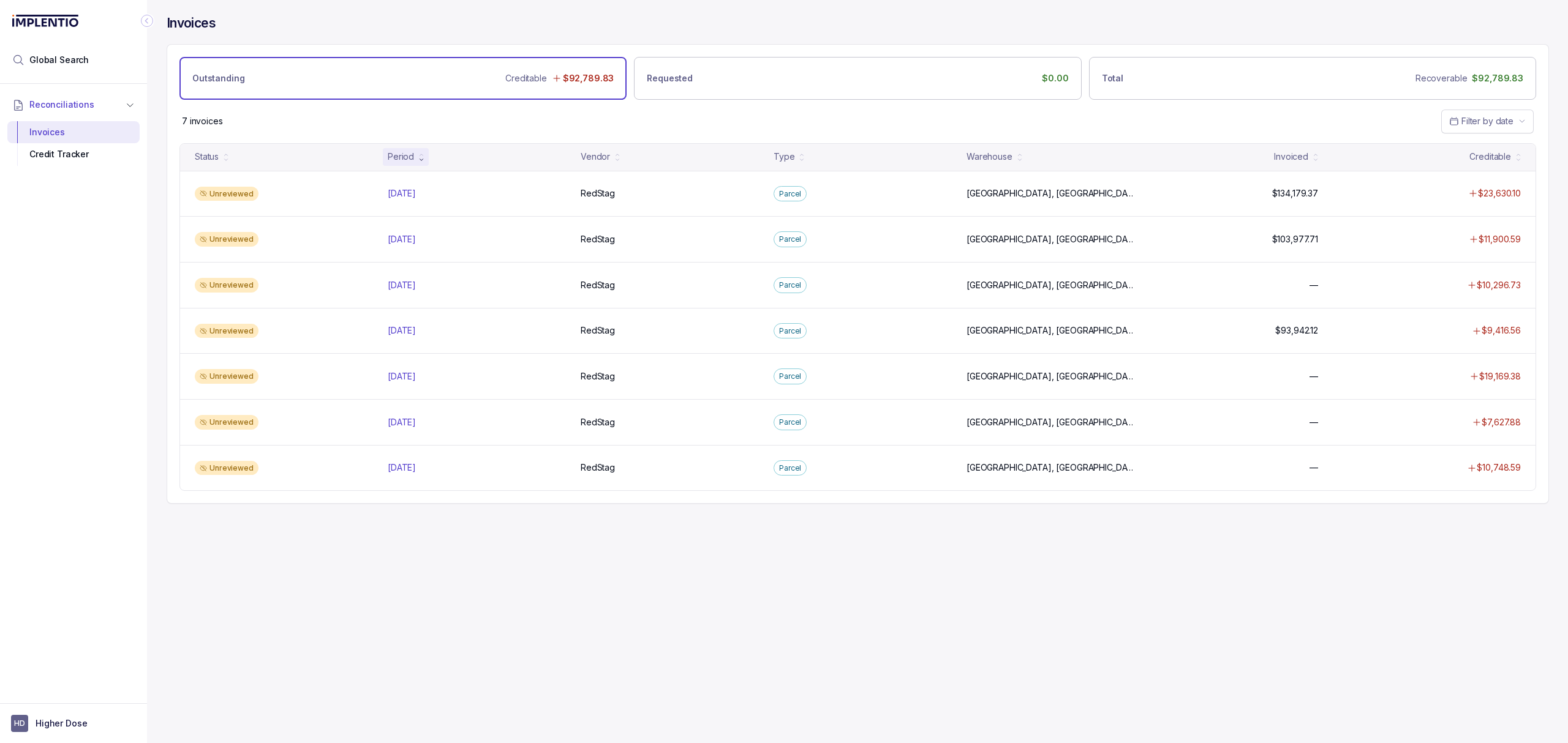
click at [1493, 515] on div "Invoices Outstanding Creditable $92,789.83 Requested $0.00 Total Recoverable $9…" at bounding box center [858, 259] width 1382 height 519
click at [457, 114] on div "7 invoices Filter by date" at bounding box center [857, 121] width 1381 height 43
click at [330, 681] on div "Invoices Outstanding Creditable $92,789.83 Requested $0.00 Total Recoverable $9…" at bounding box center [853, 371] width 1412 height 743
click at [357, 635] on div "Invoices Outstanding Creditable $92,789.83 Requested $0.00 Total Recoverable $9…" at bounding box center [853, 371] width 1412 height 743
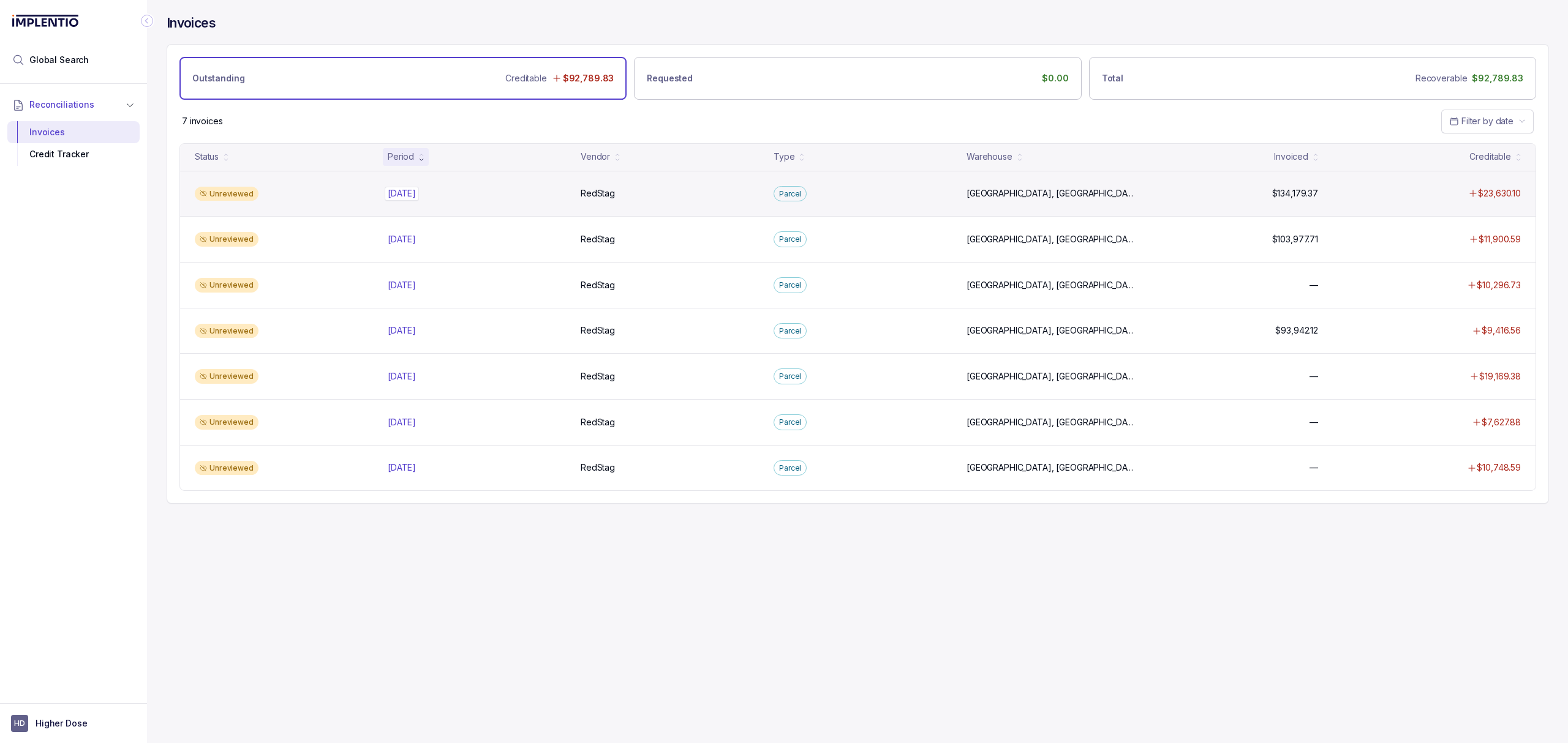
click at [406, 195] on p "[DATE]" at bounding box center [402, 194] width 34 height 13
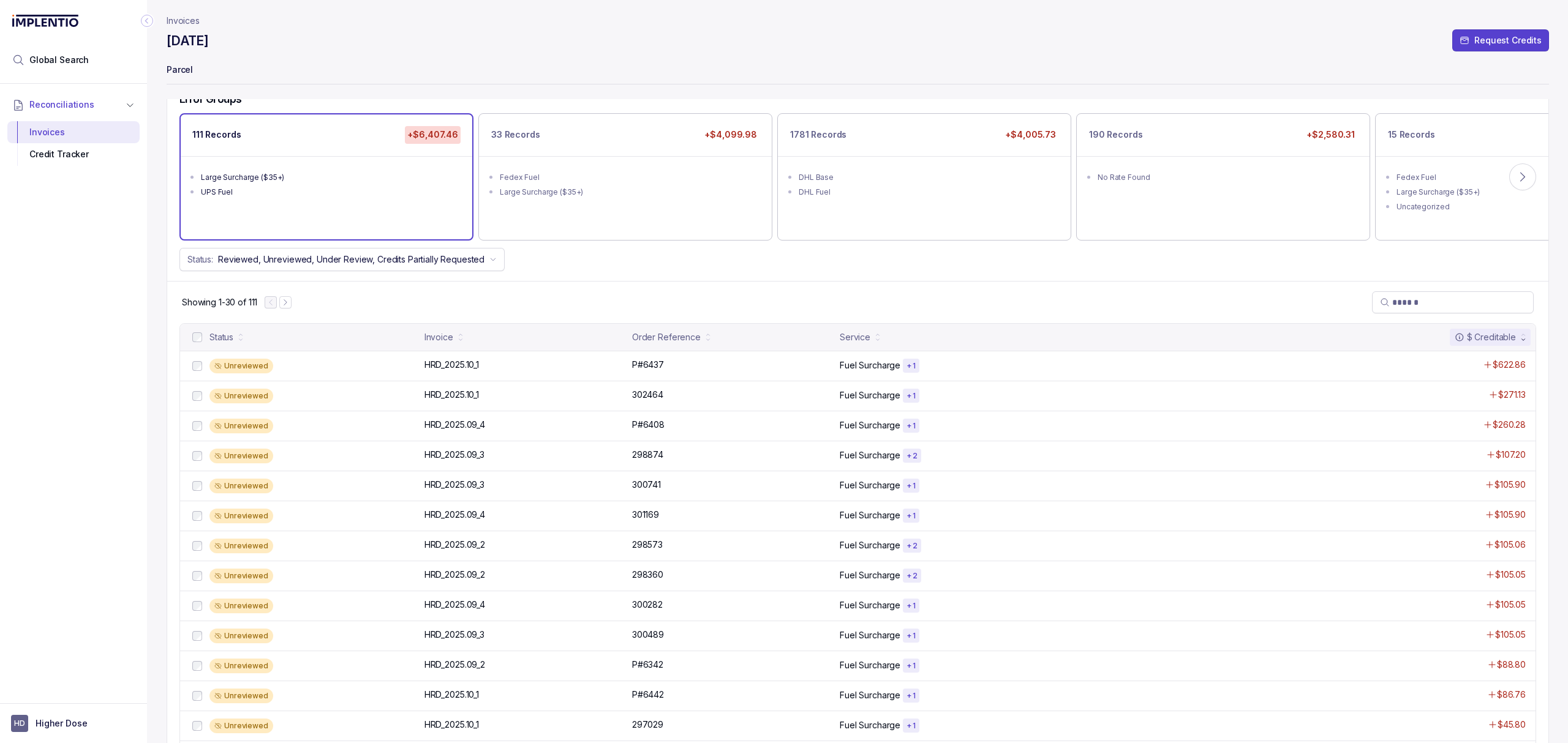
click at [665, 295] on div "Showing 1-30 of 111" at bounding box center [857, 301] width 1381 height 42
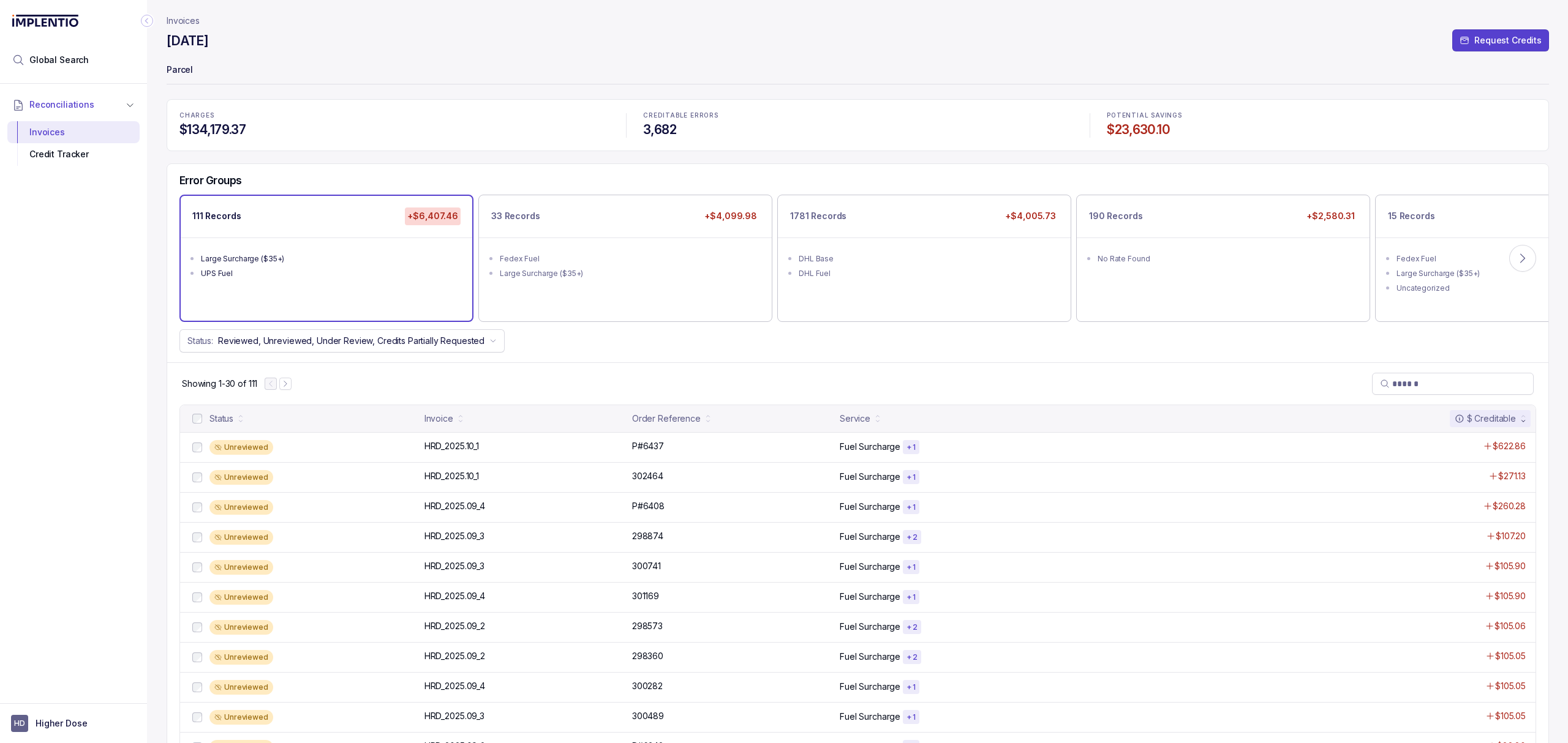
click at [556, 370] on div "Showing 1-30 of 111" at bounding box center [857, 383] width 1381 height 42
click at [544, 385] on div "Showing 1-30 of 111" at bounding box center [857, 383] width 1381 height 42
click at [642, 241] on ul "Fedex Fuel Large Surcharge ($35+)" at bounding box center [625, 265] width 292 height 54
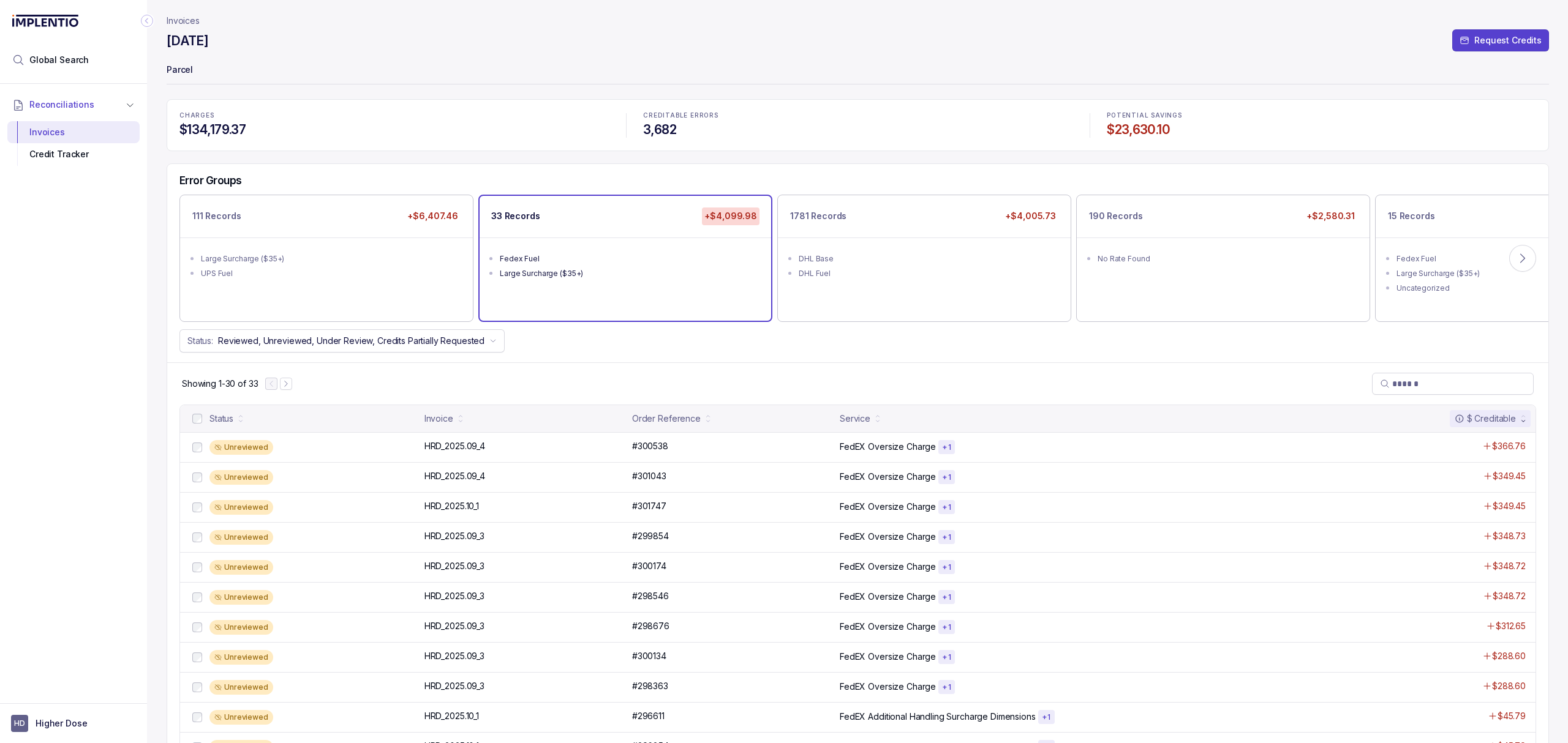
click at [634, 370] on div "Showing 1-30 of 33" at bounding box center [857, 383] width 1381 height 42
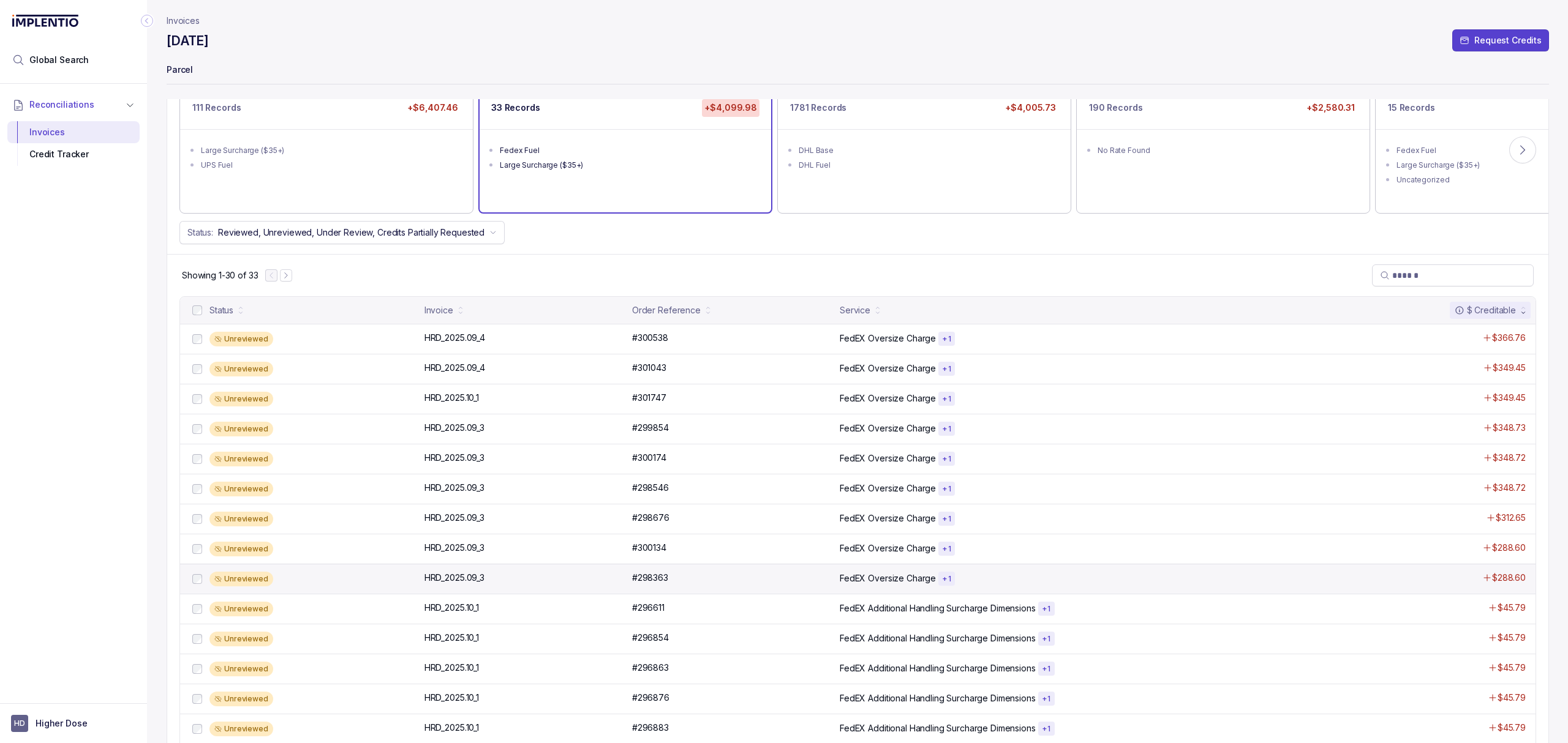
scroll to position [82, 0]
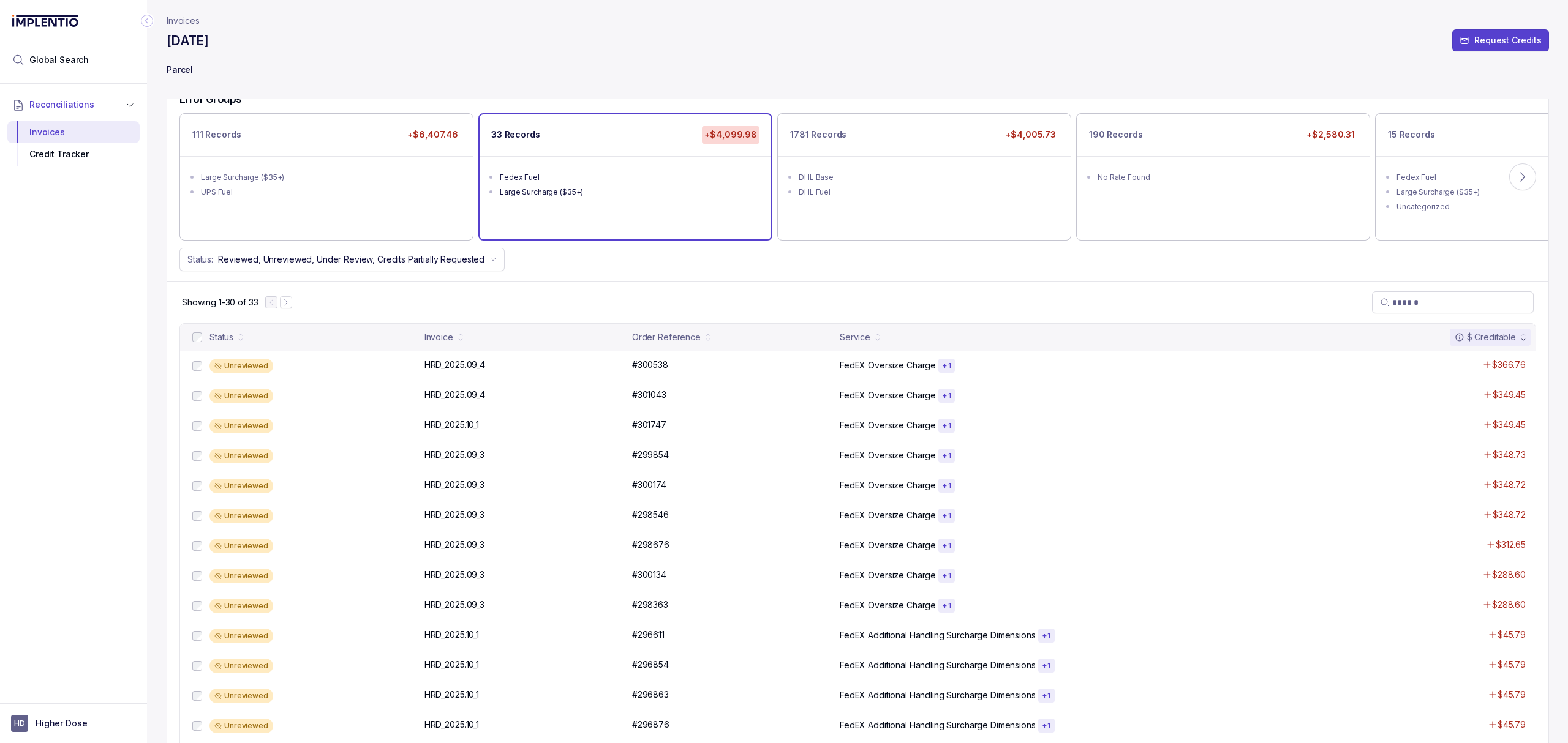
click at [988, 311] on div "Showing 1-30 of 33" at bounding box center [857, 301] width 1381 height 42
click at [990, 305] on div "Showing 1-30 of 33" at bounding box center [857, 301] width 1381 height 42
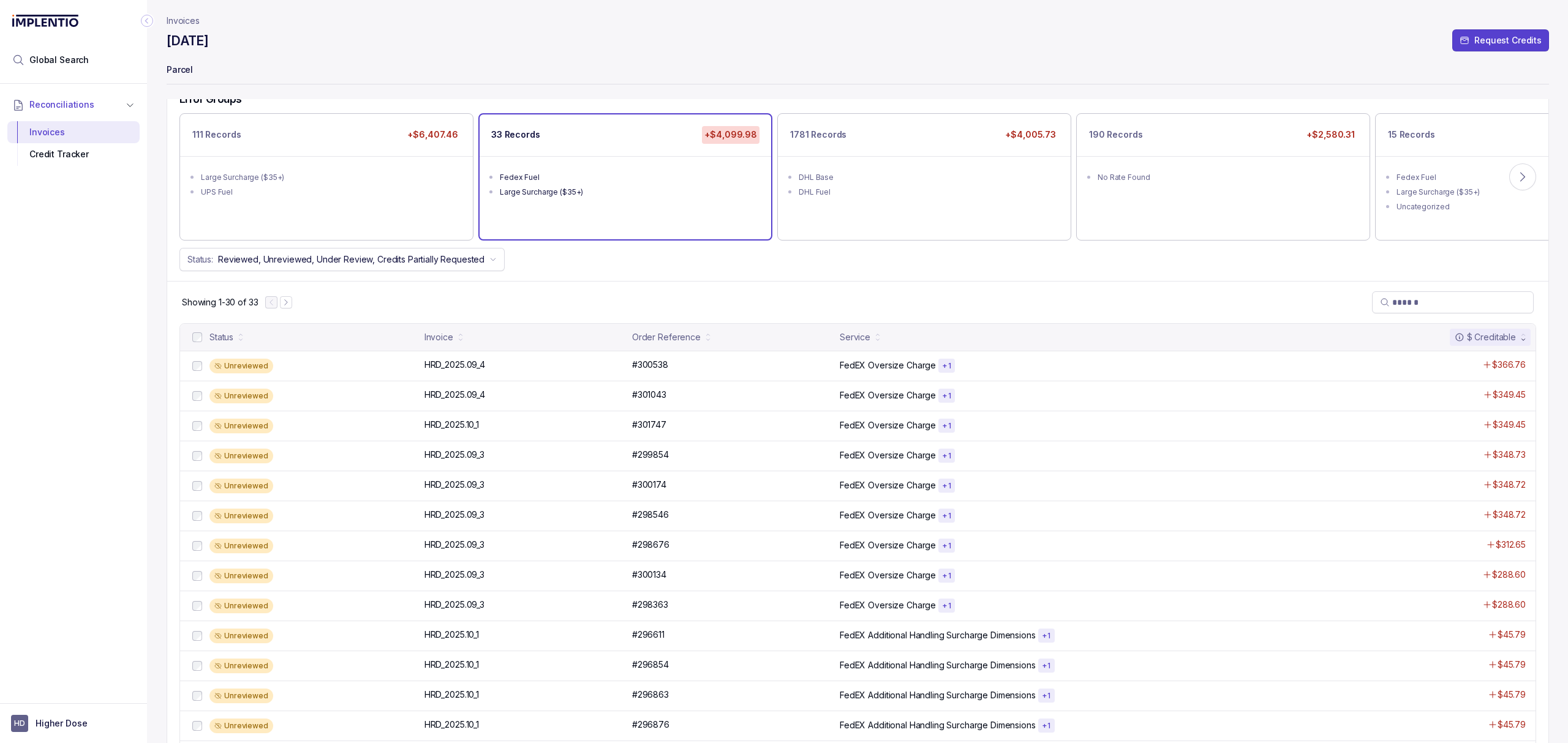
click at [990, 305] on div "Showing 1-30 of 33" at bounding box center [857, 301] width 1381 height 42
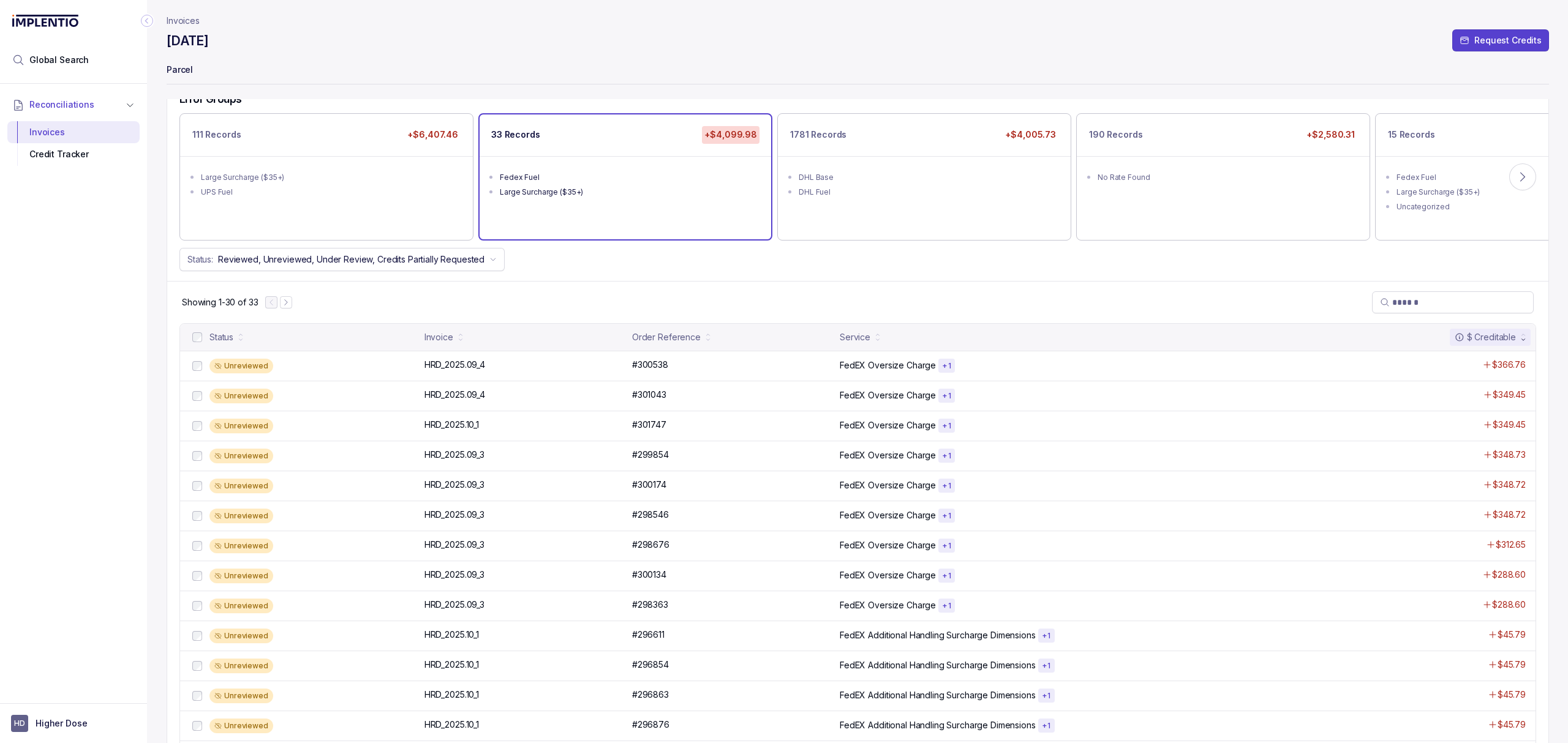
click at [990, 305] on div "Showing 1-30 of 33" at bounding box center [857, 301] width 1381 height 42
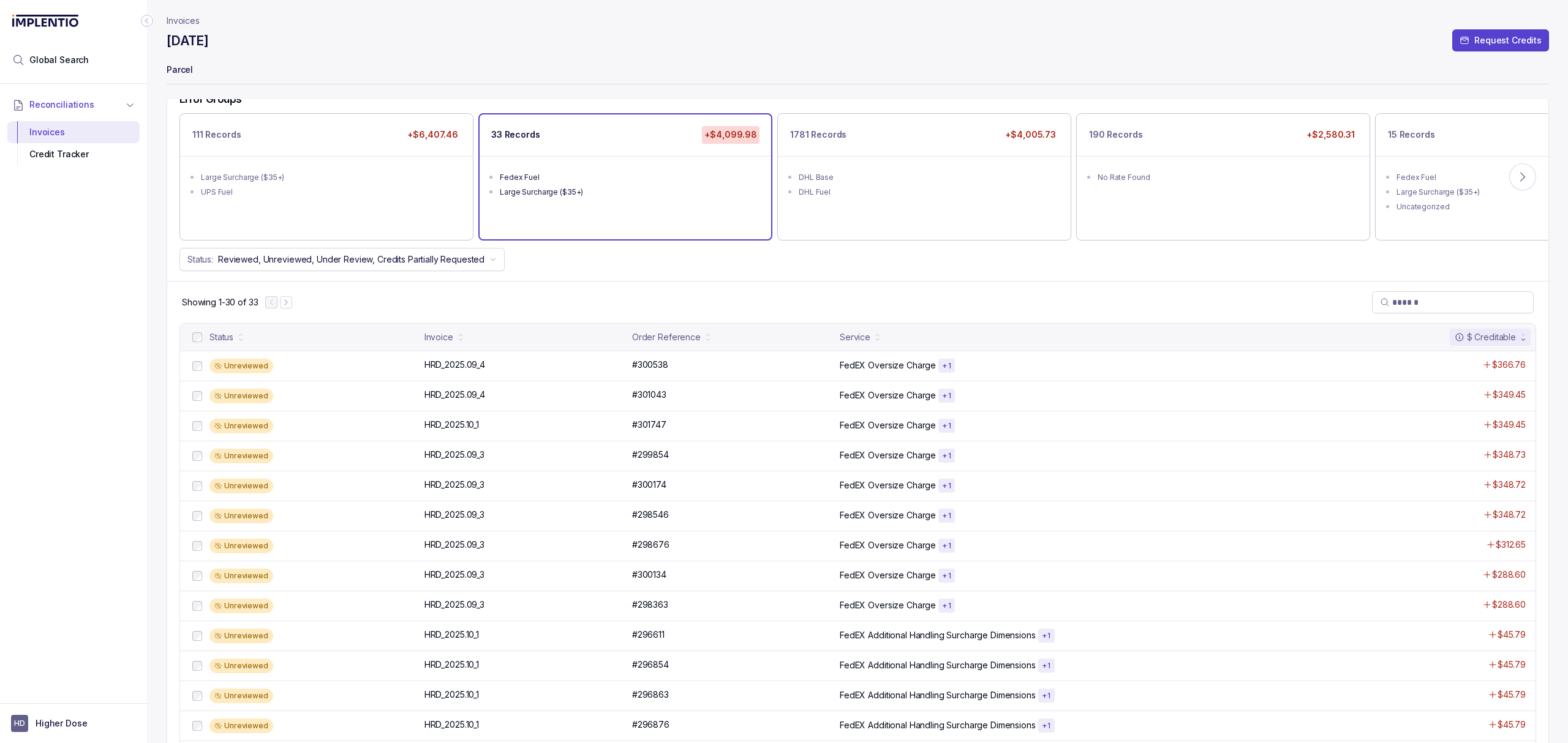
click at [990, 305] on div "Showing 1-30 of 33" at bounding box center [857, 301] width 1381 height 42
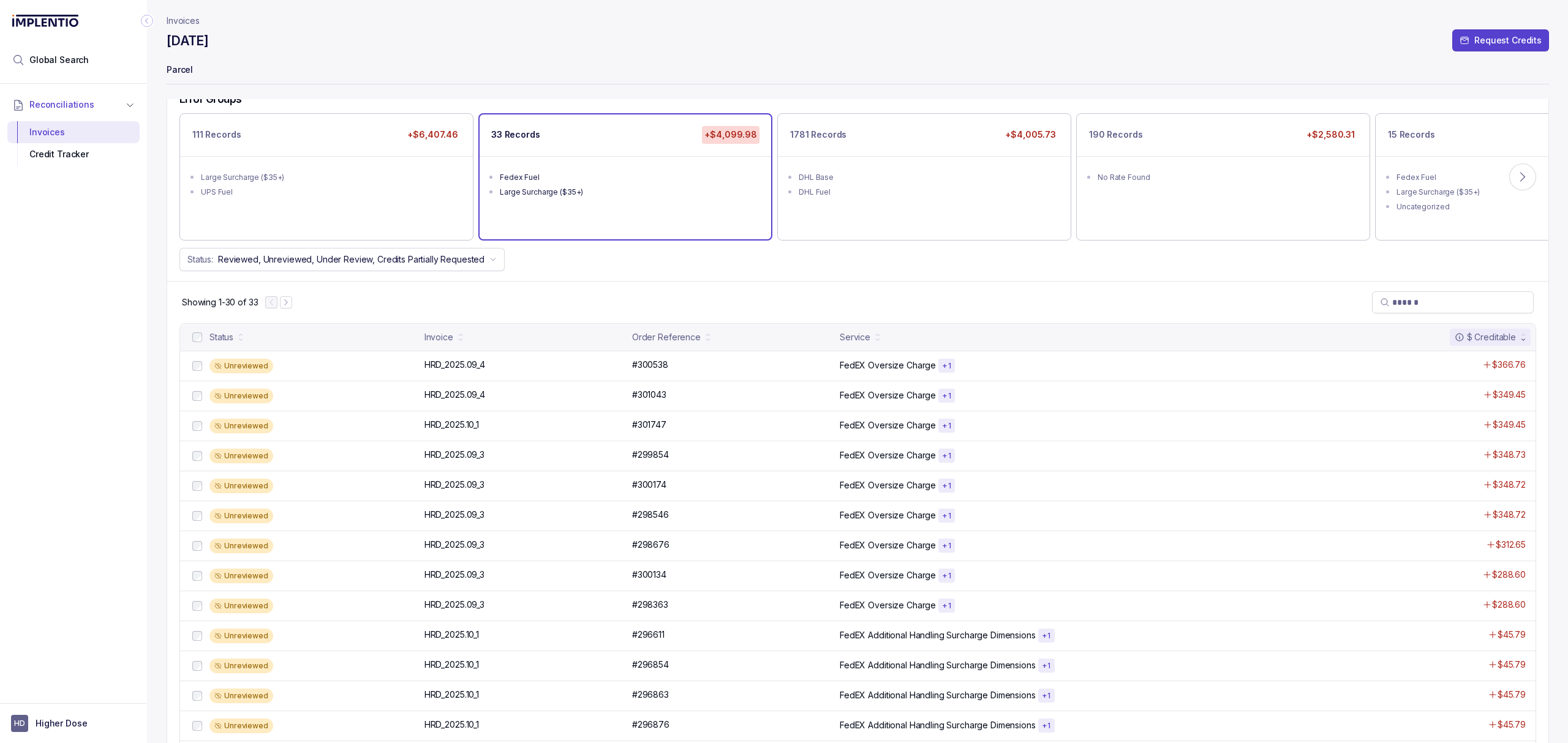
click at [990, 305] on div "Showing 1-30 of 33" at bounding box center [857, 301] width 1381 height 42
click at [941, 302] on div "Showing 1-30 of 33" at bounding box center [857, 301] width 1381 height 42
click at [941, 302] on div "Showing 1-30 of 33" at bounding box center [857, 301] width 1381 height 42
drag, startPoint x: 1088, startPoint y: 625, endPoint x: 1091, endPoint y: 632, distance: 7.6
click at [1088, 626] on div "Unreviewed HRD_2025.10_1 HRD_2025.10_1 #296611 #296611 FedEX Additional Handlin…" at bounding box center [858, 635] width 1355 height 30
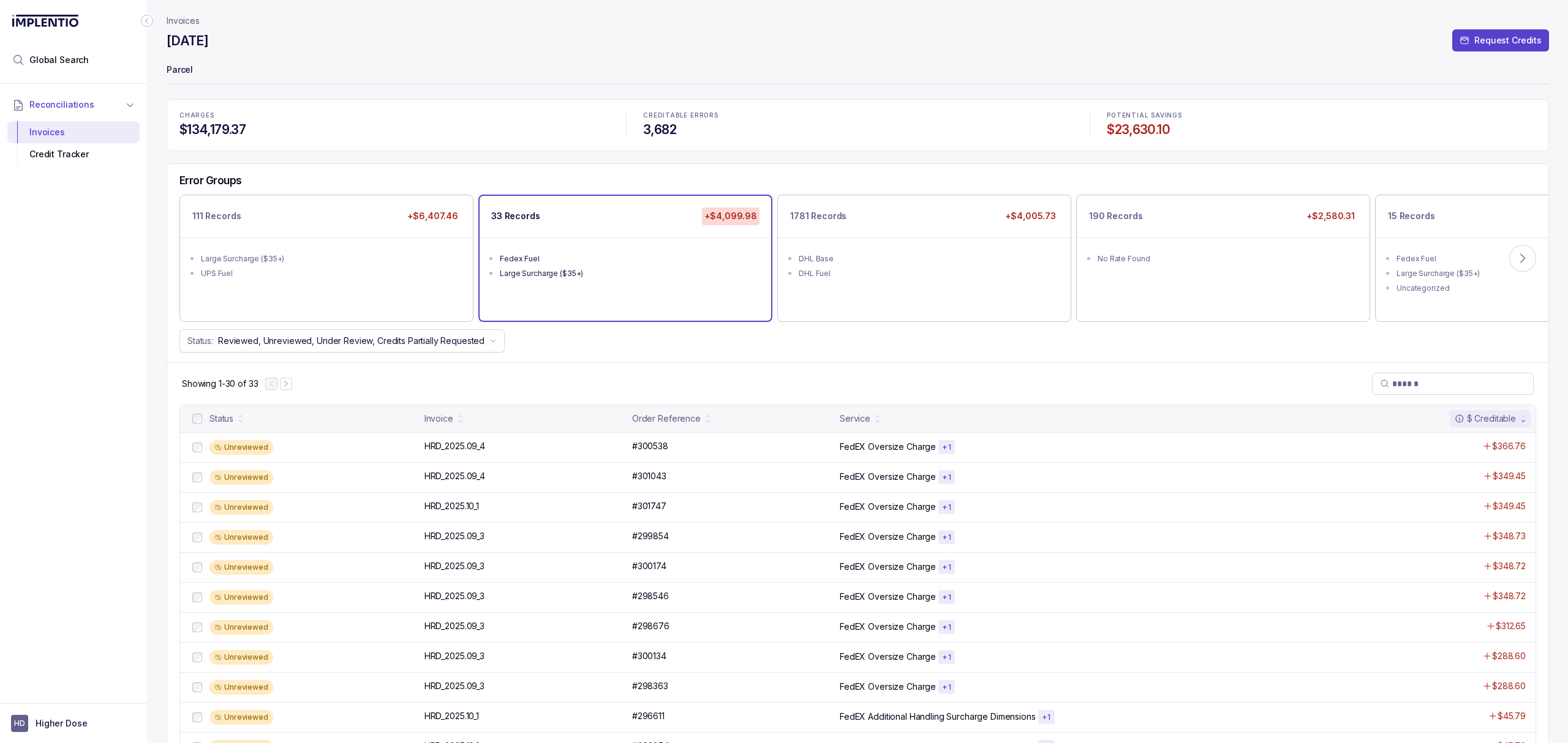
click at [918, 380] on div "Showing 1-30 of 33" at bounding box center [857, 383] width 1381 height 42
click at [1013, 354] on div "Error Groups 111 Records +$6,407.46 Large Surcharge ($35+) UPS Fuel 33 Records …" at bounding box center [857, 263] width 1381 height 198
click at [915, 376] on div "Showing 1-30 of 33" at bounding box center [857, 383] width 1381 height 42
click at [867, 373] on div "Showing 1-30 of 33" at bounding box center [857, 383] width 1381 height 42
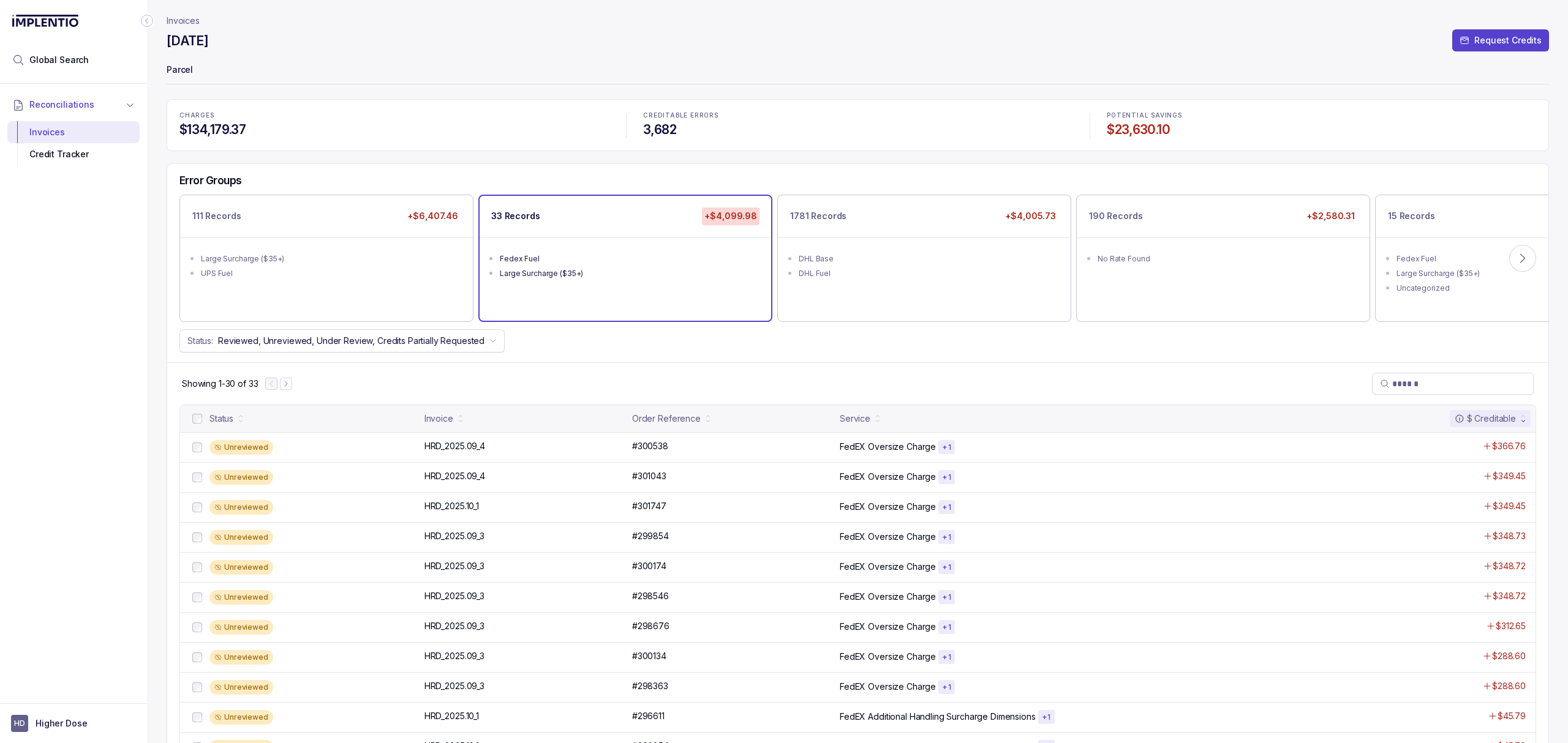
click at [867, 373] on div "Showing 1-30 of 33" at bounding box center [857, 383] width 1381 height 42
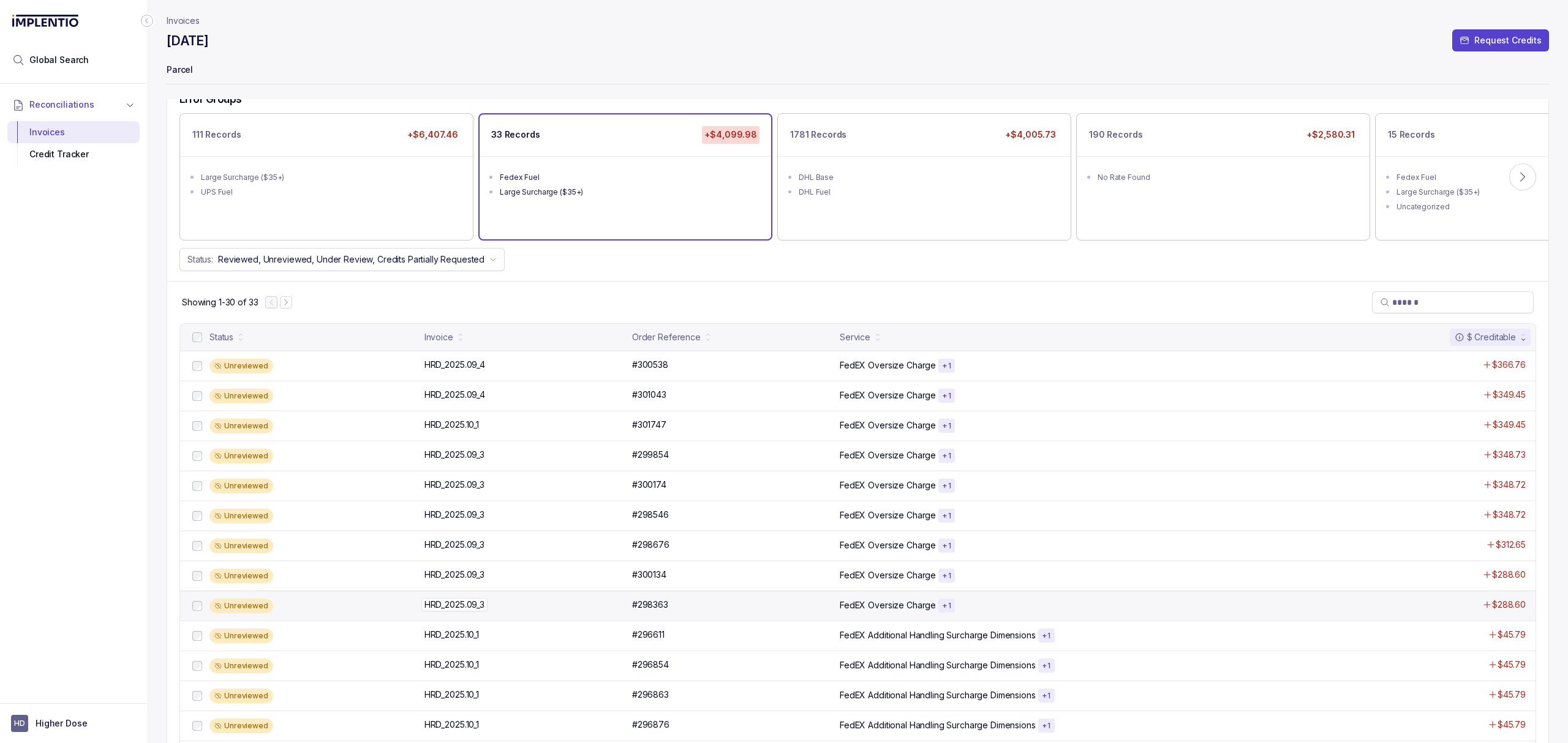
click at [453, 608] on p "HRD_2025.09_3" at bounding box center [455, 605] width 66 height 13
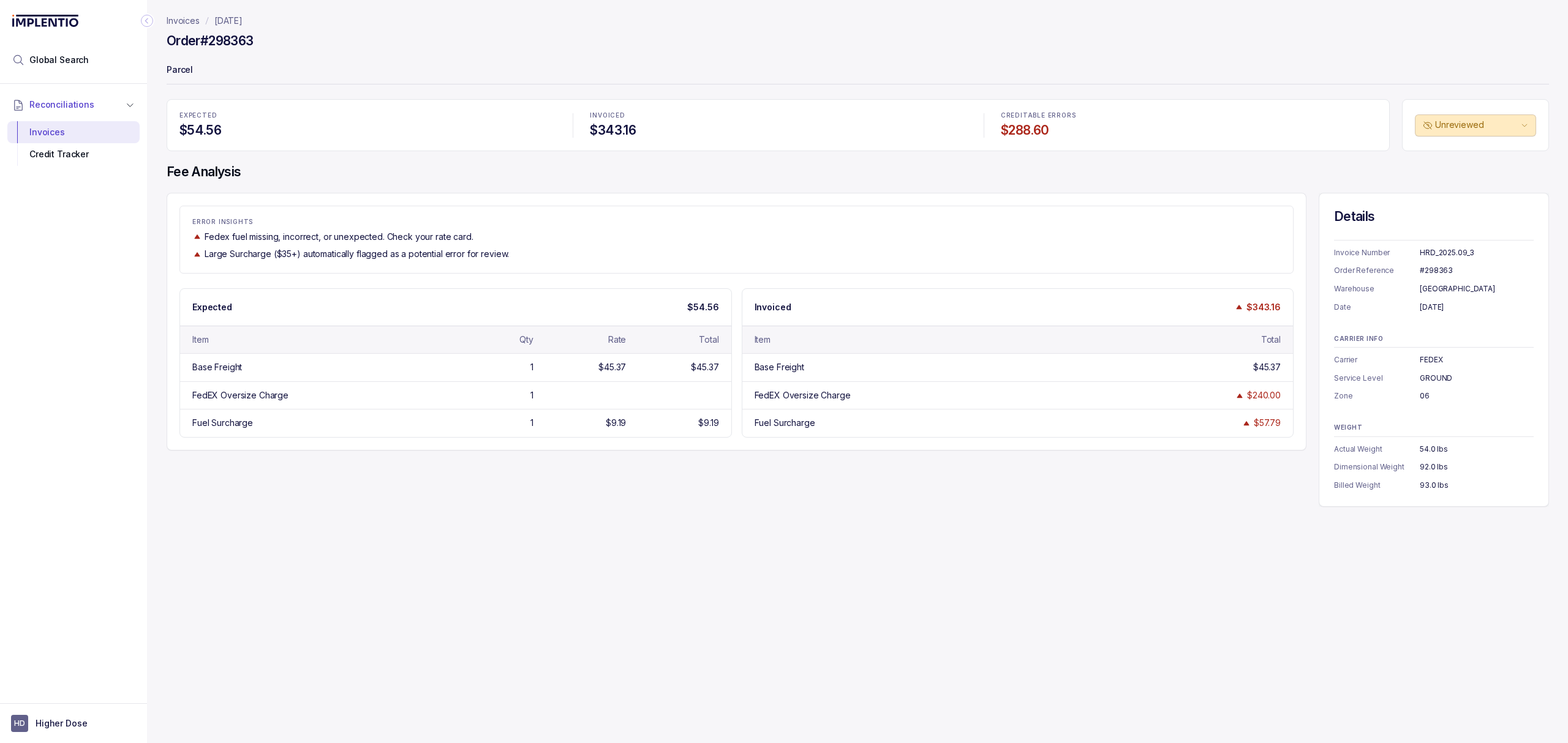
click at [568, 583] on div "Invoices [DATE] Order #298363 Parcel EXPECTED $54.56 INVOICED $343.16 CREDITABL…" at bounding box center [853, 371] width 1412 height 743
click at [567, 579] on div "Invoices [DATE] Order #298363 Parcel EXPECTED $54.56 INVOICED $343.16 CREDITABL…" at bounding box center [853, 371] width 1412 height 743
click at [607, 561] on div "Invoices [DATE] Order #298363 Parcel EXPECTED $54.56 INVOICED $343.16 CREDITABL…" at bounding box center [853, 371] width 1412 height 743
click at [626, 530] on div "Invoices [DATE] Order #298363 Parcel EXPECTED $54.56 INVOICED $343.16 CREDITABL…" at bounding box center [853, 371] width 1412 height 743
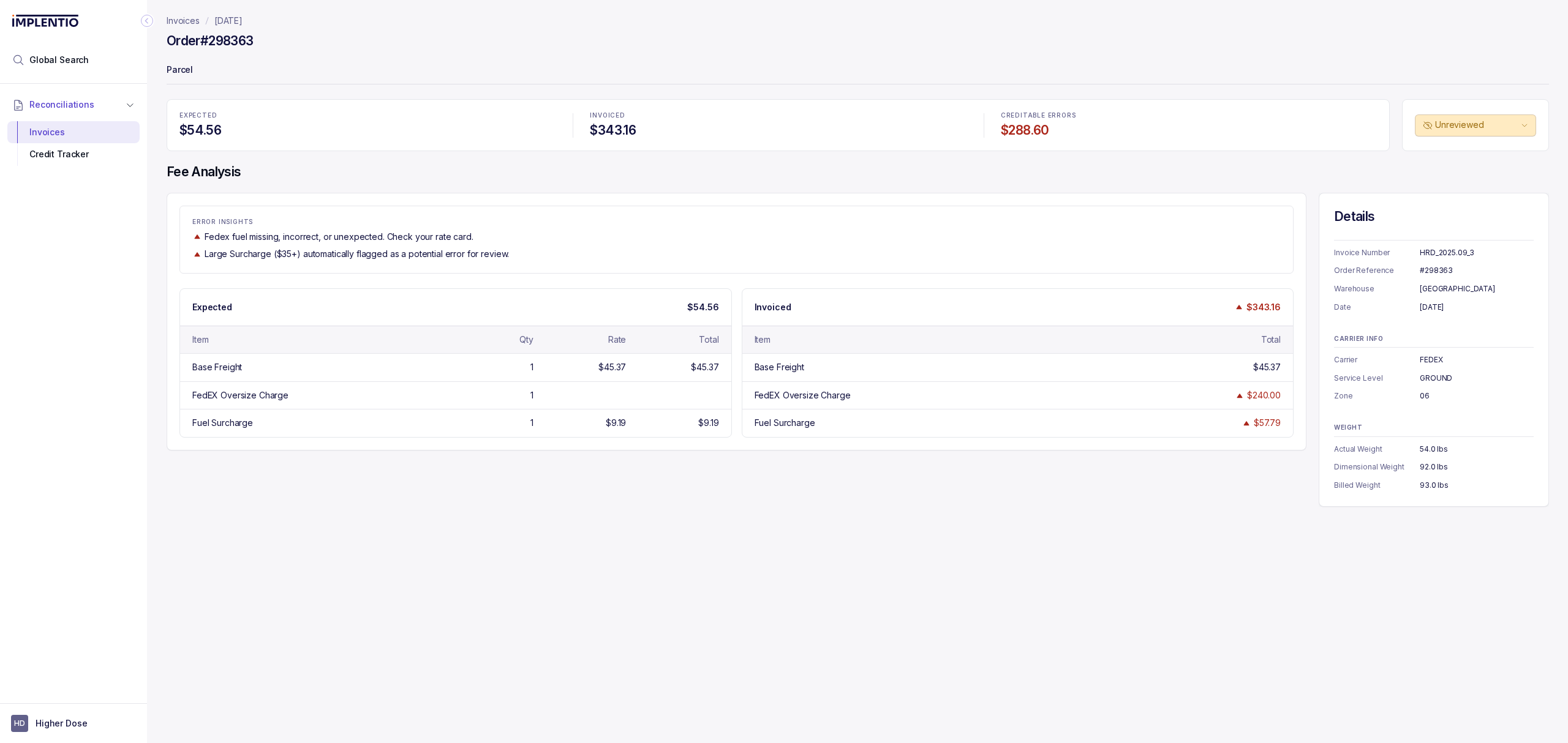
click at [626, 530] on div "Invoices [DATE] Order #298363 Parcel EXPECTED $54.56 INVOICED $343.16 CREDITABL…" at bounding box center [853, 371] width 1412 height 743
drag, startPoint x: 659, startPoint y: 524, endPoint x: 712, endPoint y: 481, distance: 68.2
click at [660, 524] on div "Invoices [DATE] Order #298363 Parcel EXPECTED $54.56 INVOICED $343.16 CREDITABL…" at bounding box center [853, 371] width 1412 height 743
click at [712, 481] on div "ERROR INSIGHTS Fedex fuel missing, incorrect, or unexpected. Check your rate ca…" at bounding box center [858, 350] width 1382 height 314
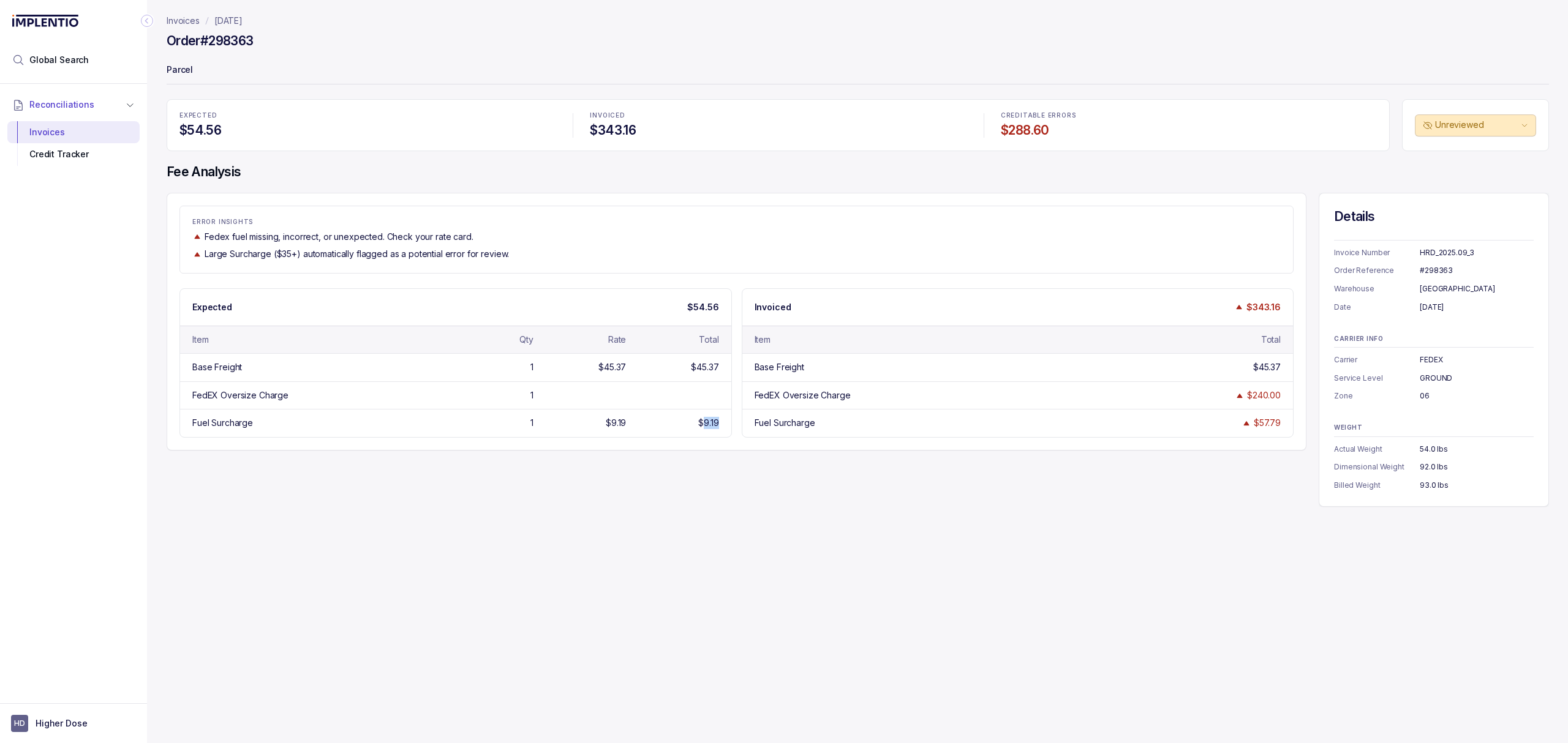
click at [712, 481] on div "ERROR INSIGHTS Fedex fuel missing, incorrect, or unexpected. Check your rate ca…" at bounding box center [858, 350] width 1382 height 314
click at [664, 496] on div "ERROR INSIGHTS Fedex fuel missing, incorrect, or unexpected. Check your rate ca…" at bounding box center [858, 350] width 1382 height 314
click at [692, 498] on div "ERROR INSIGHTS Fedex fuel missing, incorrect, or unexpected. Check your rate ca…" at bounding box center [858, 350] width 1382 height 314
click at [259, 178] on h4 "Fee Analysis" at bounding box center [858, 172] width 1382 height 17
click at [309, 182] on div "EXPECTED $54.56 INVOICED $343.16 CREDITABLE ERRORS $288.60 Unreviewed Fee Analy…" at bounding box center [858, 303] width 1382 height 408
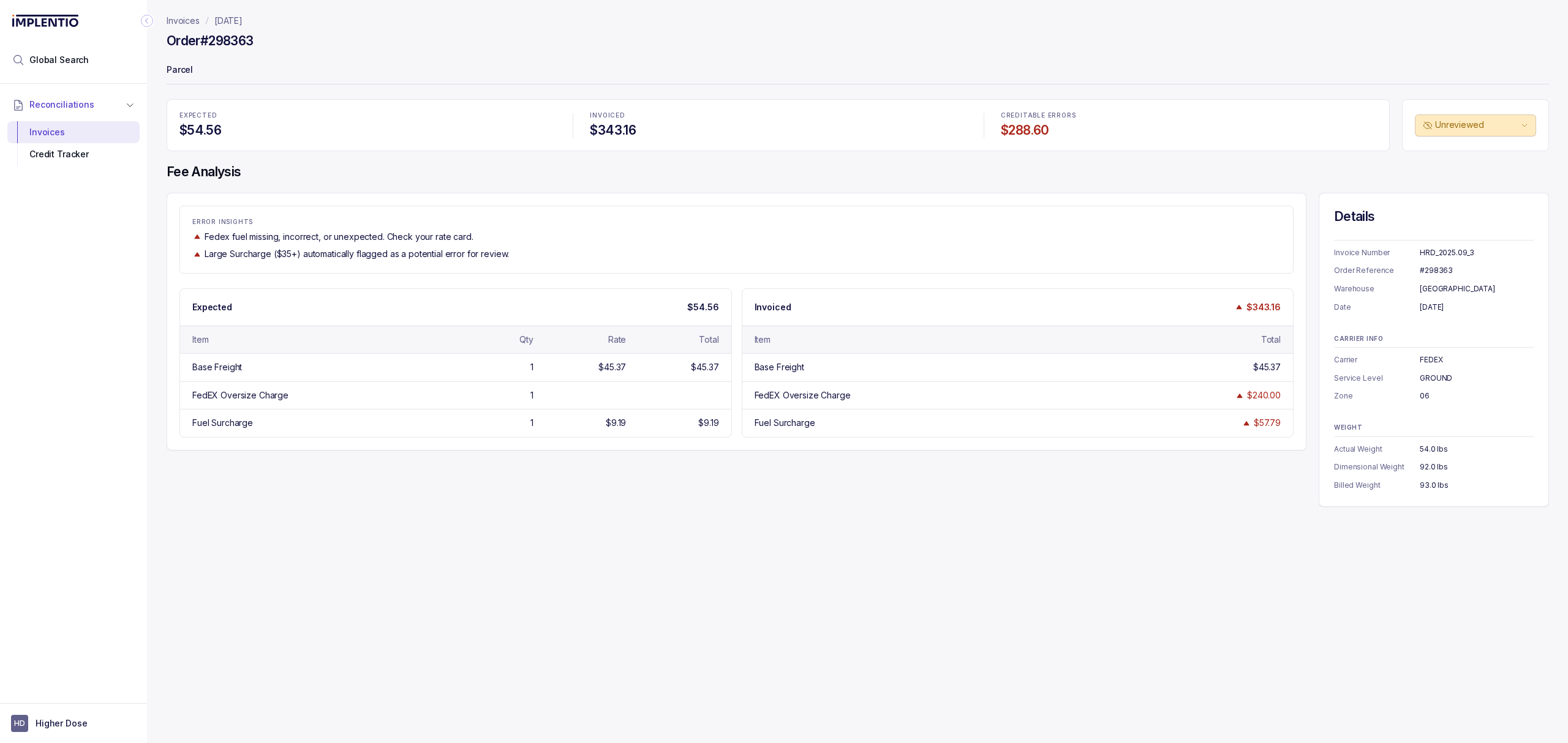
click at [309, 182] on div "EXPECTED $54.56 INVOICED $343.16 CREDITABLE ERRORS $288.60 Unreviewed Fee Analy…" at bounding box center [858, 303] width 1382 height 408
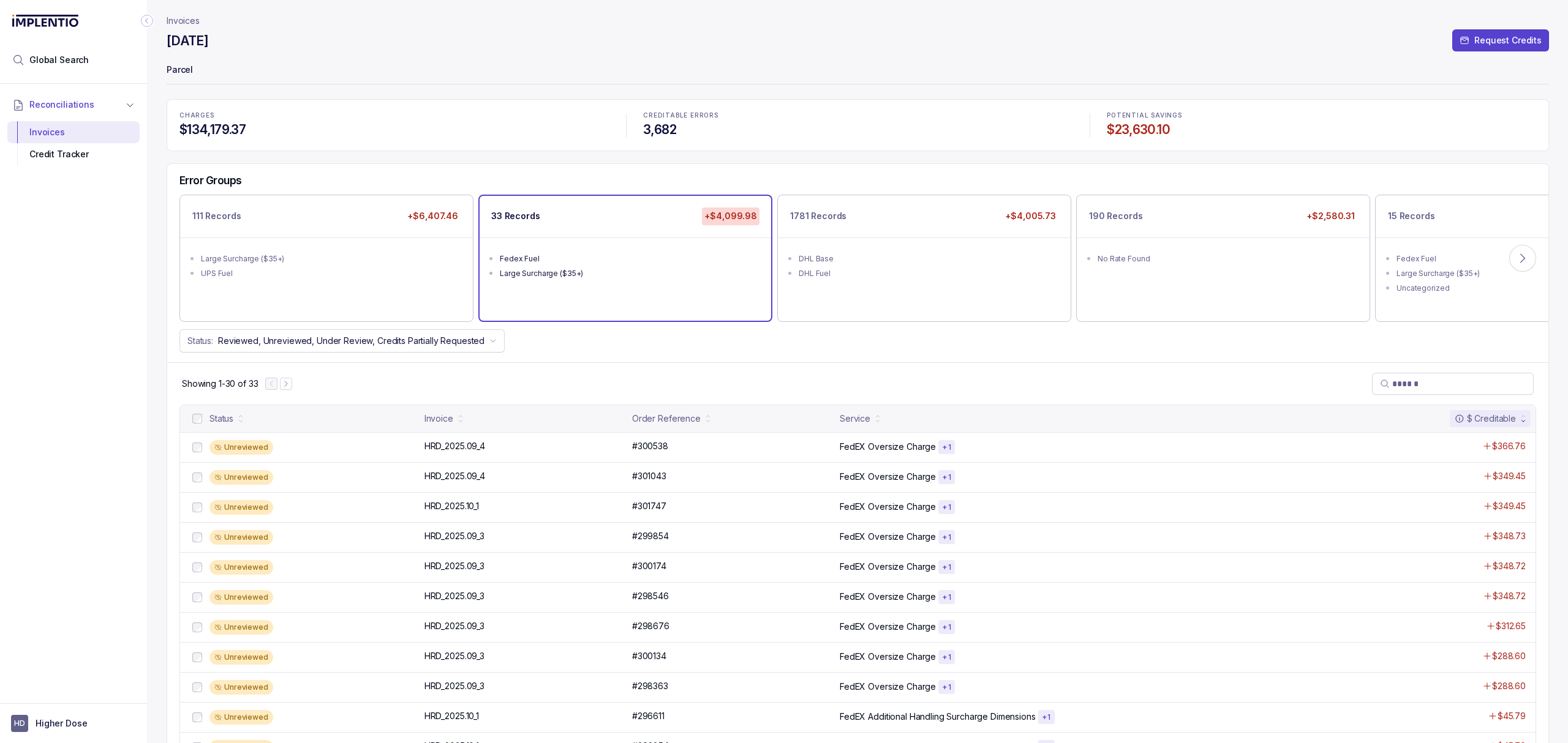
click at [817, 352] on div "Status: Reviewed, Unreviewed, Under Review, Credits Partially Requested" at bounding box center [857, 341] width 1381 height 23
click at [966, 373] on div "Showing 1-30 of 33" at bounding box center [857, 383] width 1381 height 42
click at [922, 352] on div "Status: Reviewed, Unreviewed, Under Review, Credits Partially Requested" at bounding box center [857, 341] width 1381 height 23
click at [961, 341] on div "Status: Reviewed, Unreviewed, Under Review, Credits Partially Requested" at bounding box center [857, 341] width 1381 height 23
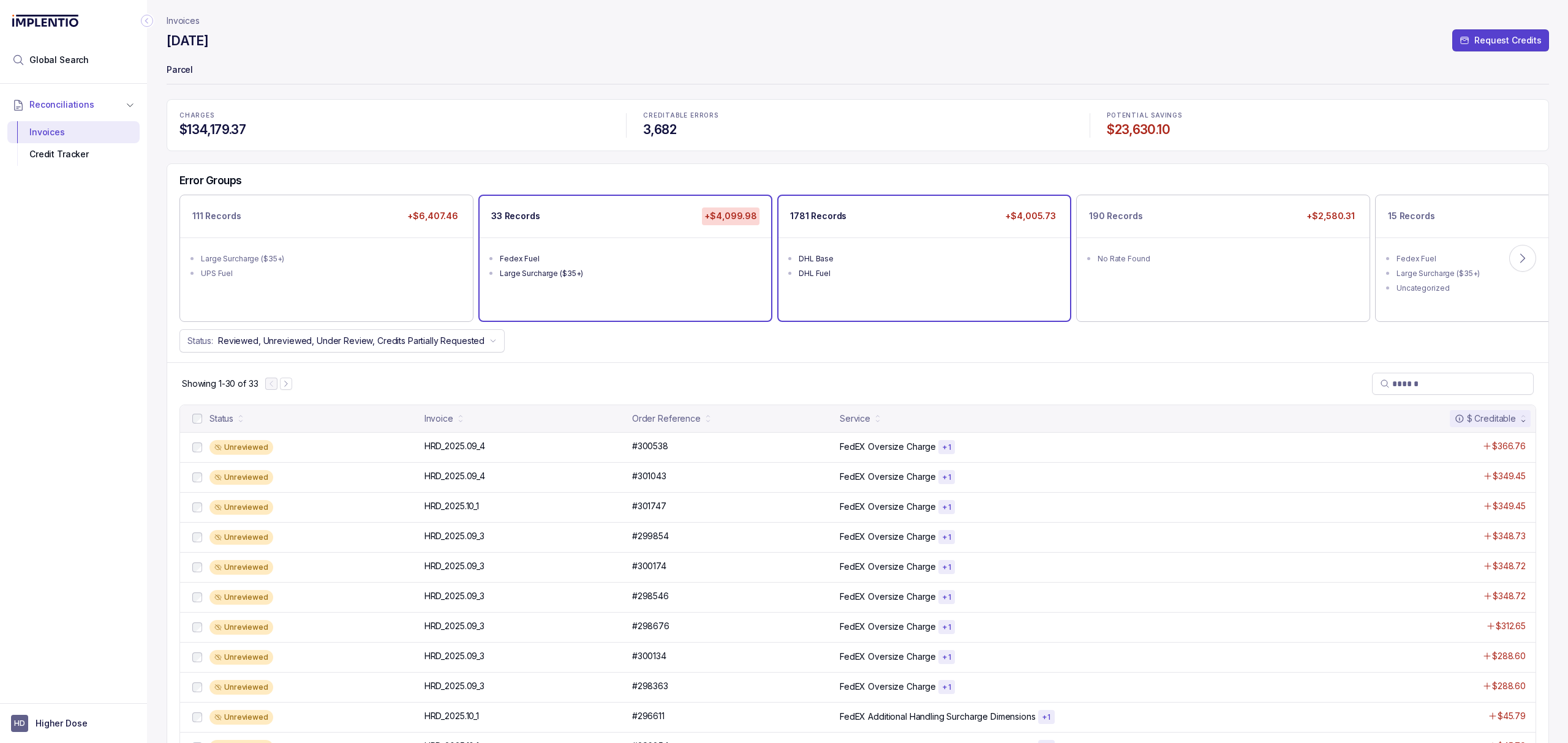
click at [934, 289] on ul "DHL Base DHL Fuel" at bounding box center [924, 265] width 292 height 54
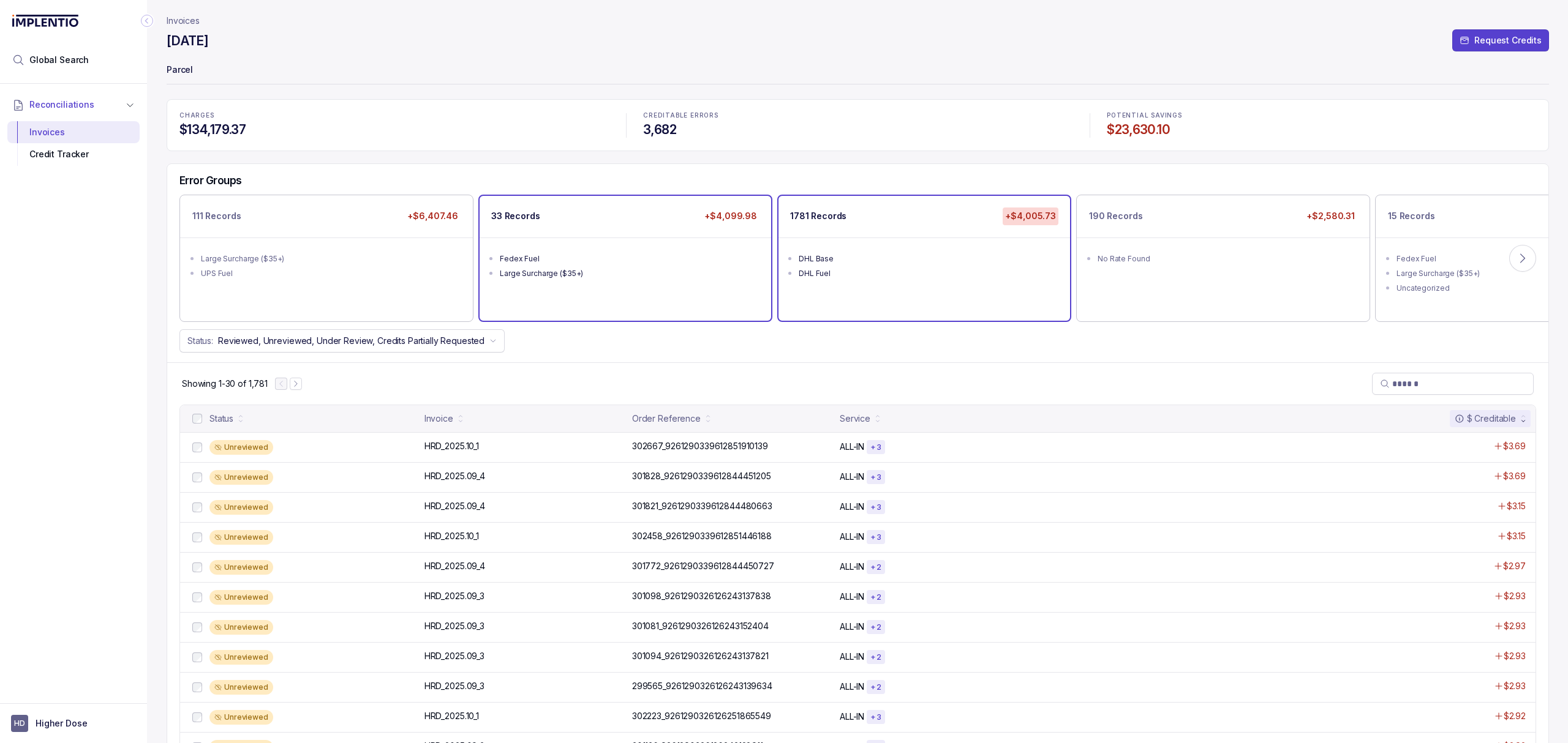
click at [610, 305] on div "33 Records +$4,099.98 Fedex Fuel Large Surcharge ($35+)" at bounding box center [625, 257] width 292 height 124
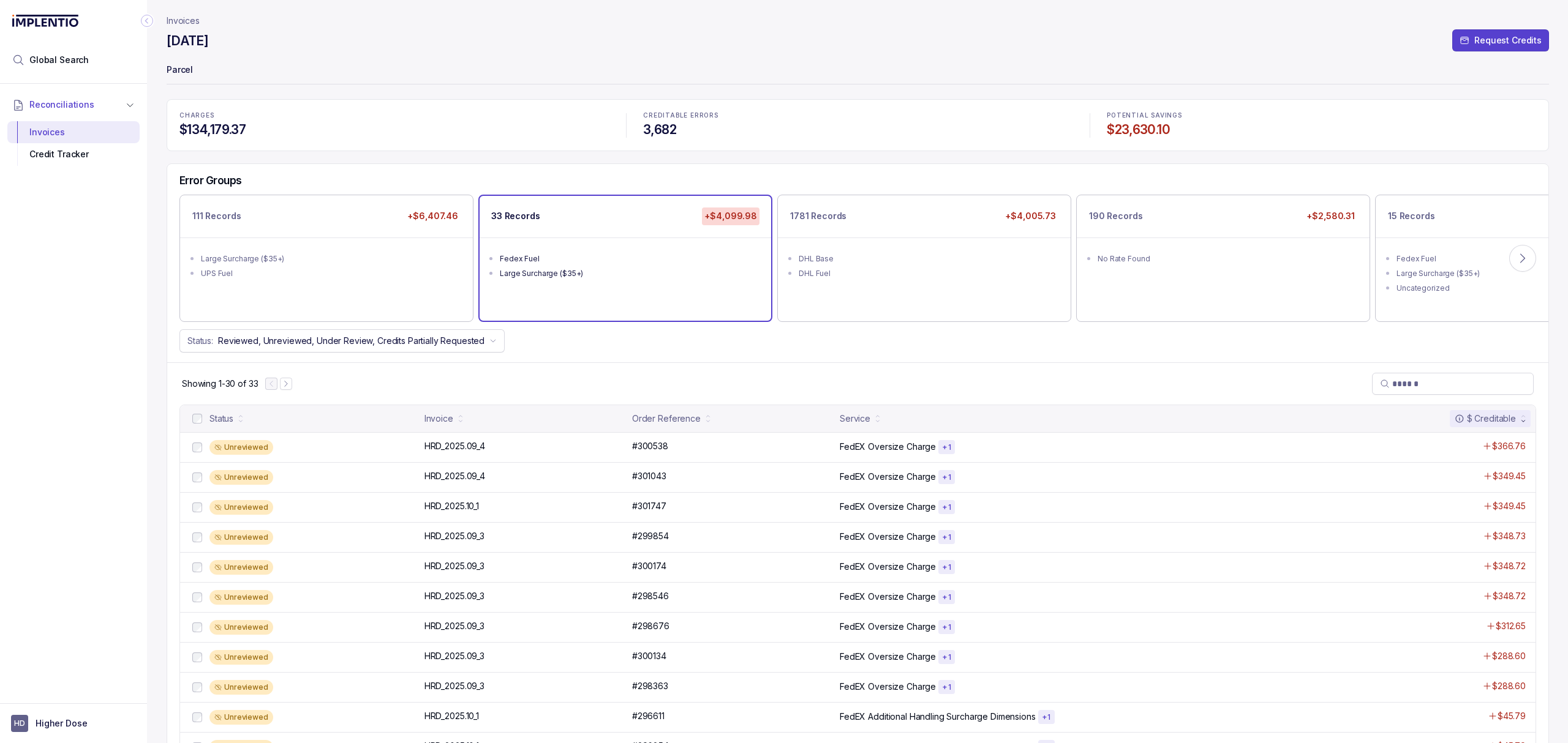
click at [1046, 401] on div "Showing 1-30 of 33" at bounding box center [857, 383] width 1381 height 42
click at [1112, 355] on div "Error Groups 111 Records +$6,407.46 Large Surcharge ($35+) UPS Fuel 33 Records …" at bounding box center [857, 263] width 1381 height 198
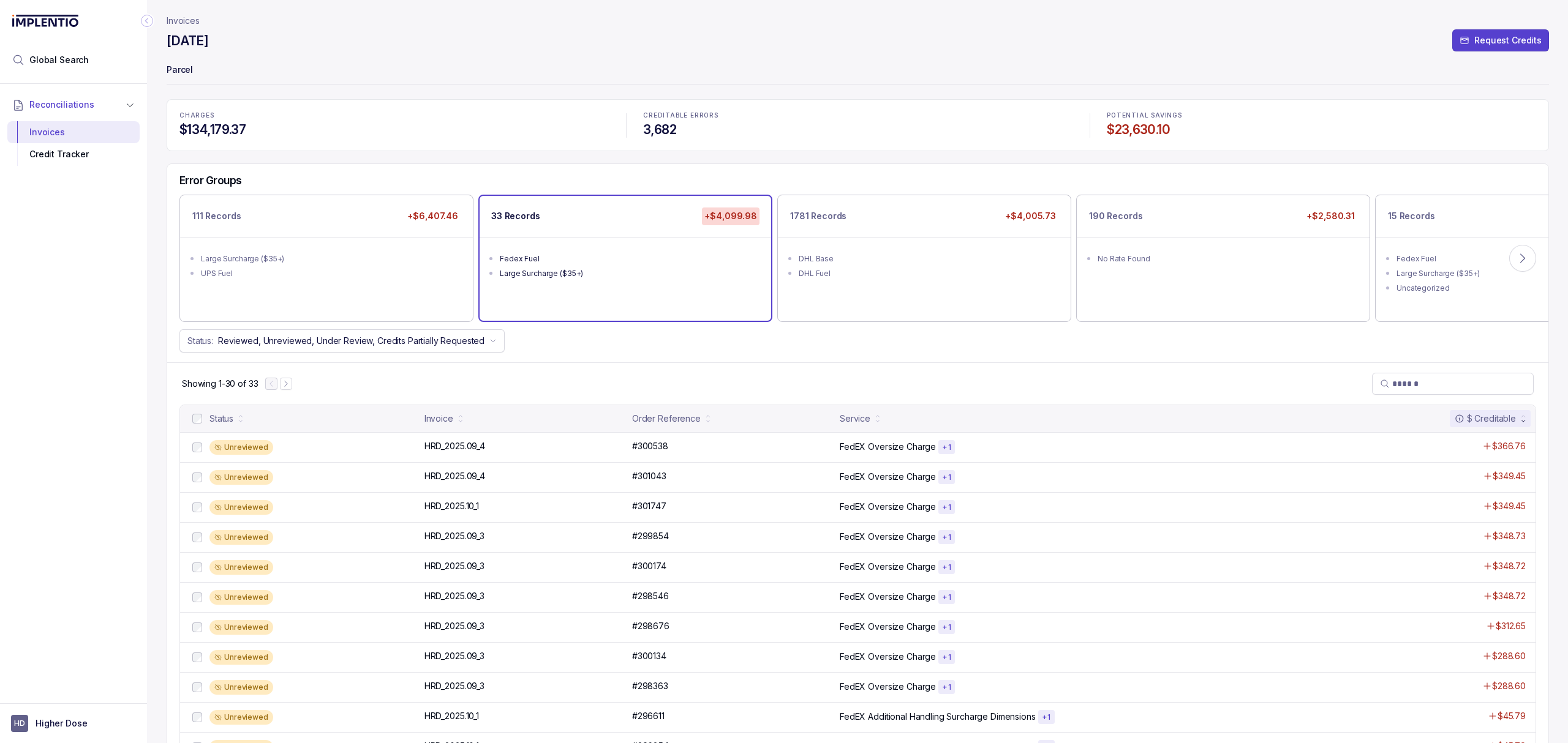
click at [1112, 355] on div "Error Groups 111 Records +$6,407.46 Large Surcharge ($35+) UPS Fuel 33 Records …" at bounding box center [857, 263] width 1381 height 198
click at [1094, 360] on div "Error Groups 111 Records +$6,407.46 Large Surcharge ($35+) UPS Fuel 33 Records …" at bounding box center [857, 263] width 1381 height 198
click at [964, 280] on ul "DHL Base DHL Fuel" at bounding box center [924, 265] width 292 height 54
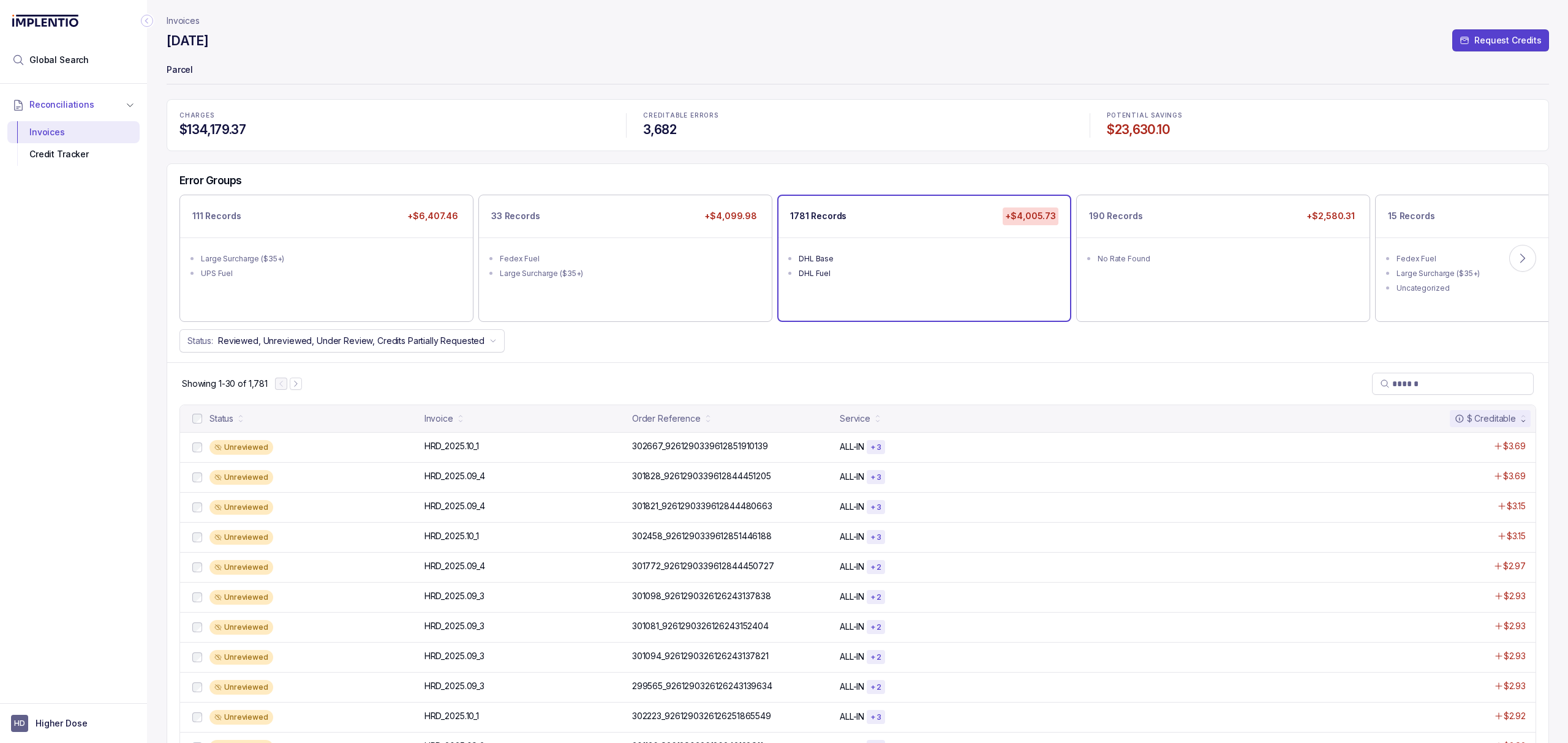
click at [963, 364] on div "Showing 1-30 of 1,781" at bounding box center [857, 383] width 1381 height 42
click at [907, 358] on div "Error Groups 111 Records +$6,407.46 Large Surcharge ($35+) UPS Fuel 33 Records …" at bounding box center [857, 263] width 1381 height 198
click at [599, 305] on div "33 Records +$4,099.98 Fedex Fuel Large Surcharge ($35+)" at bounding box center [625, 257] width 292 height 124
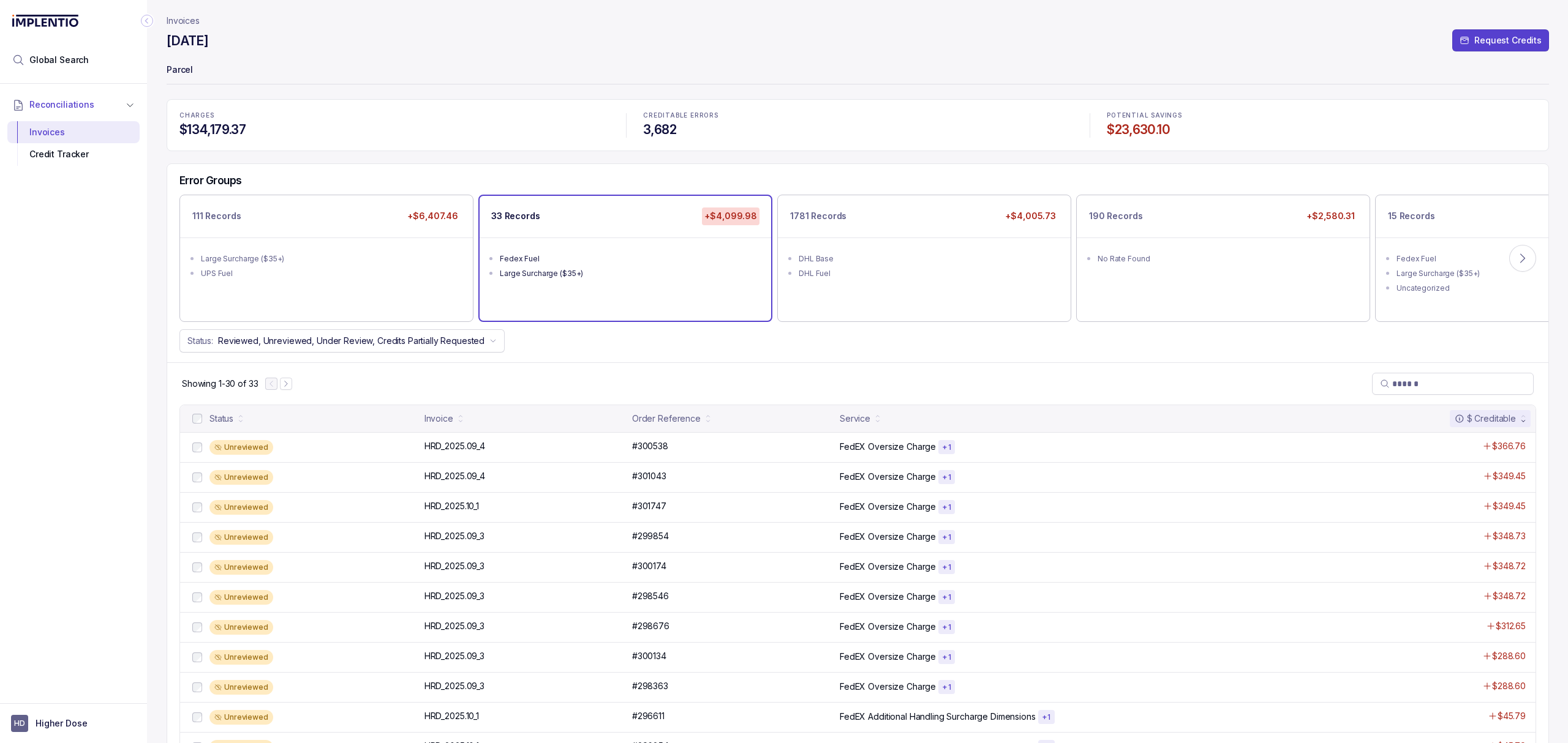
click at [721, 383] on div "Showing 1-30 of 33" at bounding box center [857, 383] width 1381 height 42
click at [735, 368] on div "Showing 1-30 of 33" at bounding box center [857, 383] width 1381 height 42
click at [637, 358] on div "Error Groups 111 Records +$6,407.46 Large Surcharge ($35+) UPS Fuel 33 Records …" at bounding box center [857, 263] width 1381 height 198
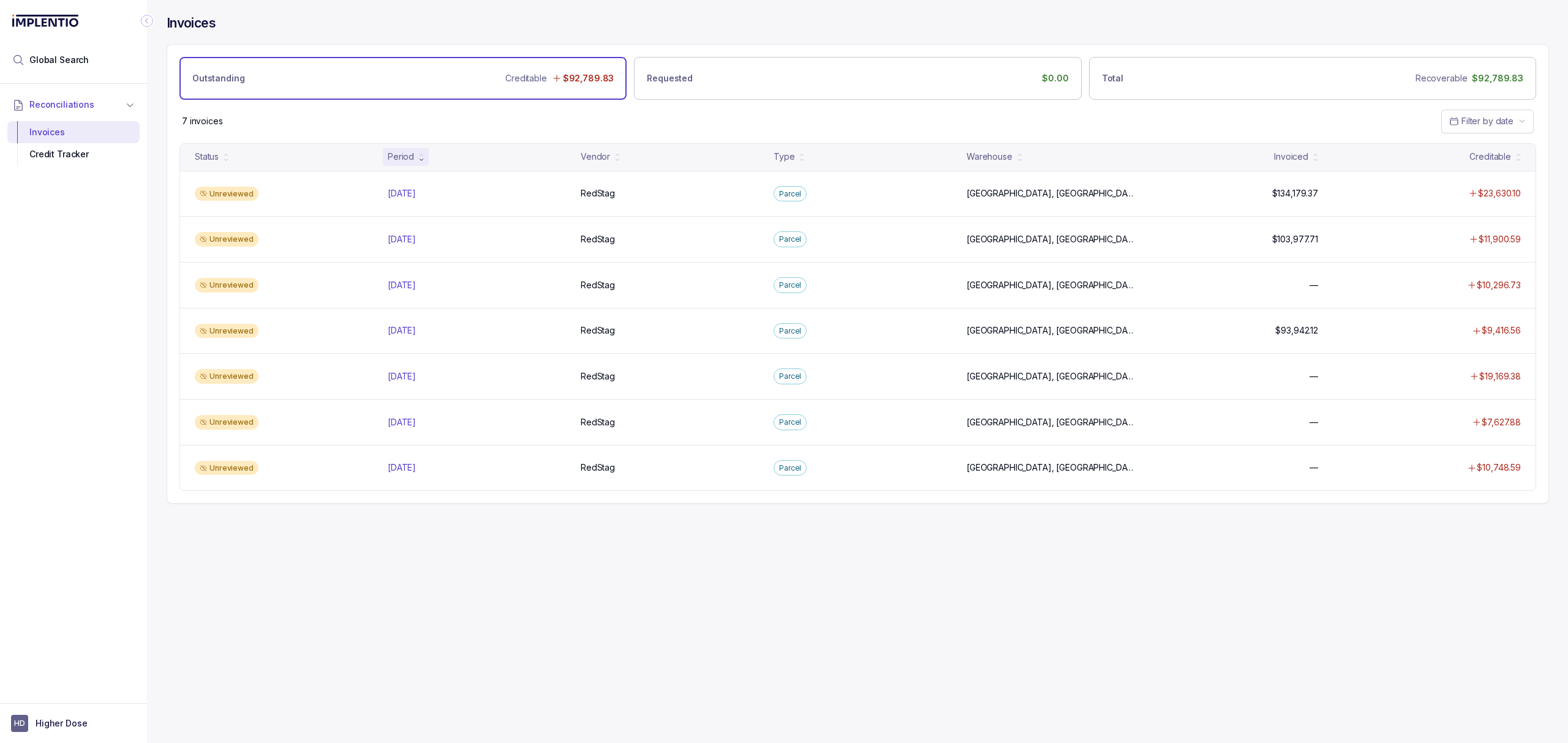
click at [752, 539] on div "Invoices Outstanding Creditable $92,789.83 Requested $0.00 Total Recoverable $9…" at bounding box center [853, 371] width 1412 height 743
click at [753, 537] on div "Invoices Outstanding Creditable $92,789.83 Requested $0.00 Total Recoverable $9…" at bounding box center [853, 371] width 1412 height 743
click at [718, 564] on div "Invoices Outstanding Creditable $92,789.83 Requested $0.00 Total Recoverable $9…" at bounding box center [853, 371] width 1412 height 743
click at [855, 102] on div "7 invoices Filter by date" at bounding box center [857, 121] width 1381 height 43
click at [768, 119] on div "7 invoices Filter by date" at bounding box center [857, 121] width 1381 height 43
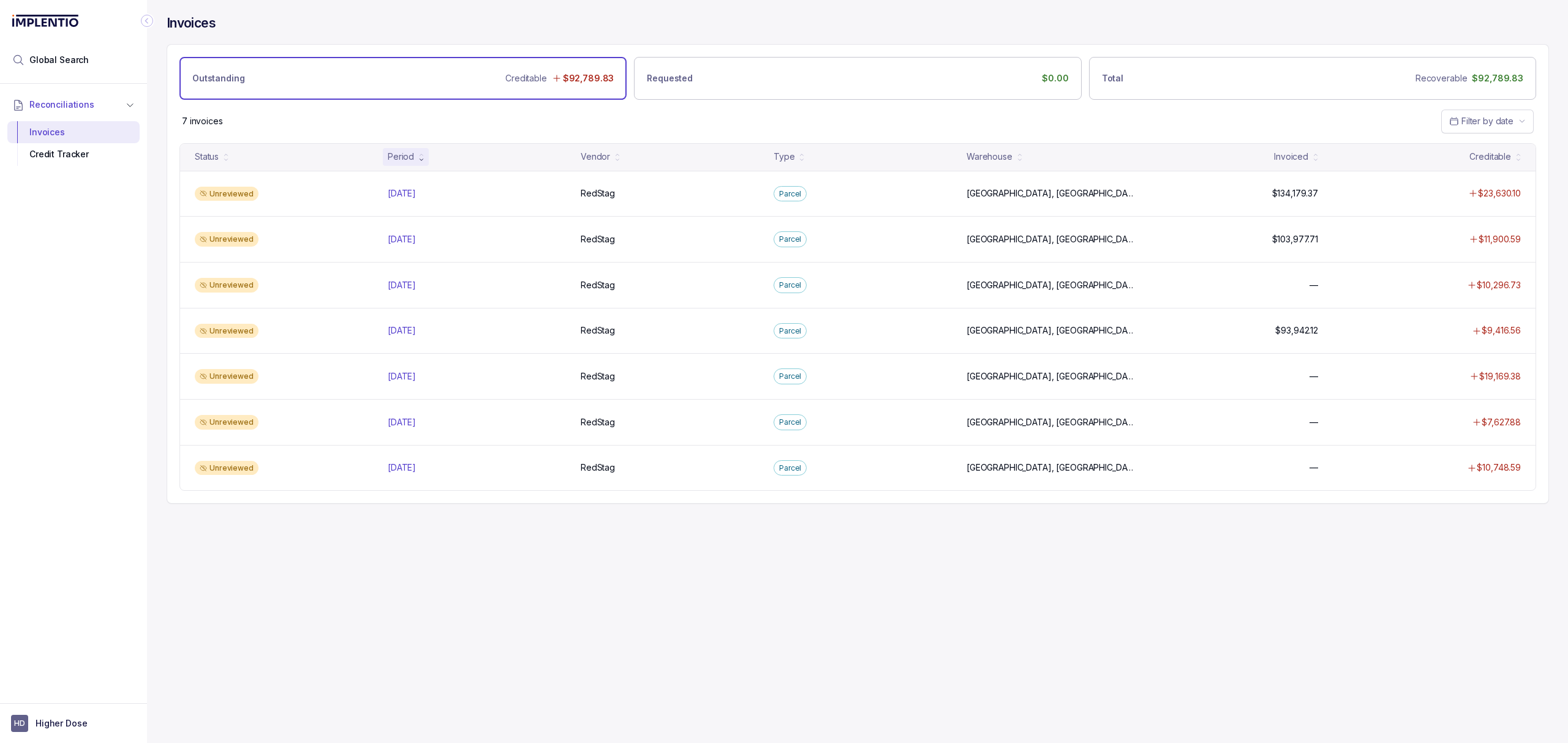
drag, startPoint x: 428, startPoint y: 565, endPoint x: 394, endPoint y: 553, distance: 36.1
click at [427, 569] on div "Invoices Outstanding Creditable $92,789.83 Requested $0.00 Total Recoverable $9…" at bounding box center [853, 371] width 1412 height 743
click at [187, 589] on div "Invoices Outstanding Creditable $92,789.83 Requested $0.00 Total Recoverable $9…" at bounding box center [853, 371] width 1412 height 743
click at [213, 583] on div "Invoices Outstanding Creditable $92,789.83 Requested $0.00 Total Recoverable $9…" at bounding box center [853, 371] width 1412 height 743
click at [213, 574] on div "Invoices Outstanding Creditable $92,789.83 Requested $0.00 Total Recoverable $9…" at bounding box center [853, 371] width 1412 height 743
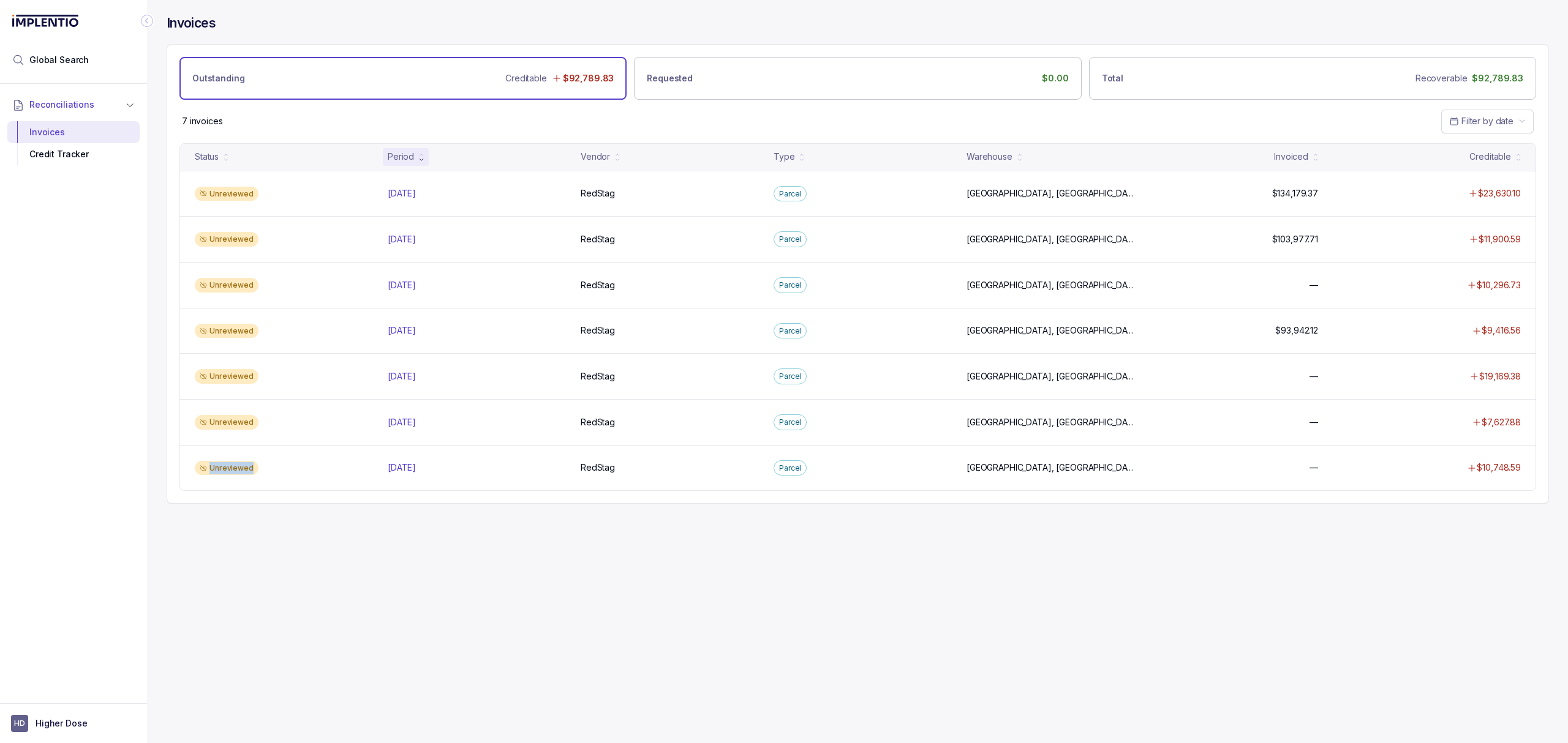
click at [213, 574] on div "Invoices Outstanding Creditable $92,789.83 Requested $0.00 Total Recoverable $9…" at bounding box center [853, 371] width 1412 height 743
